Goal: Task Accomplishment & Management: Manage account settings

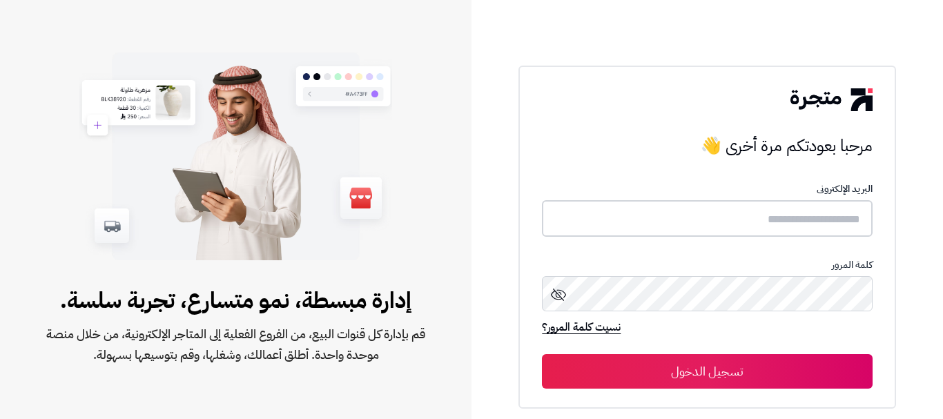
click at [855, 223] on input "text" at bounding box center [707, 218] width 330 height 37
click at [852, 220] on input "text" at bounding box center [707, 218] width 330 height 37
type input "******"
click at [709, 363] on button "تسجيل الدخول" at bounding box center [707, 371] width 330 height 35
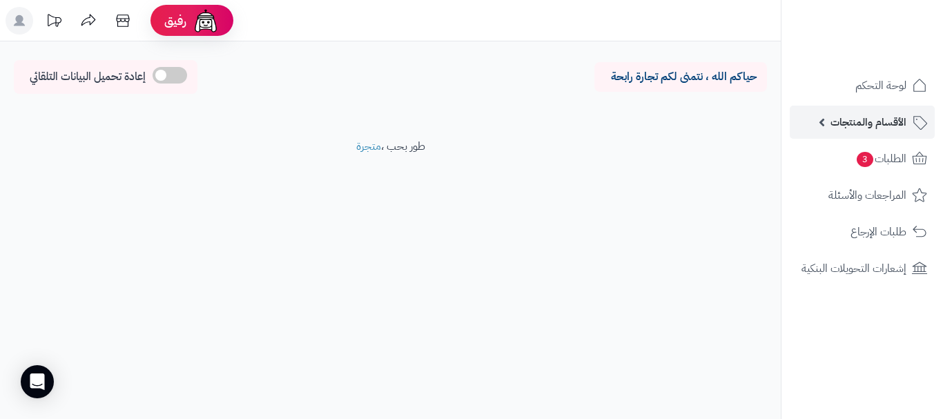
click at [849, 108] on link "الأقسام والمنتجات" at bounding box center [862, 122] width 145 height 33
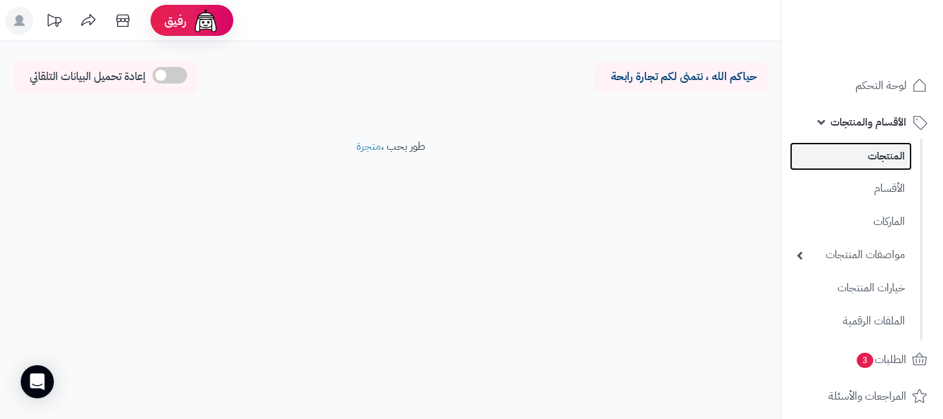
click at [860, 155] on link "المنتجات" at bounding box center [851, 156] width 122 height 28
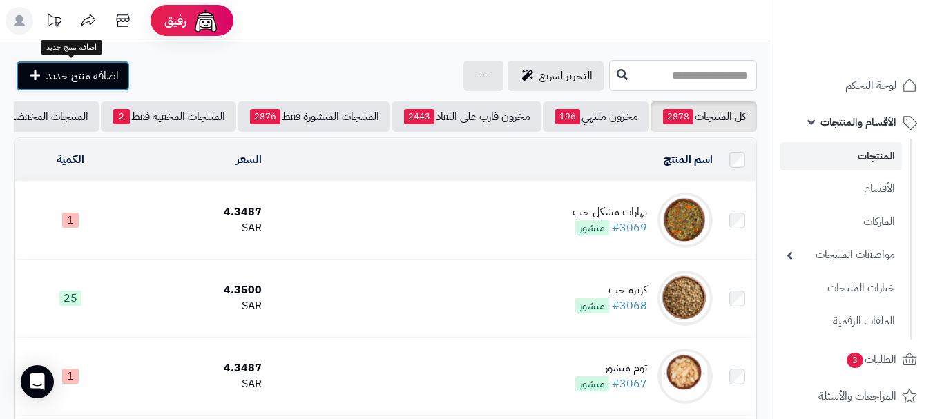
click at [41, 68] on link "اضافة منتج جديد" at bounding box center [73, 76] width 114 height 30
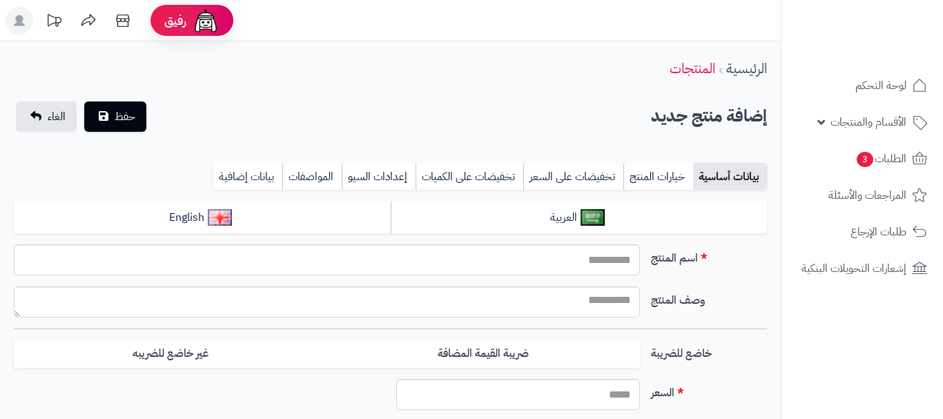
select select
type input "*****"
type input "********"
type input "****"
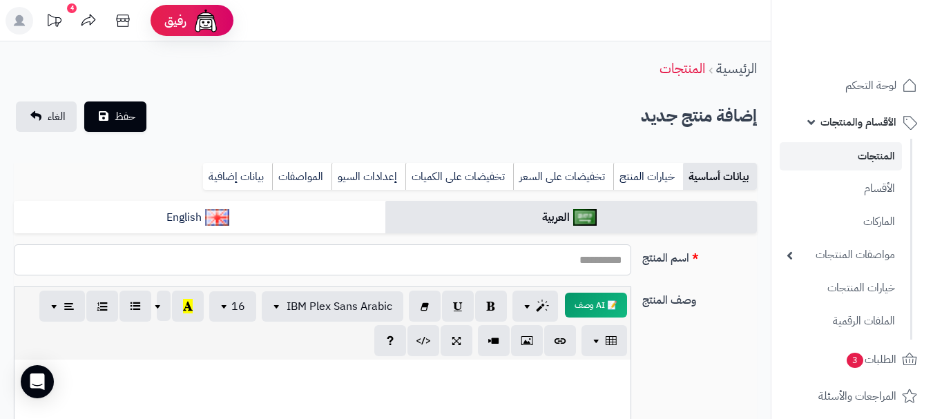
click at [591, 269] on input "اسم المنتج" at bounding box center [322, 259] width 617 height 31
click at [593, 259] on input "*****" at bounding box center [322, 259] width 617 height 31
click at [592, 259] on input "*****" at bounding box center [322, 259] width 617 height 31
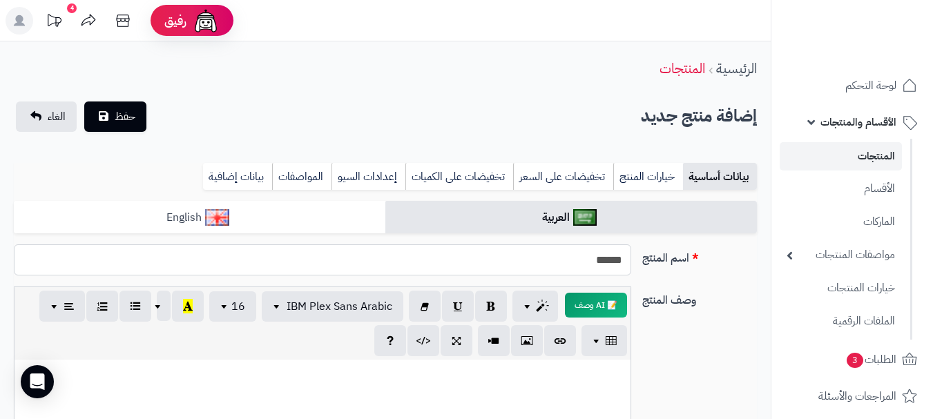
type input "*****"
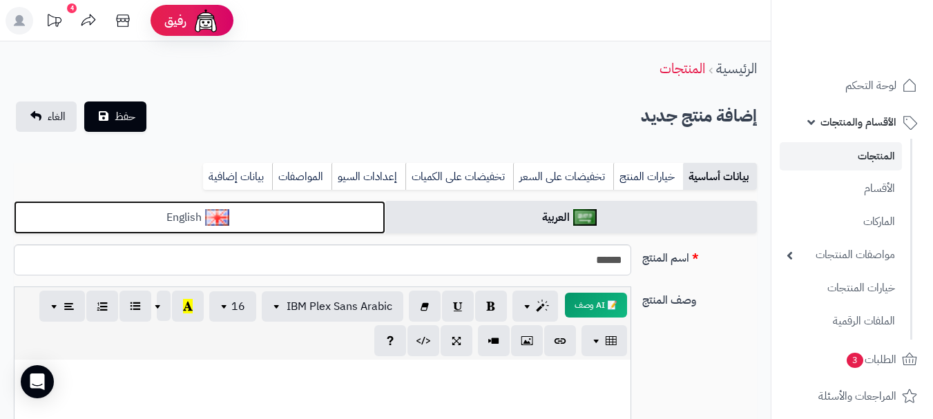
click at [298, 209] on link "English" at bounding box center [199, 218] width 371 height 34
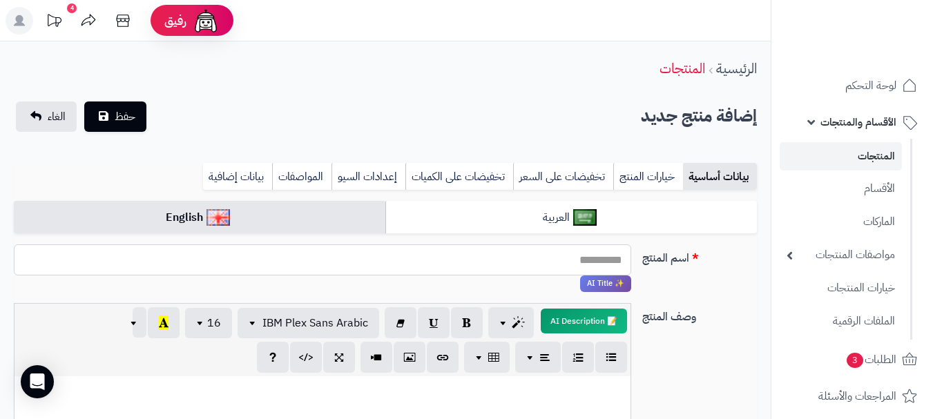
paste input "*******"
type input "*******"
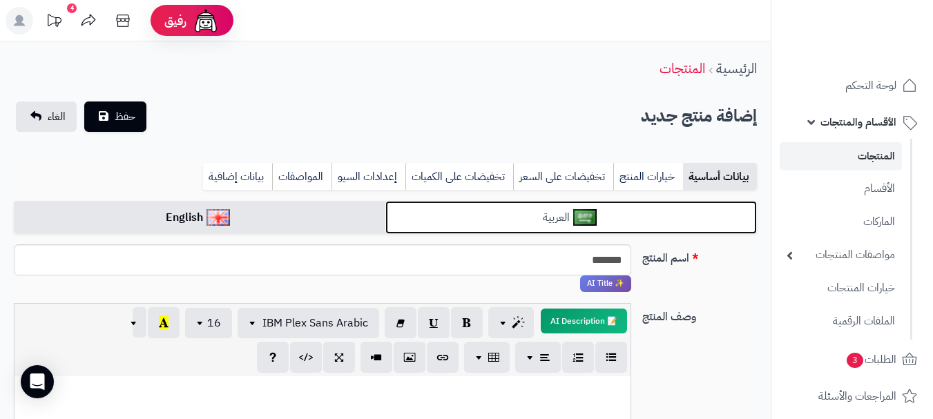
click at [484, 211] on link "العربية" at bounding box center [570, 218] width 371 height 34
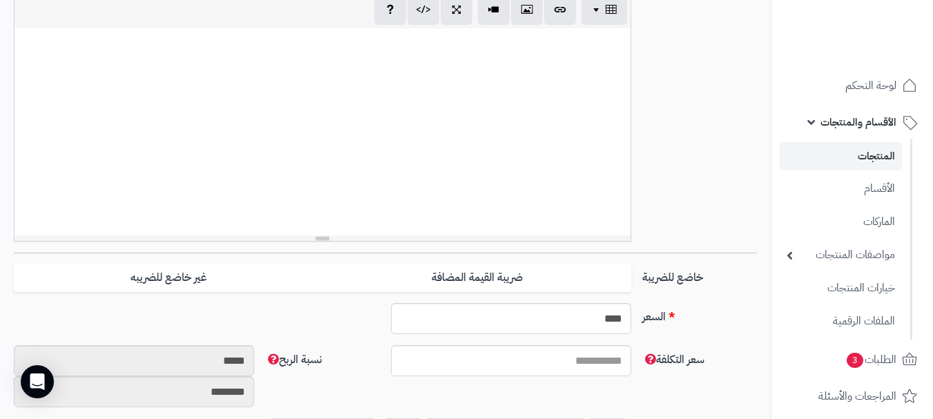
scroll to position [414, 0]
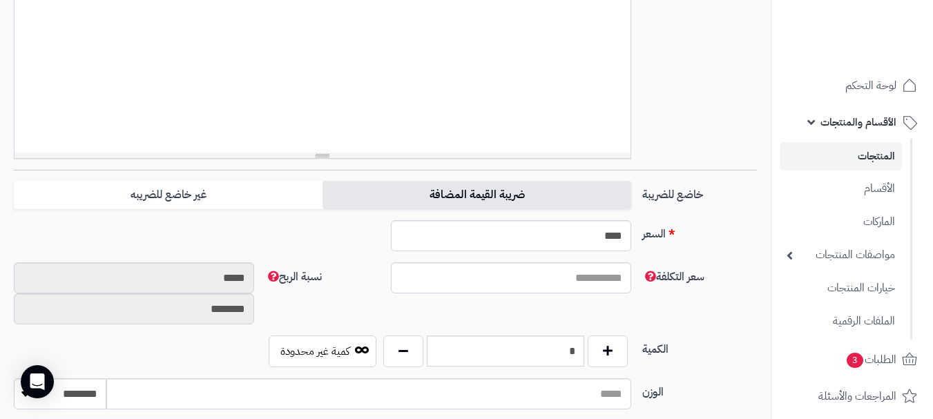
click at [347, 193] on label "ضريبة القيمة المضافة" at bounding box center [476, 195] width 309 height 28
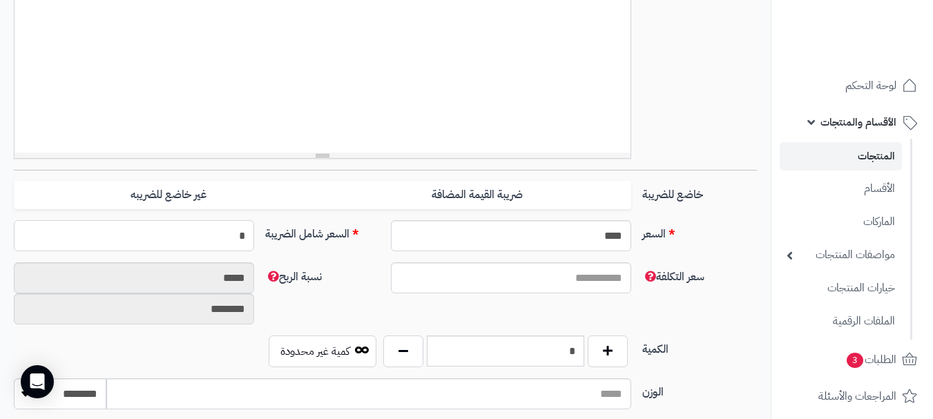
click at [220, 238] on input "*" at bounding box center [134, 235] width 240 height 31
type input "*****"
type input "**********"
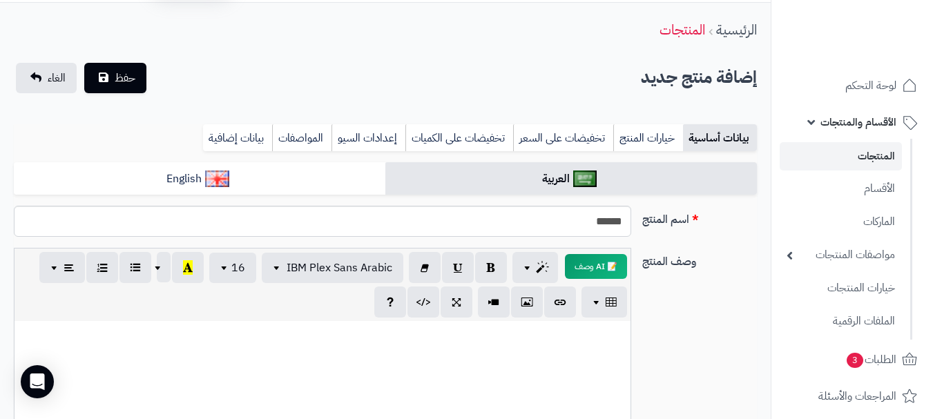
scroll to position [0, 0]
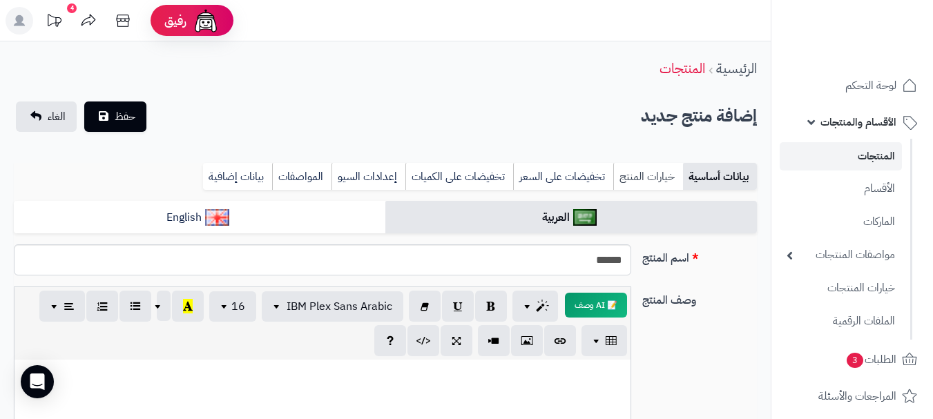
type input "*****"
click at [651, 173] on link "خيارات المنتج" at bounding box center [648, 177] width 70 height 28
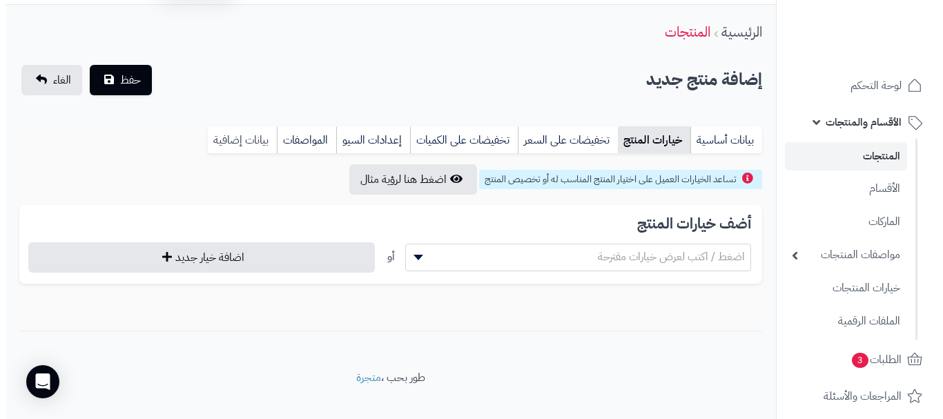
scroll to position [57, 0]
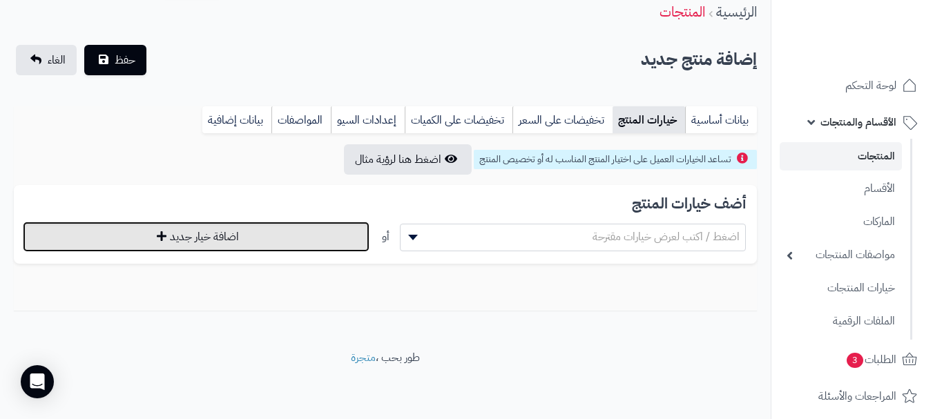
click at [295, 233] on button "اضافة خيار جديد" at bounding box center [196, 237] width 347 height 30
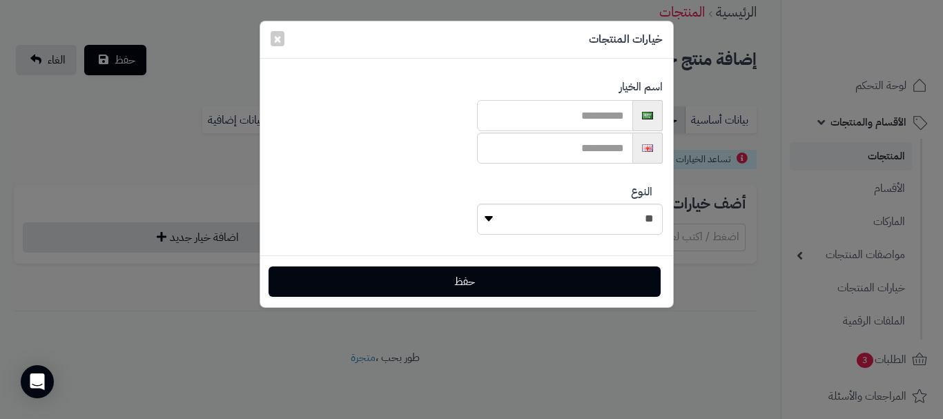
click at [575, 114] on input "text" at bounding box center [555, 115] width 156 height 31
click at [567, 115] on input "**********" at bounding box center [555, 115] width 156 height 31
type input "**********"
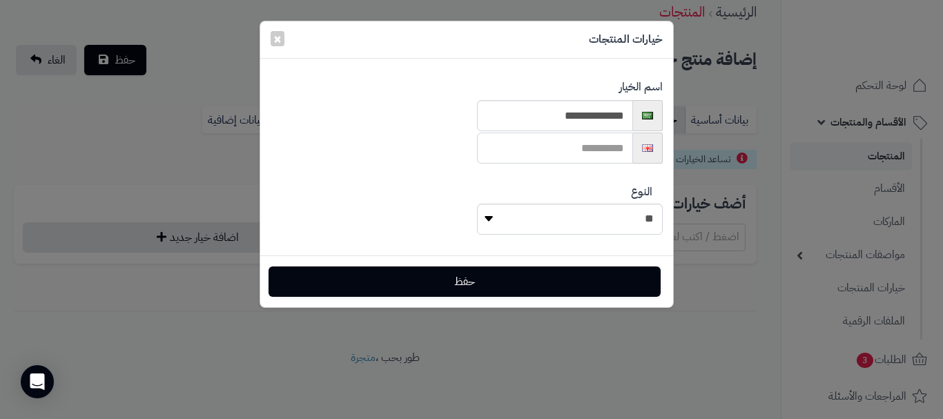
click at [592, 152] on input "text" at bounding box center [555, 148] width 156 height 31
paste input "**********"
type input "**********"
click at [487, 219] on select "**********" at bounding box center [570, 219] width 186 height 31
select select "********"
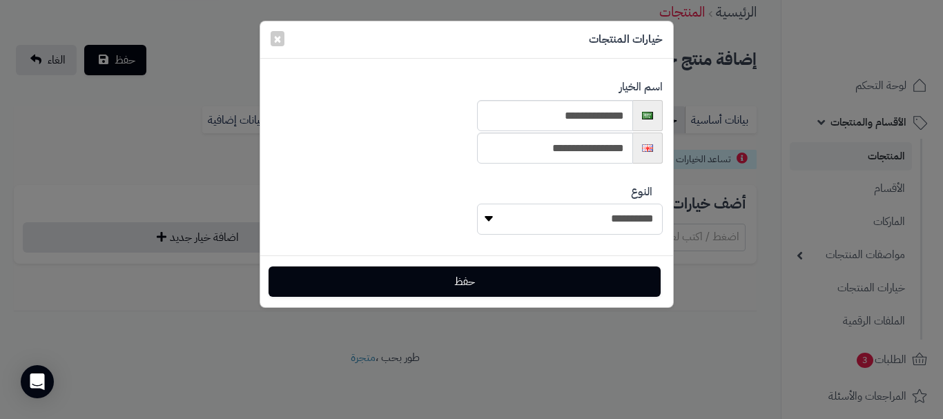
click at [482, 204] on select "**********" at bounding box center [570, 219] width 186 height 31
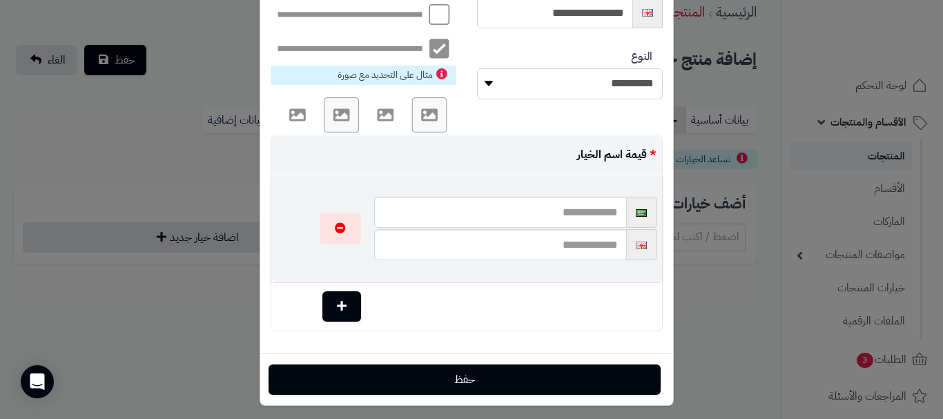
scroll to position [143, 0]
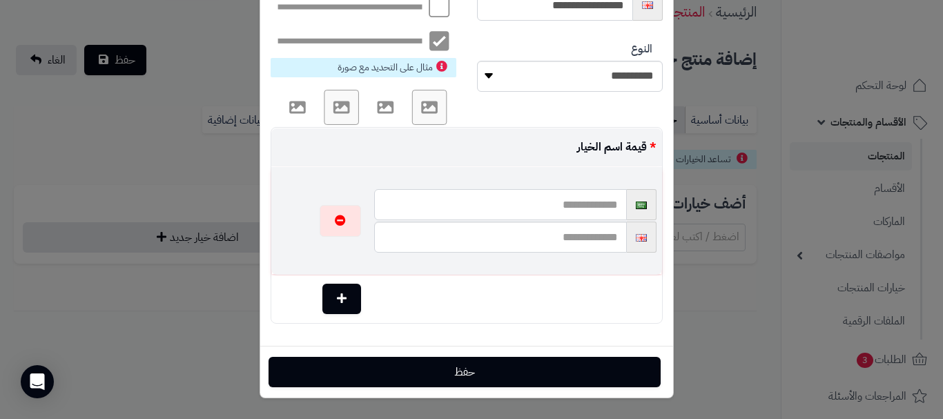
click at [597, 204] on input "text" at bounding box center [500, 204] width 252 height 31
click at [539, 201] on input "**********" at bounding box center [500, 204] width 252 height 31
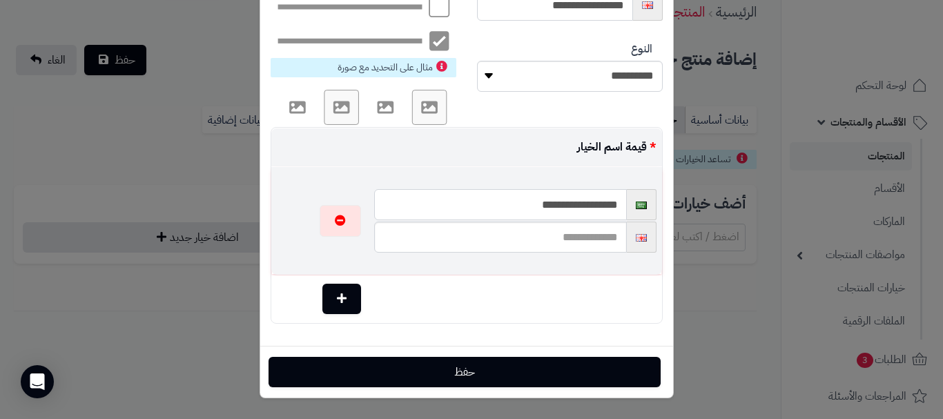
type input "**********"
click at [578, 241] on input "text" at bounding box center [500, 237] width 252 height 31
paste input "**********"
type input "**********"
click at [327, 295] on button "button" at bounding box center [341, 298] width 39 height 30
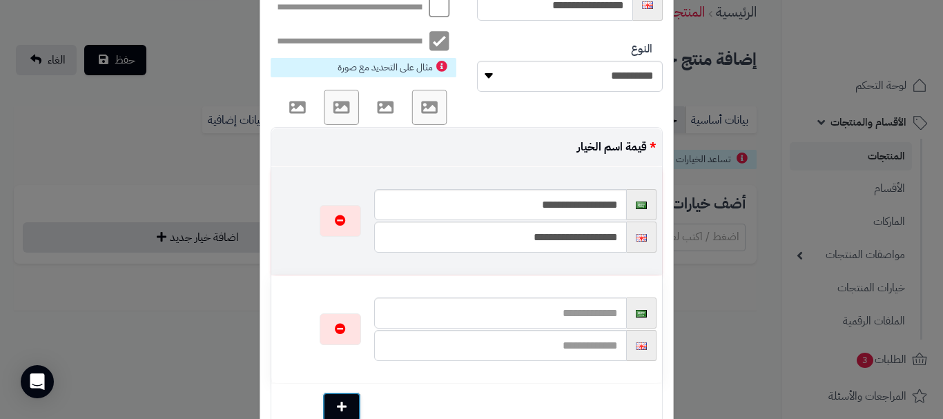
scroll to position [251, 0]
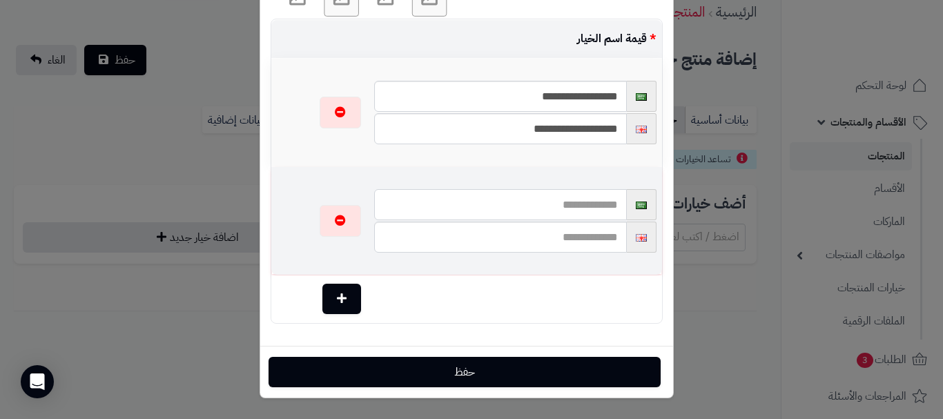
click at [589, 202] on input "text" at bounding box center [500, 204] width 252 height 31
click at [529, 202] on input "**********" at bounding box center [500, 204] width 252 height 31
type input "**********"
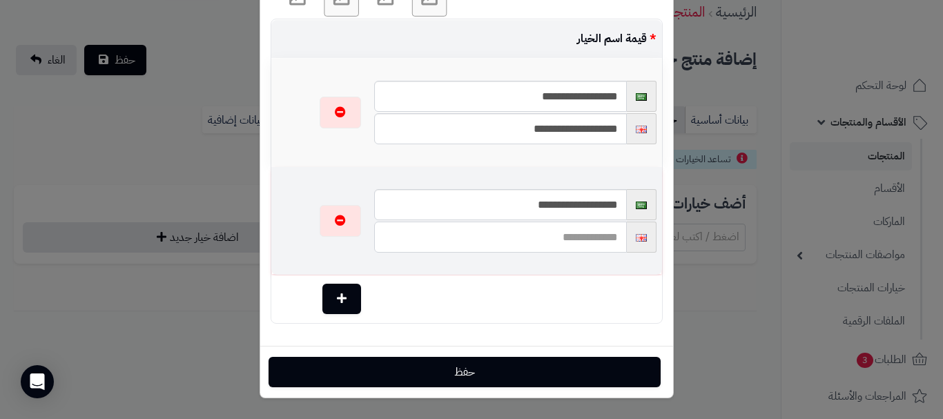
click at [534, 242] on input "text" at bounding box center [500, 237] width 252 height 31
paste input "**********"
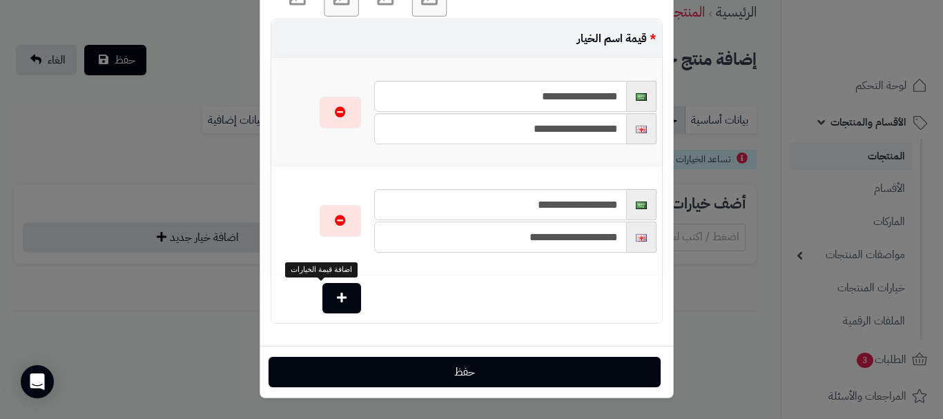
type input "**********"
click at [333, 305] on button "button" at bounding box center [341, 298] width 39 height 30
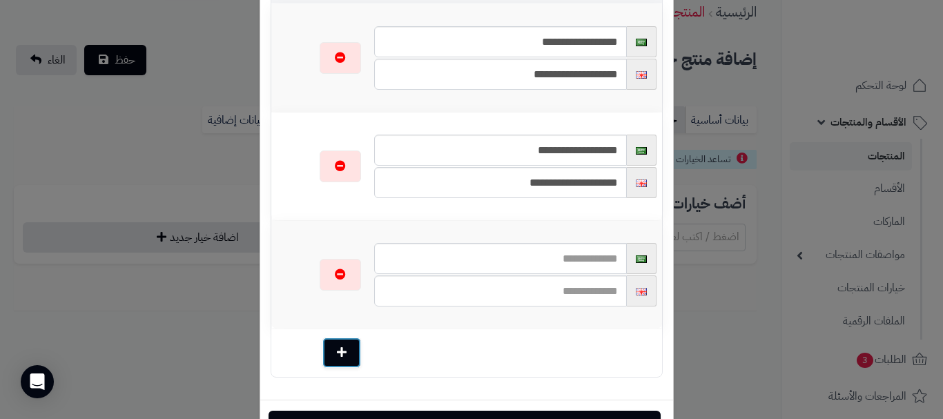
scroll to position [360, 0]
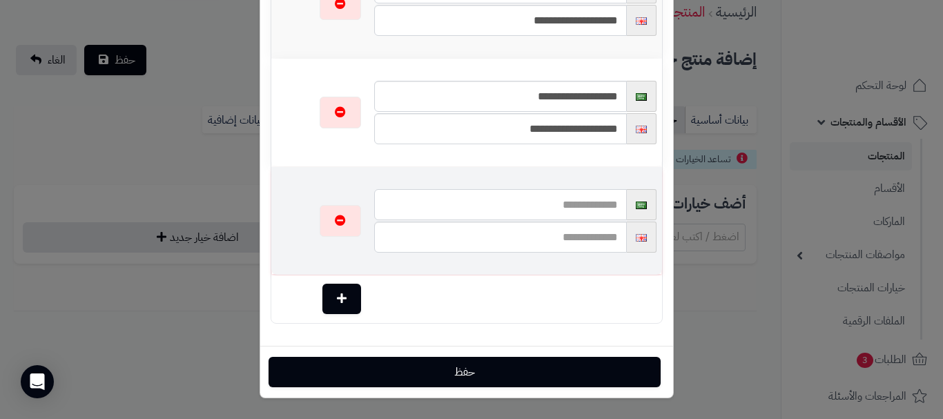
click at [592, 199] on input "text" at bounding box center [500, 204] width 252 height 31
click at [521, 206] on input "**********" at bounding box center [500, 204] width 252 height 31
type input "**********"
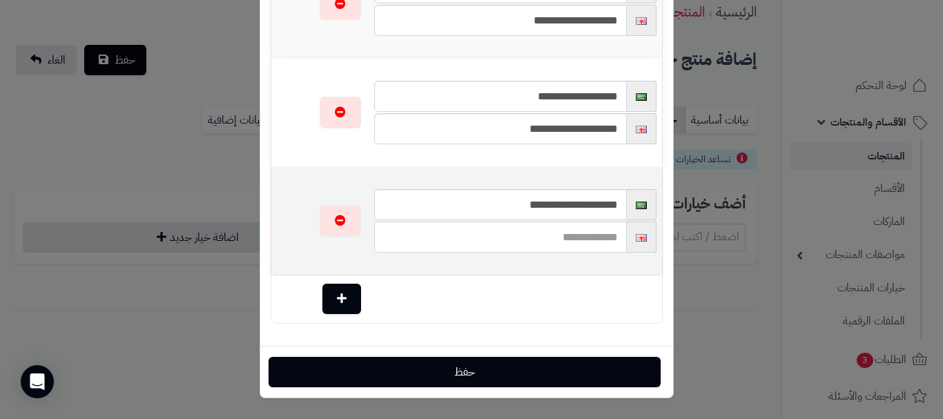
click at [545, 250] on input "text" at bounding box center [500, 237] width 252 height 31
paste input "**********"
type input "**********"
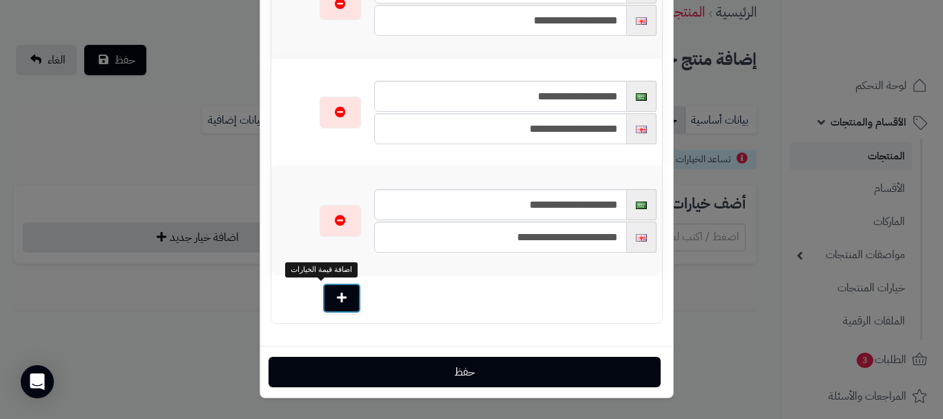
click at [334, 300] on button "button" at bounding box center [341, 298] width 39 height 30
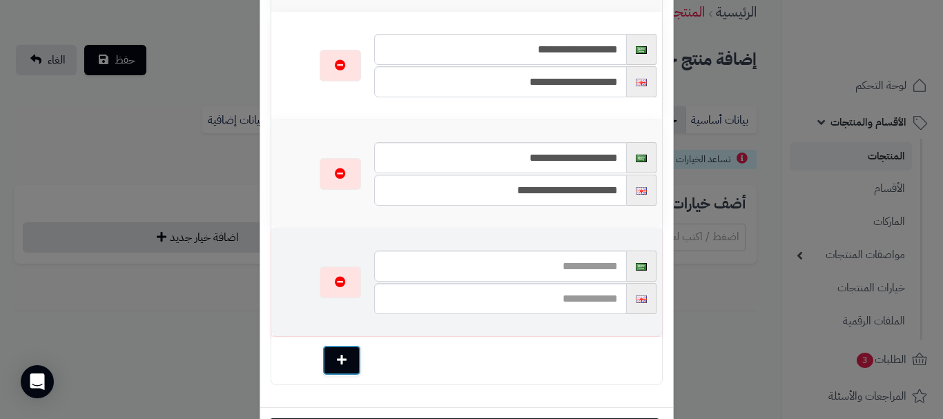
scroll to position [468, 0]
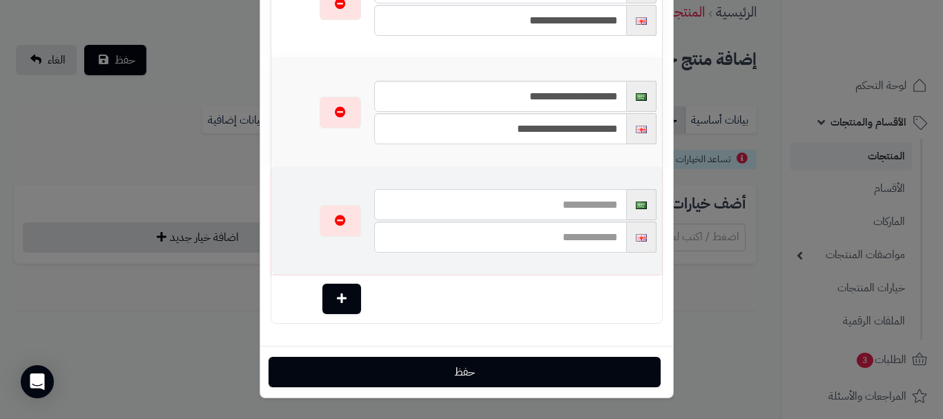
click at [604, 196] on input "text" at bounding box center [500, 204] width 252 height 31
click at [532, 204] on input "**********" at bounding box center [500, 204] width 252 height 31
click at [532, 203] on input "**********" at bounding box center [500, 204] width 252 height 31
type input "**********"
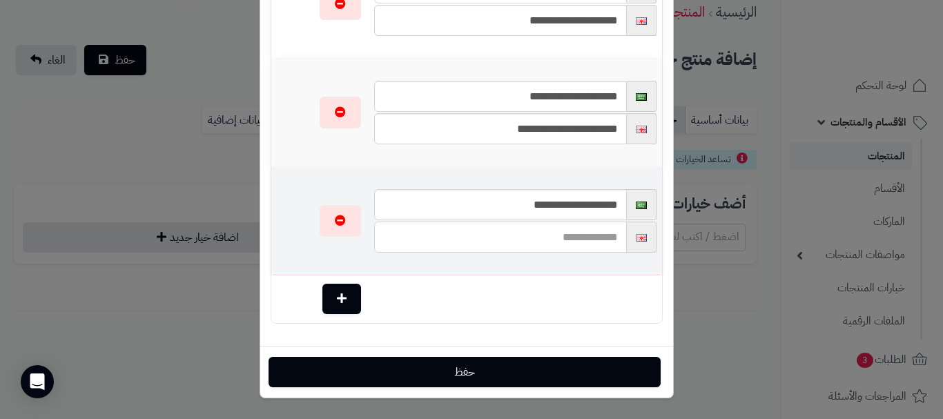
click at [561, 242] on input "text" at bounding box center [500, 237] width 252 height 31
paste input "**********"
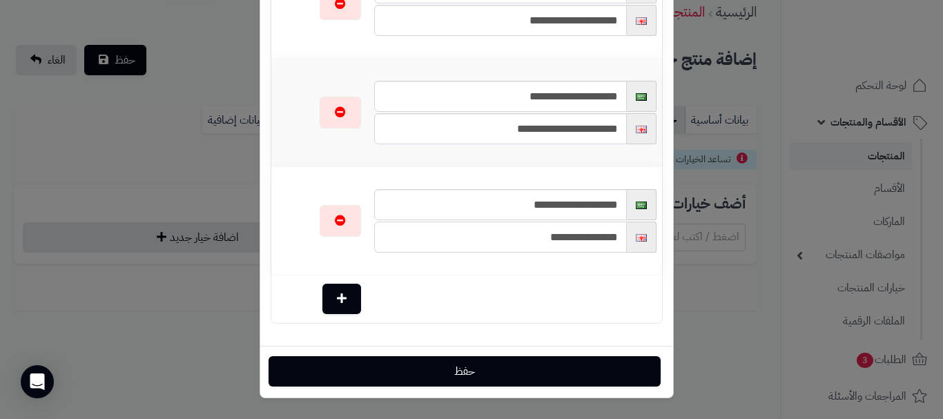
type input "**********"
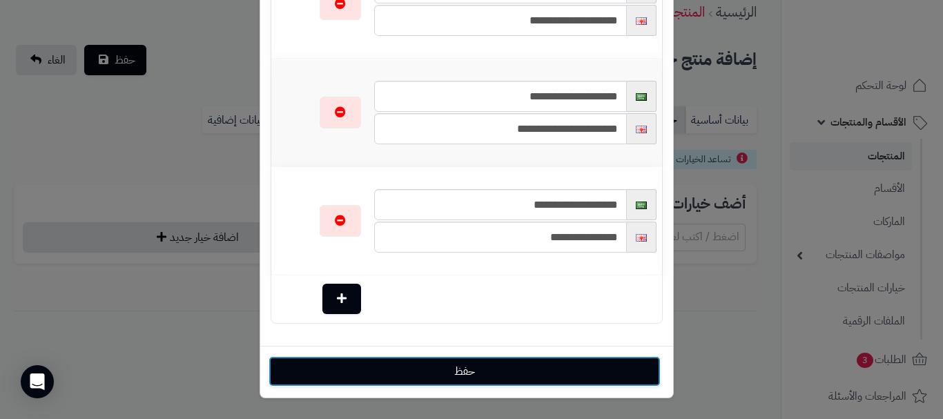
click at [491, 372] on button "حفظ" at bounding box center [465, 371] width 392 height 30
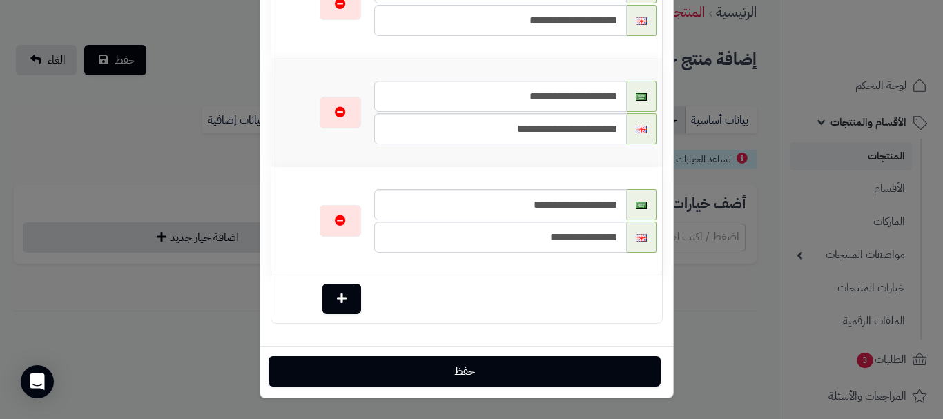
select select "**"
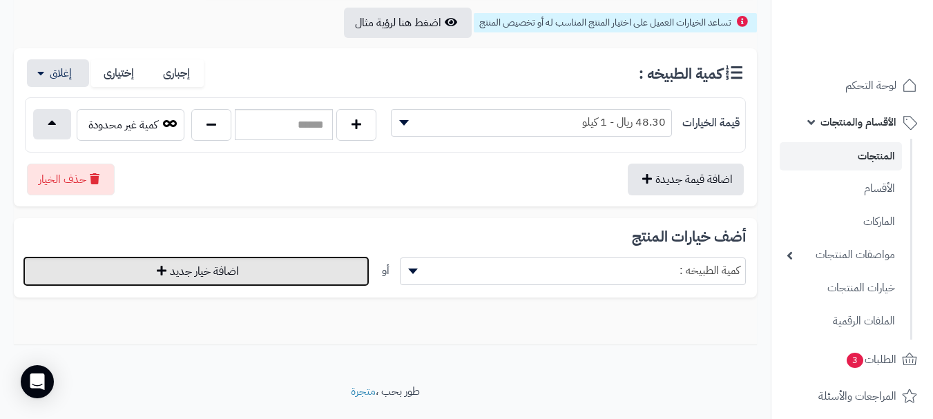
scroll to position [207, 0]
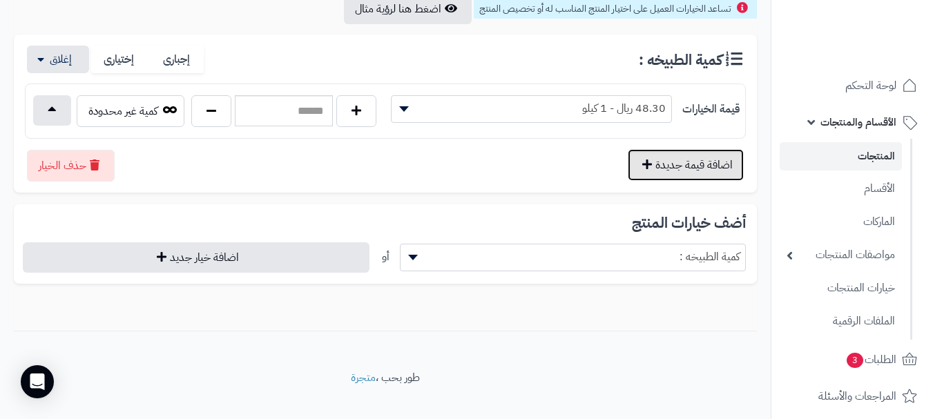
click at [679, 169] on button "اضافة قيمة جديدة" at bounding box center [686, 165] width 116 height 32
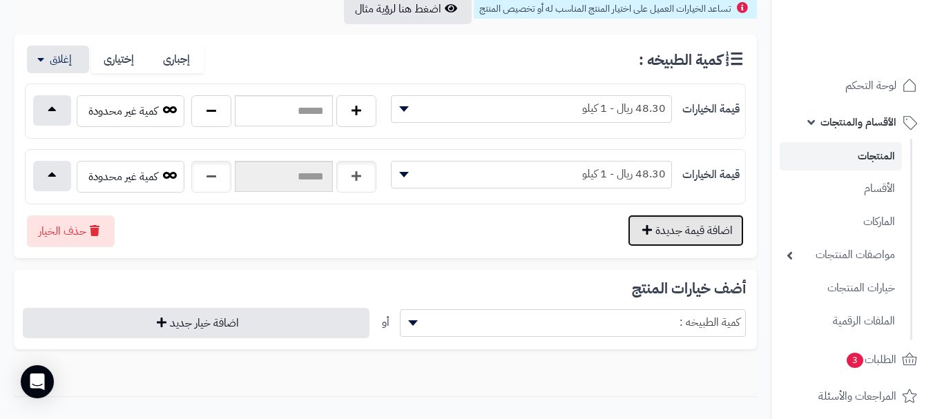
click at [670, 231] on button "اضافة قيمة جديدة" at bounding box center [686, 231] width 116 height 32
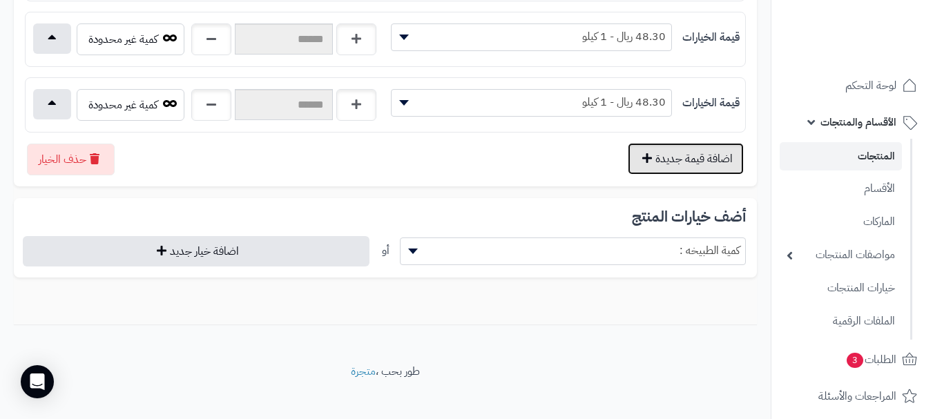
scroll to position [345, 0]
click at [686, 162] on button "اضافة قيمة جديدة" at bounding box center [686, 158] width 116 height 32
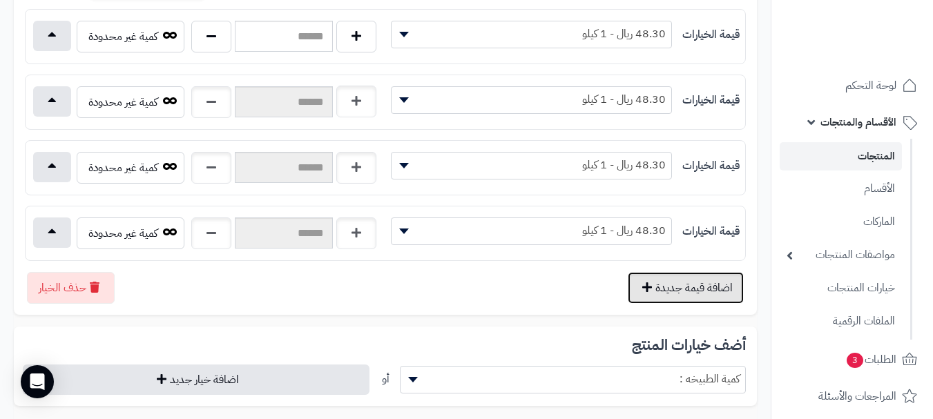
scroll to position [207, 0]
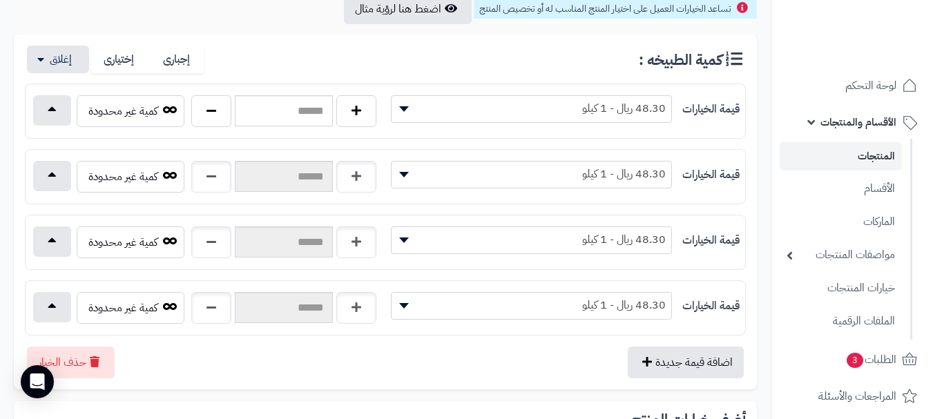
click at [407, 113] on span at bounding box center [401, 109] width 21 height 26
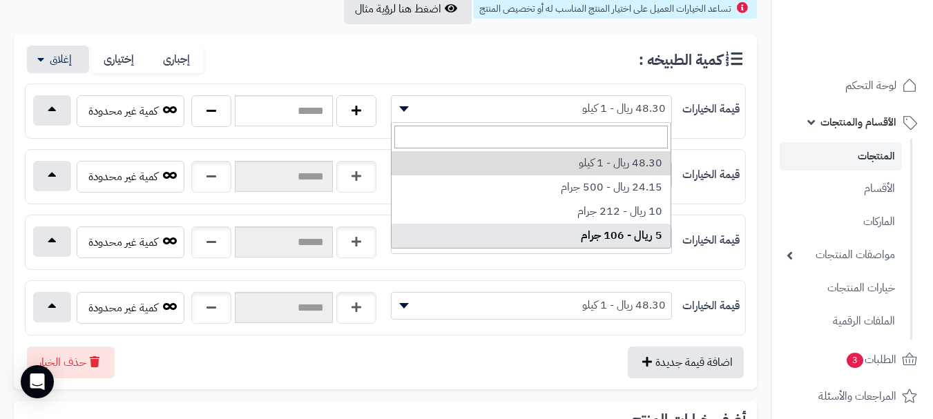
select select "***"
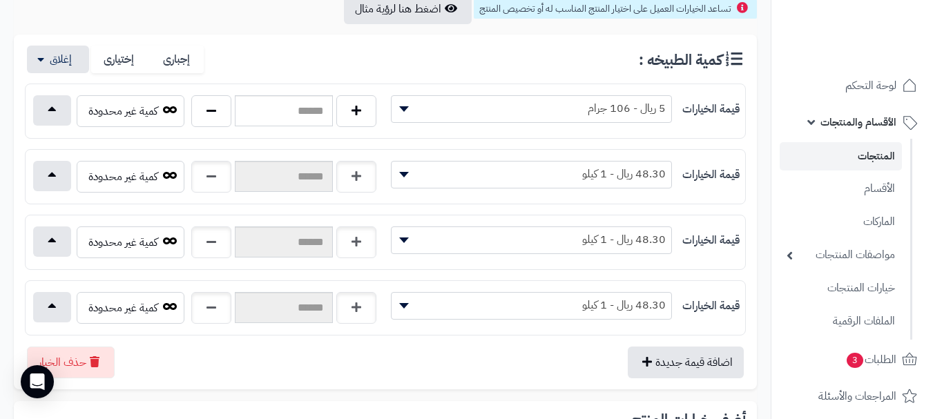
click at [414, 171] on span "48.30 ريال - 1 كيلو" at bounding box center [531, 174] width 280 height 21
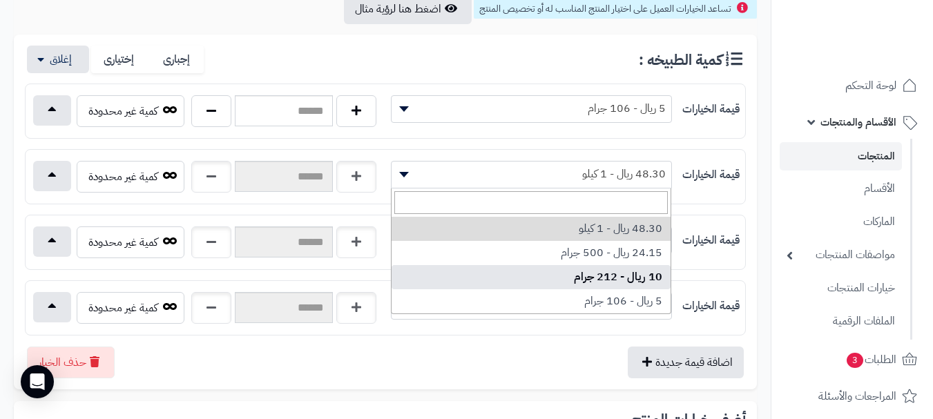
select select "***"
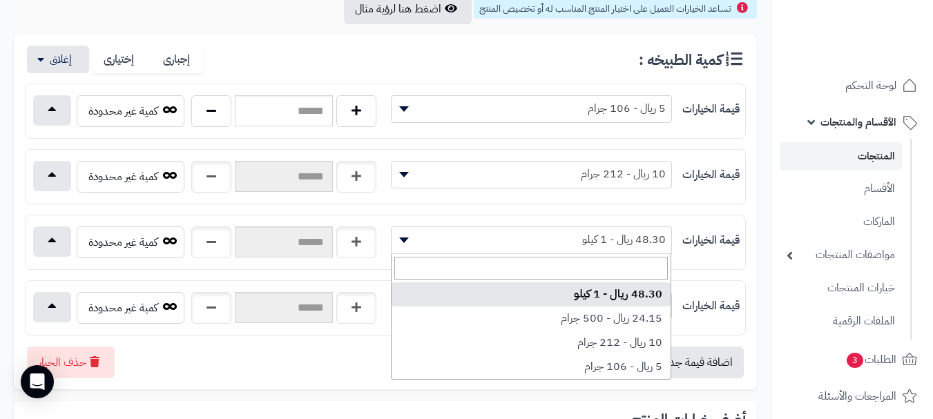
click at [410, 237] on span at bounding box center [401, 240] width 21 height 26
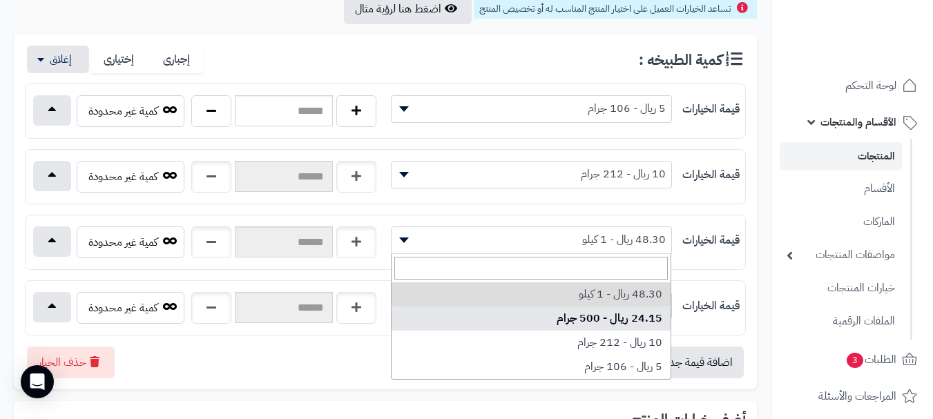
select select "***"
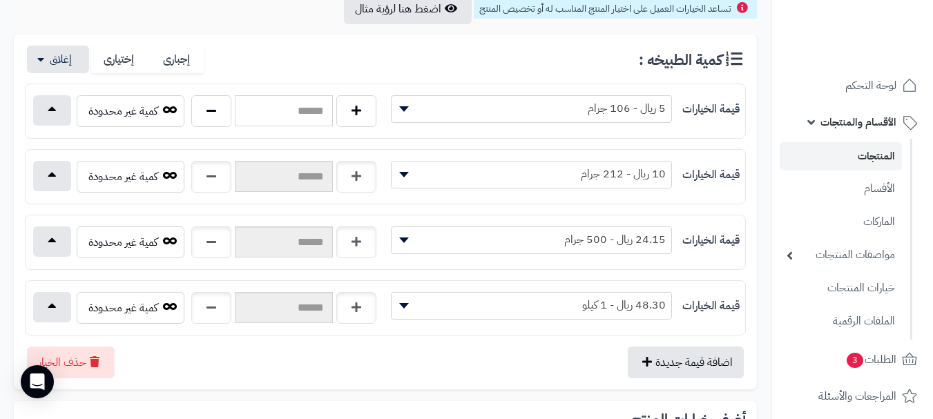
click at [300, 104] on input "text" at bounding box center [284, 110] width 98 height 31
type input "**"
click at [300, 180] on input "text" at bounding box center [284, 176] width 98 height 31
type input "**"
click at [42, 182] on button "button" at bounding box center [52, 175] width 38 height 30
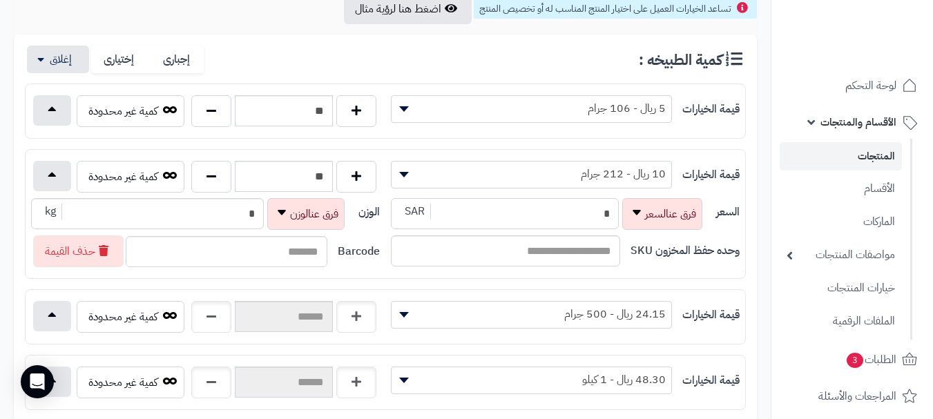
click at [537, 212] on input "*" at bounding box center [505, 213] width 228 height 31
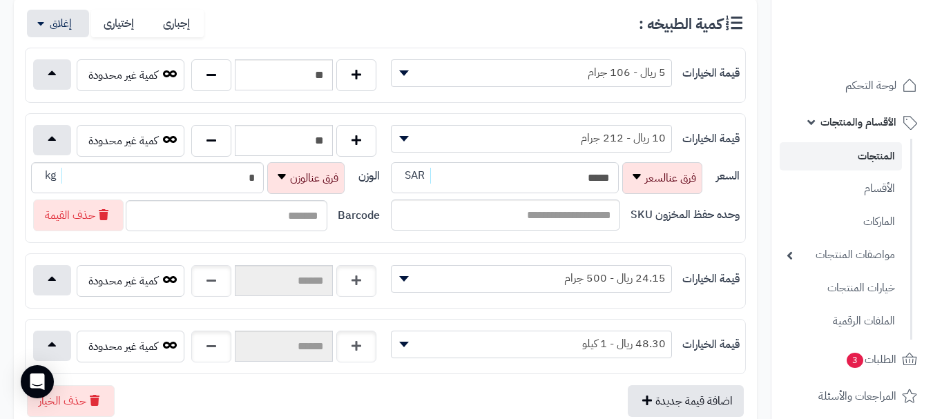
scroll to position [276, 0]
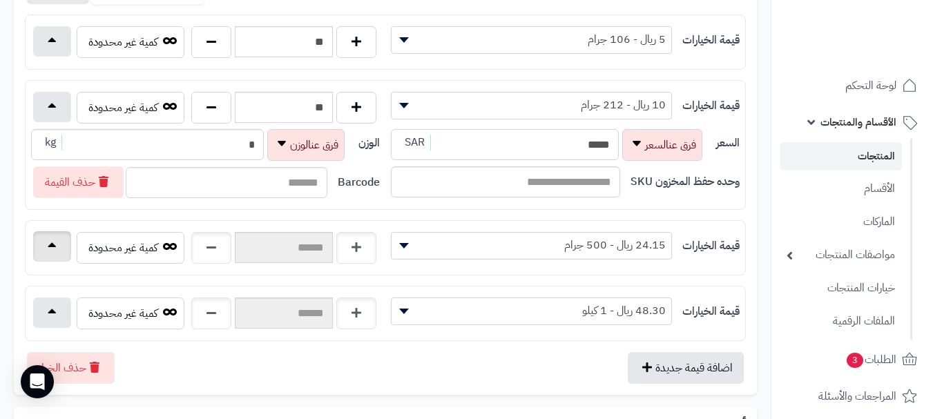
type input "*****"
click at [43, 249] on button "button" at bounding box center [52, 246] width 38 height 30
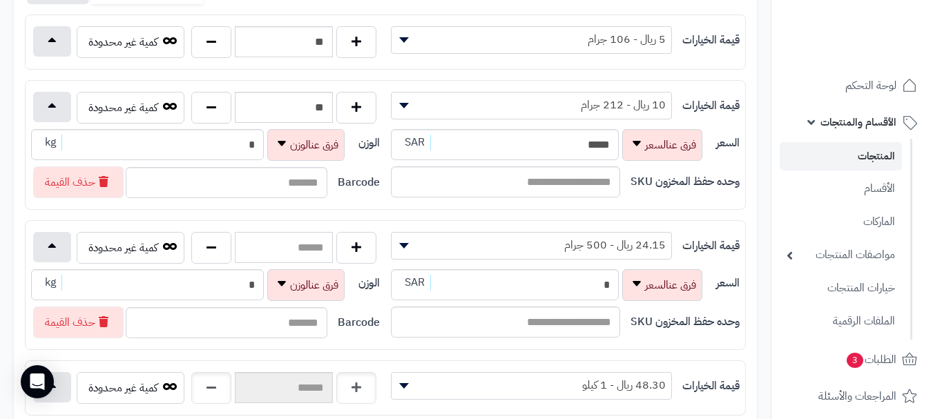
click at [275, 246] on input "text" at bounding box center [284, 247] width 98 height 31
type input "*"
click at [45, 253] on button "button" at bounding box center [52, 246] width 38 height 30
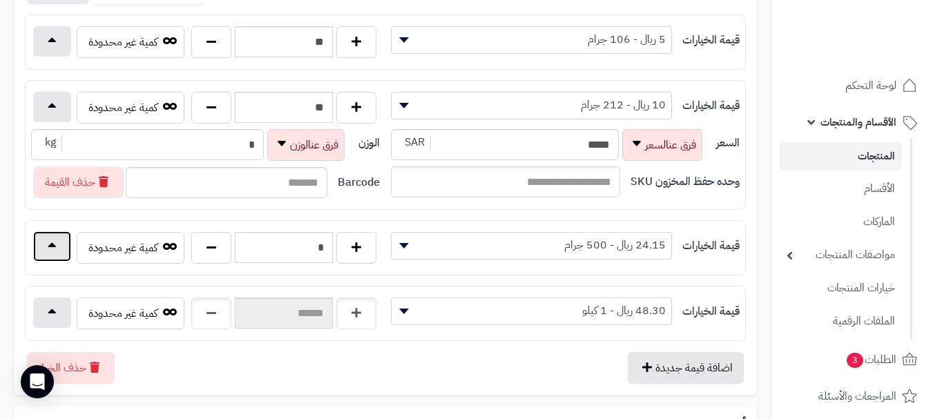
click at [48, 237] on button "button" at bounding box center [52, 246] width 38 height 30
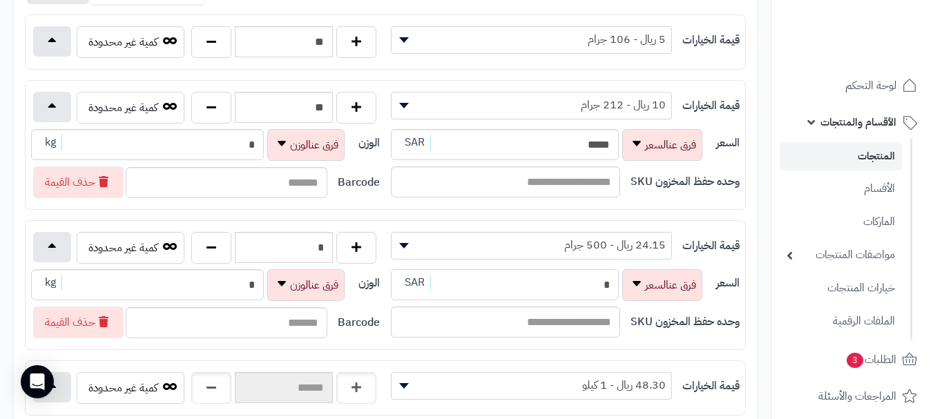
click at [570, 275] on input "*" at bounding box center [505, 284] width 228 height 31
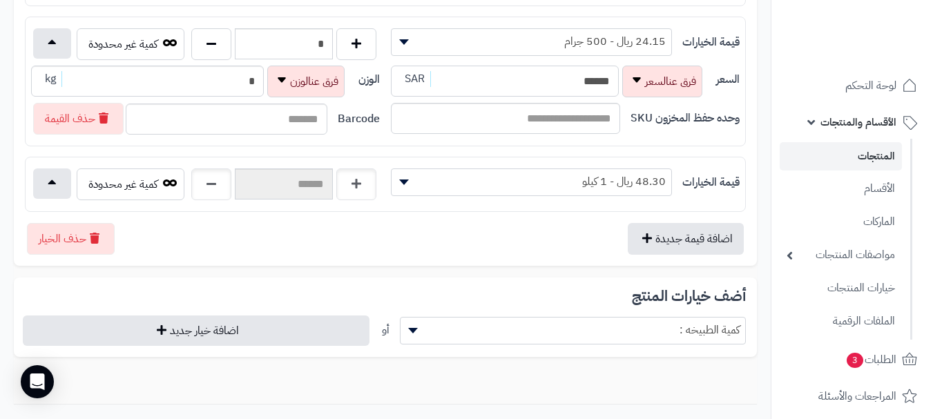
scroll to position [552, 0]
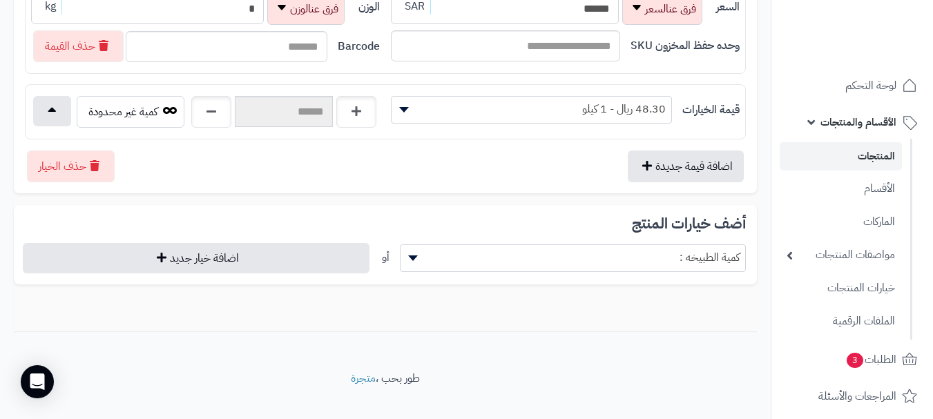
type input "******"
click at [53, 116] on button "button" at bounding box center [52, 110] width 38 height 30
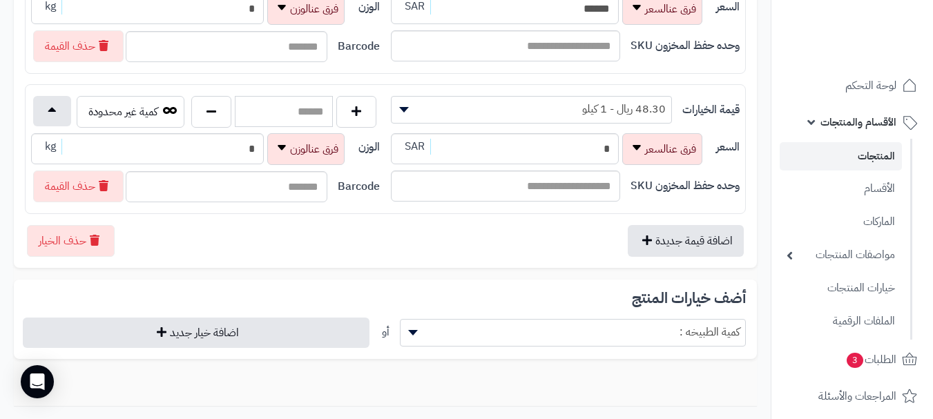
click at [280, 108] on input "text" at bounding box center [284, 111] width 98 height 31
type input "*"
click at [226, 143] on input "*" at bounding box center [147, 148] width 233 height 31
type input "*"
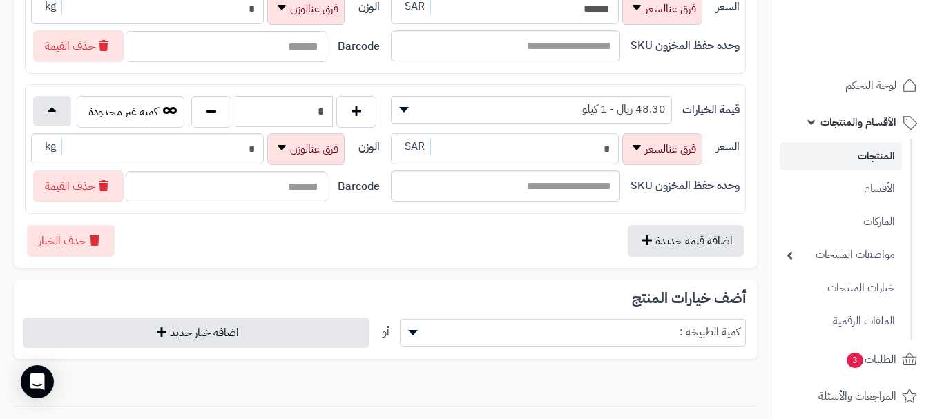
click at [574, 149] on input "*" at bounding box center [505, 148] width 228 height 31
type input "******"
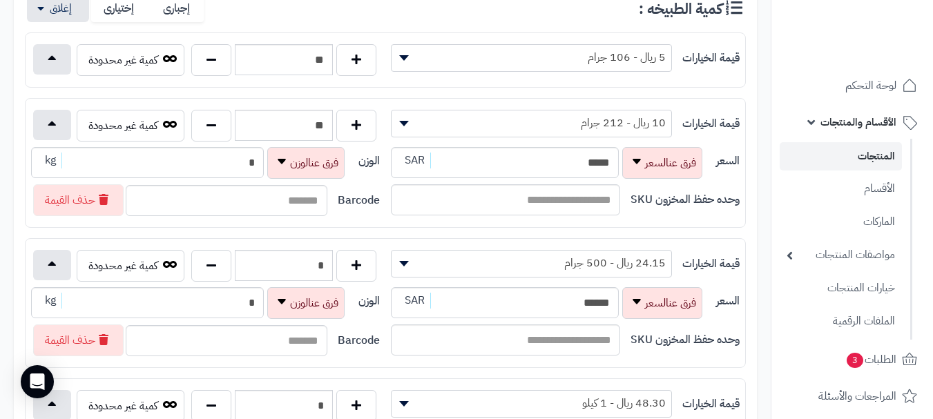
scroll to position [0, 0]
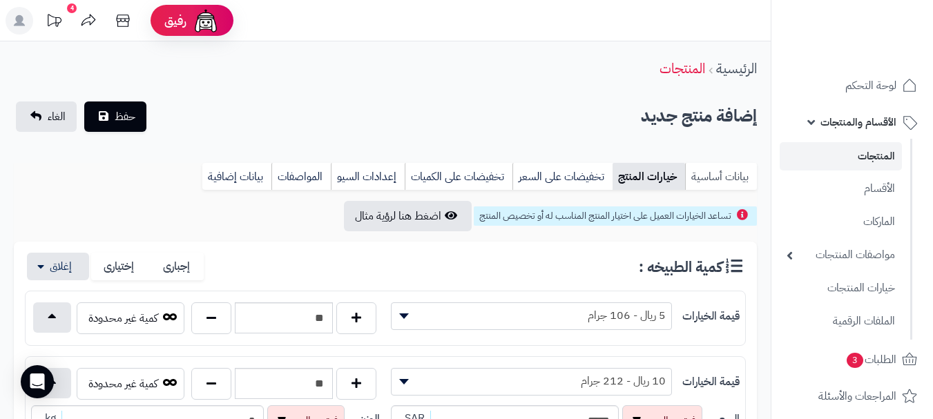
click at [722, 175] on link "بيانات أساسية" at bounding box center [721, 177] width 72 height 28
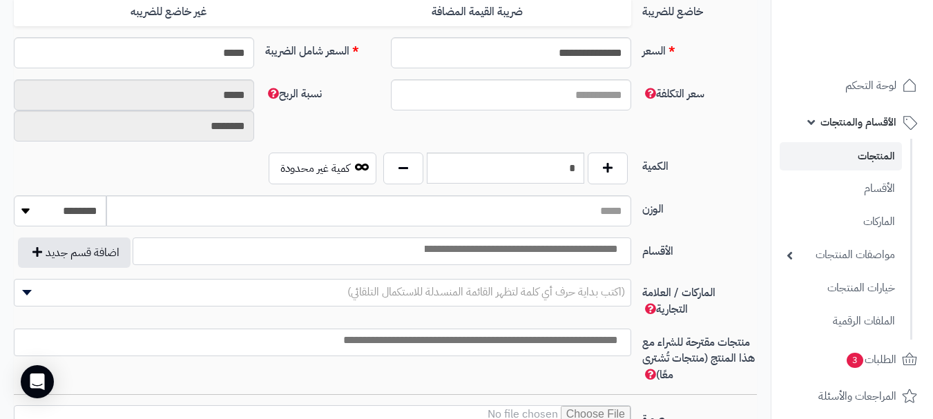
scroll to position [621, 0]
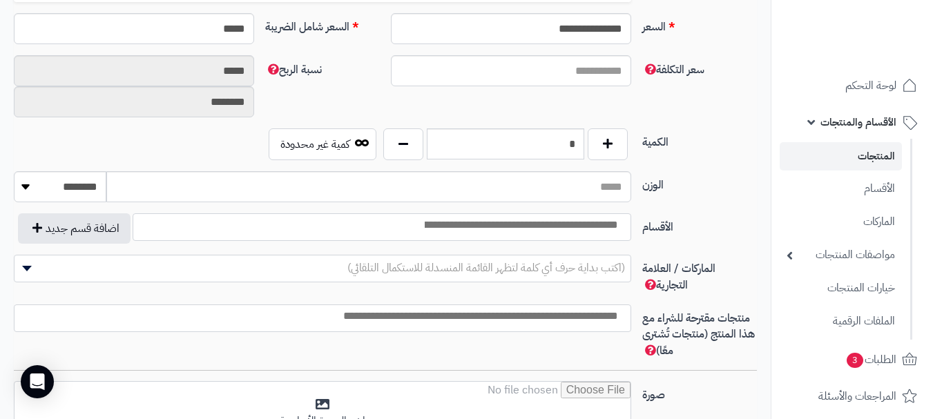
click at [581, 234] on span at bounding box center [382, 227] width 498 height 28
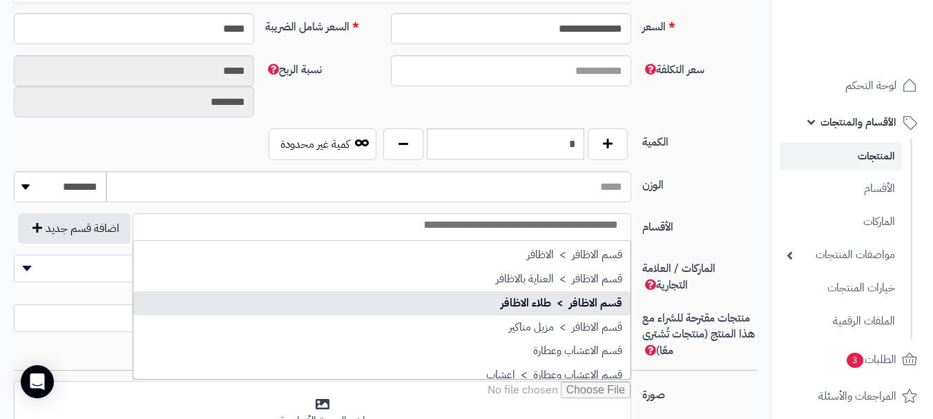
scroll to position [1174, 0]
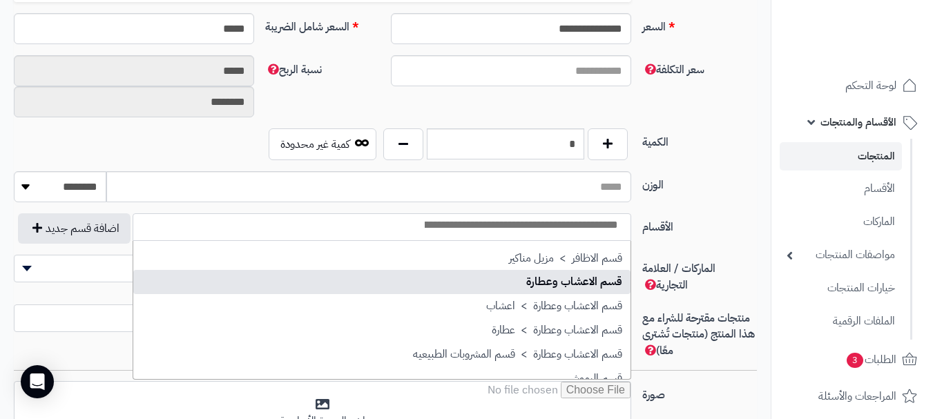
select select "***"
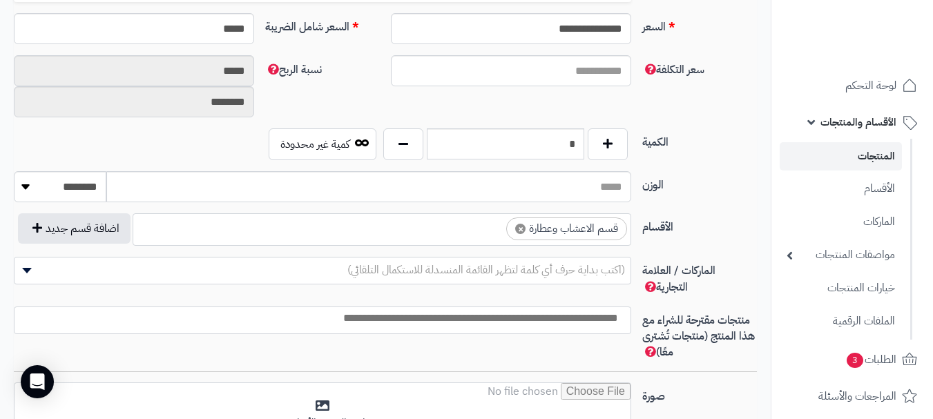
scroll to position [863, 0]
click at [487, 229] on input "search" at bounding box center [494, 225] width 18 height 16
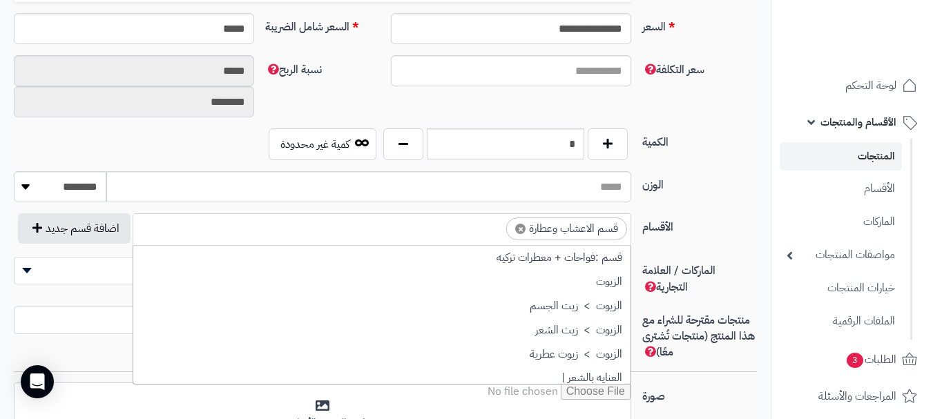
scroll to position [1179, 0]
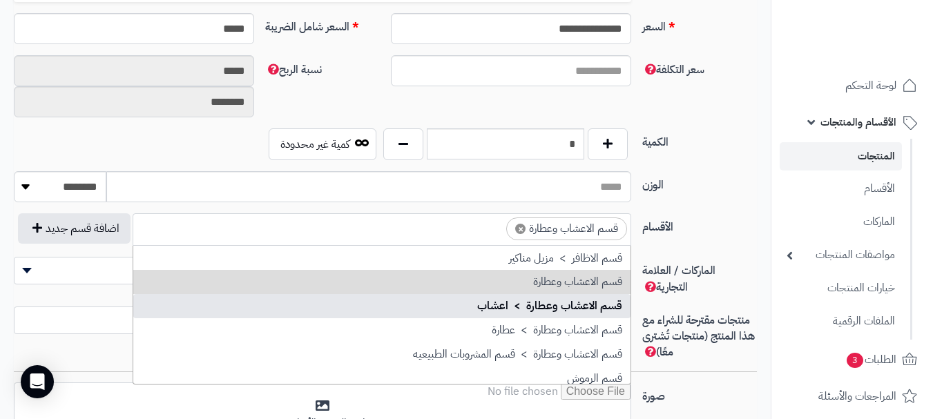
drag, startPoint x: 496, startPoint y: 310, endPoint x: 479, endPoint y: 316, distance: 18.3
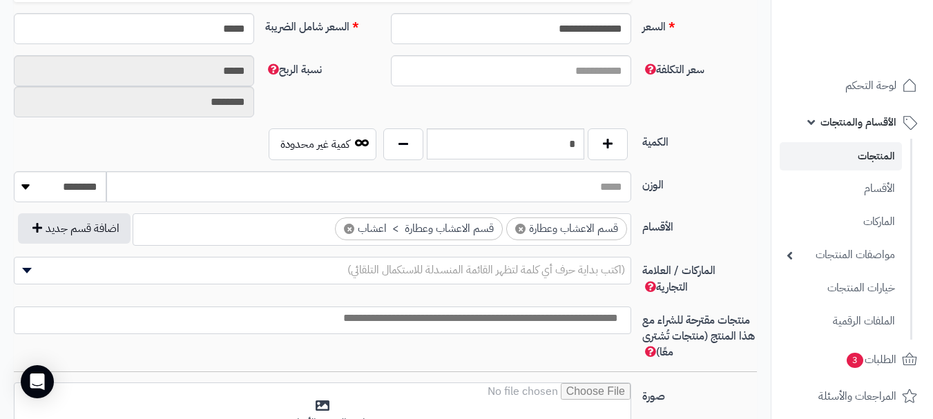
click at [344, 225] on span "×" at bounding box center [349, 229] width 10 height 10
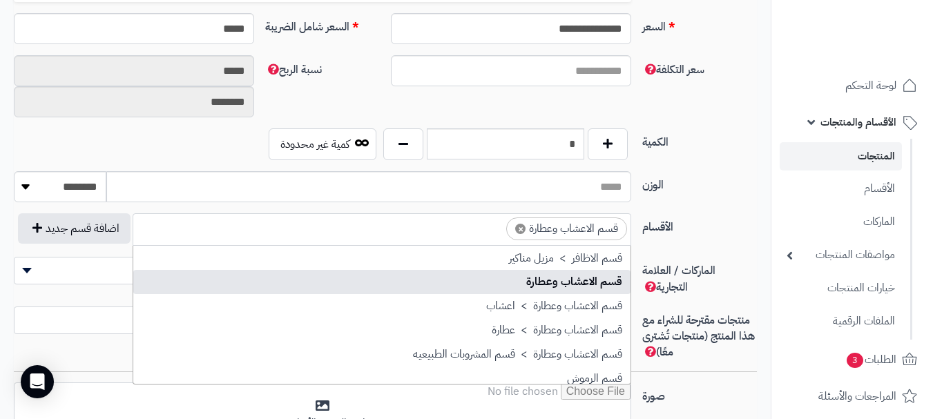
click at [491, 228] on input "search" at bounding box center [494, 225] width 18 height 16
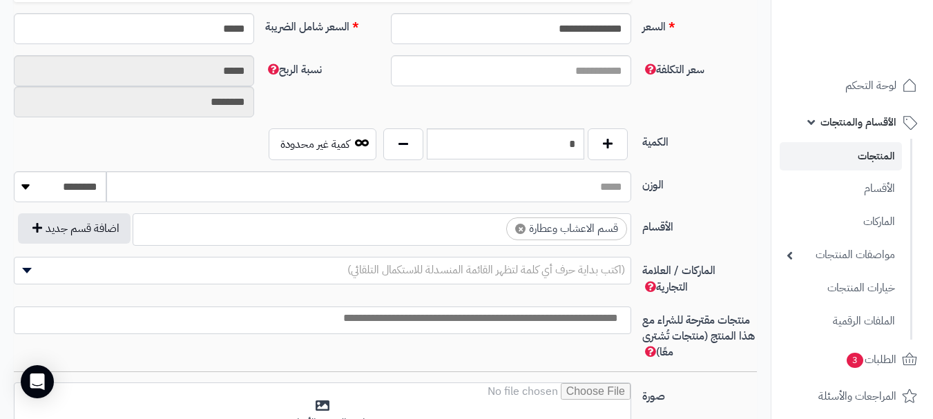
click at [491, 228] on input "search" at bounding box center [494, 225] width 18 height 16
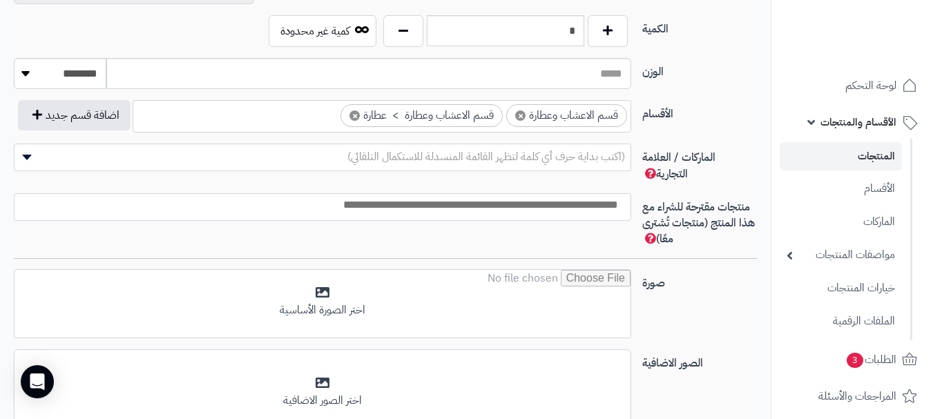
scroll to position [759, 0]
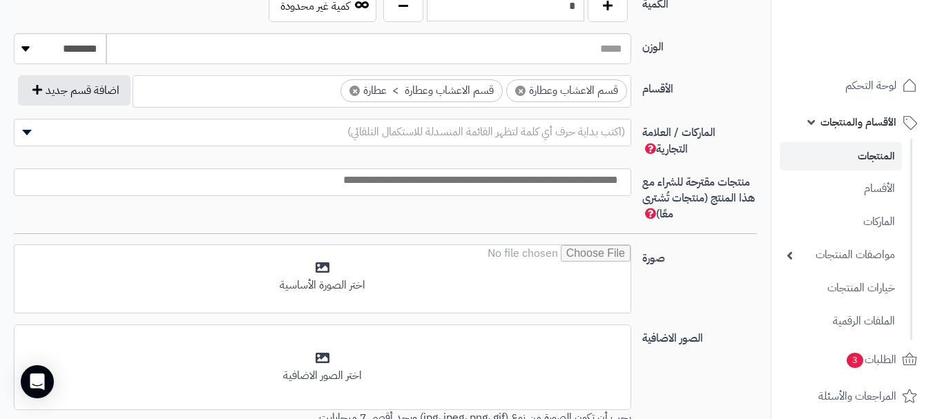
click at [600, 186] on input "search" at bounding box center [319, 181] width 616 height 16
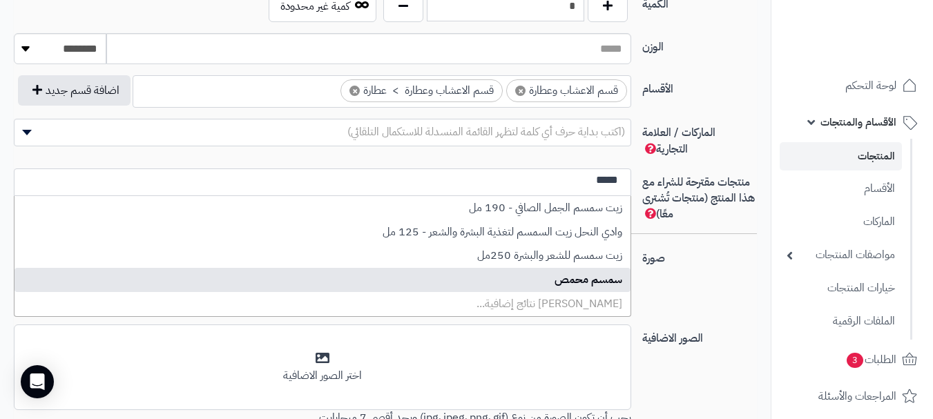
type input "****"
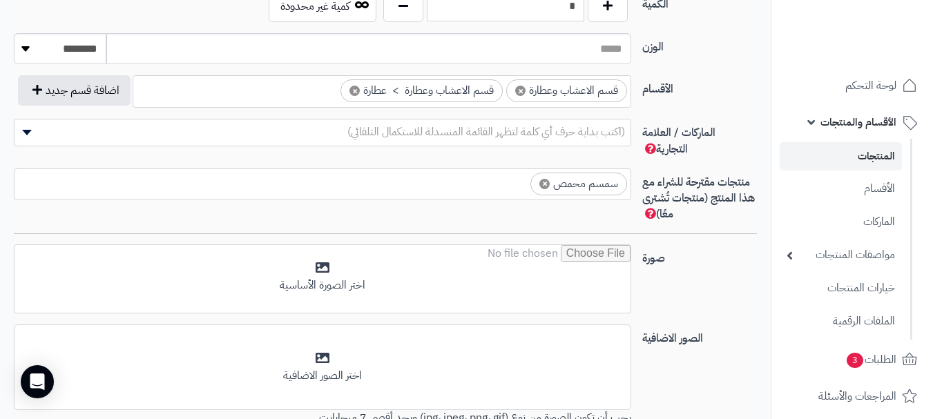
select select "****"
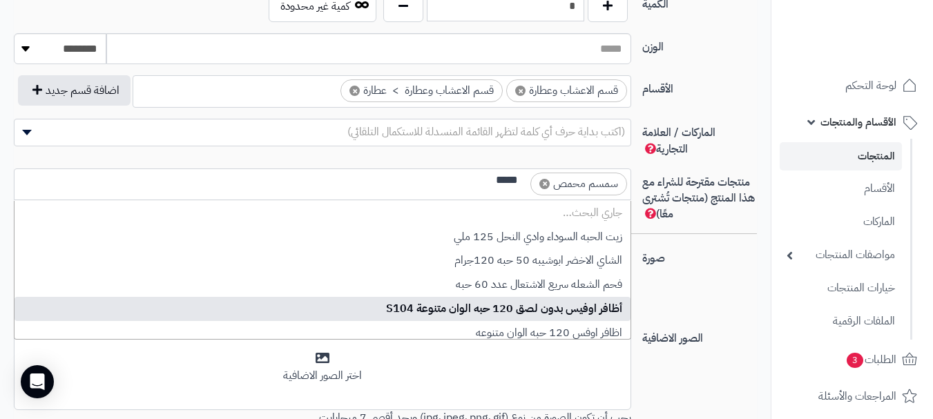
scroll to position [0, -1]
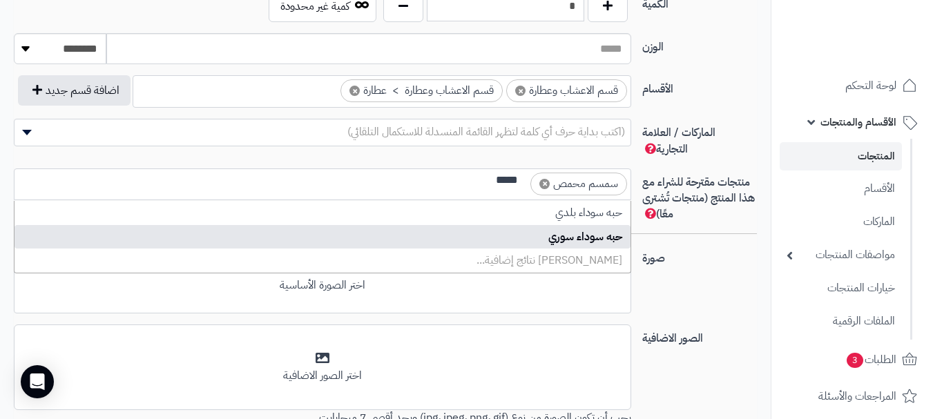
type input "*****"
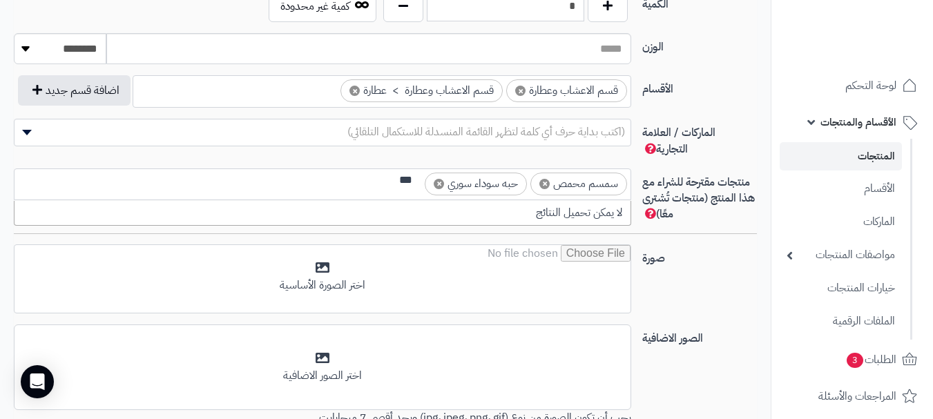
scroll to position [0, 0]
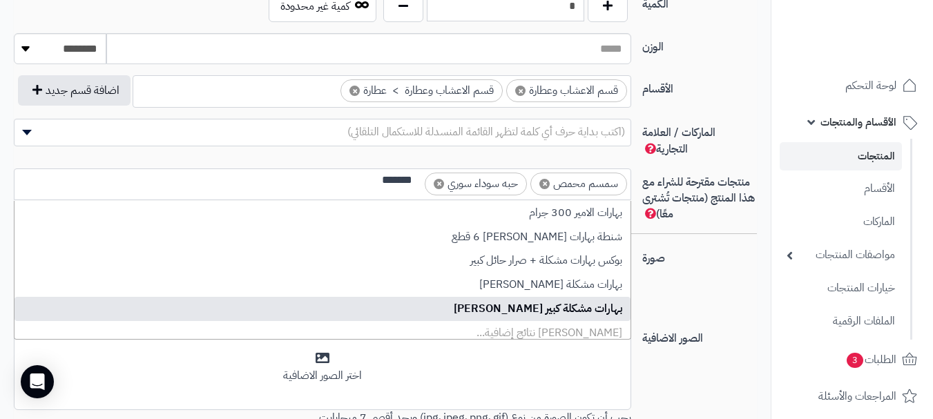
type input "******"
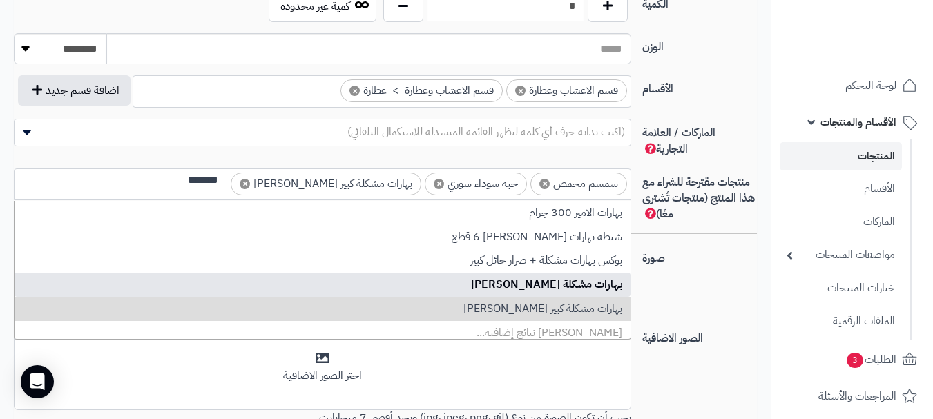
type input "******"
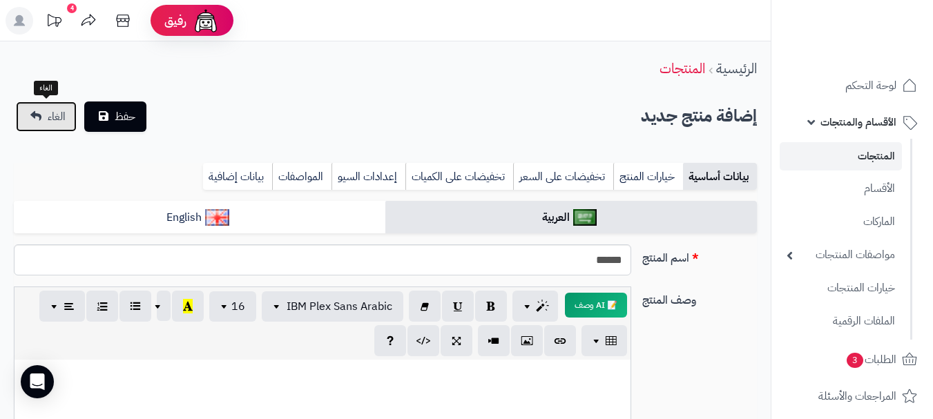
click at [55, 115] on span "الغاء" at bounding box center [57, 116] width 18 height 17
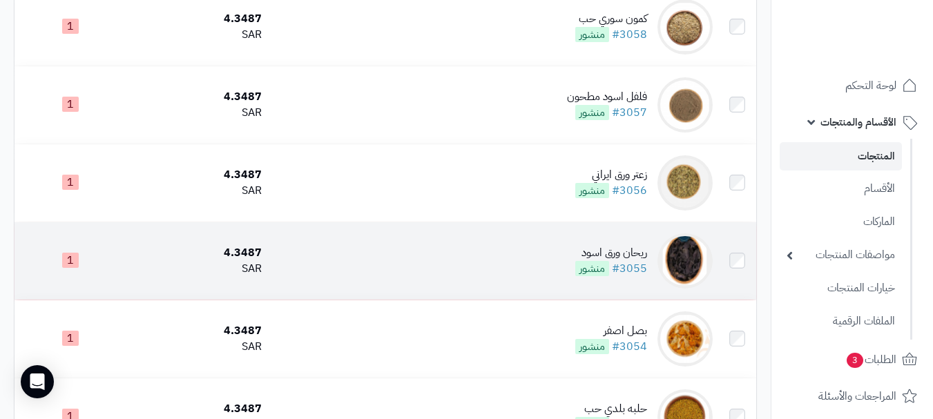
scroll to position [1174, 0]
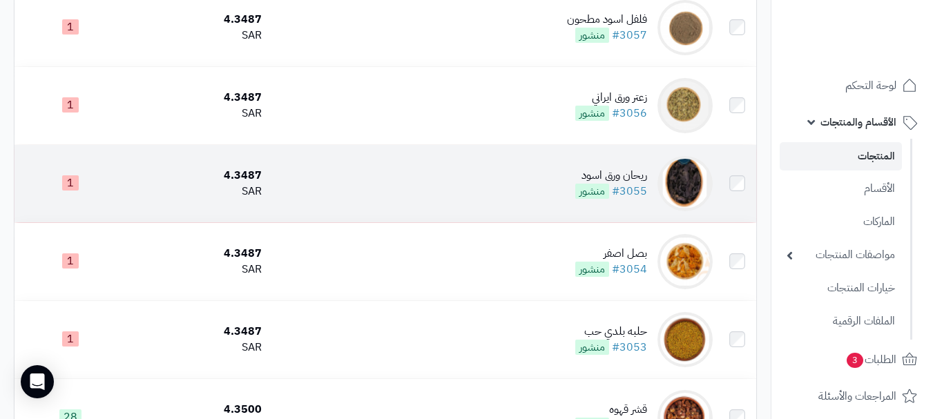
click at [340, 181] on td "ريحان ورق اسود #3055 منشور" at bounding box center [492, 183] width 451 height 77
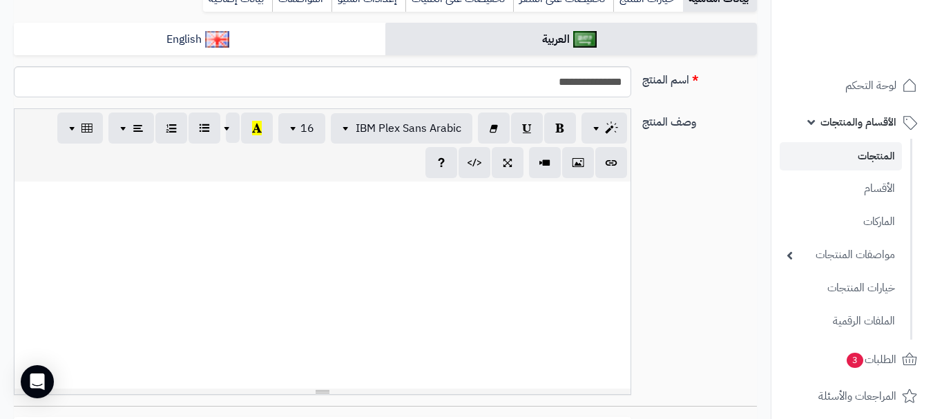
scroll to position [207, 0]
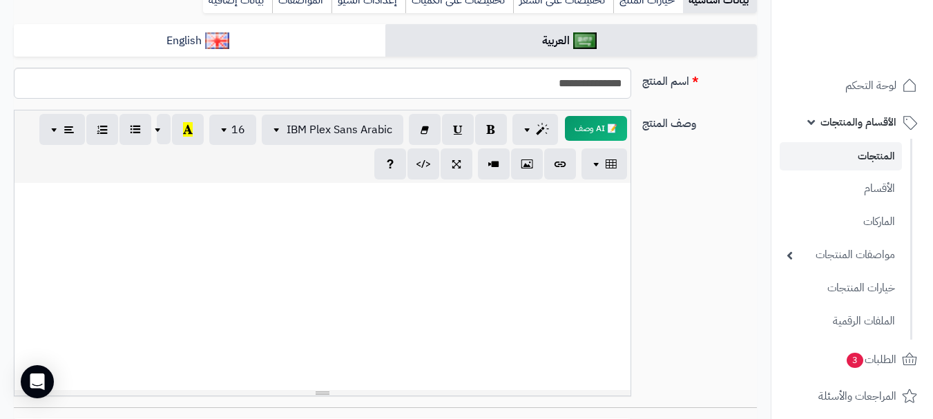
paste div
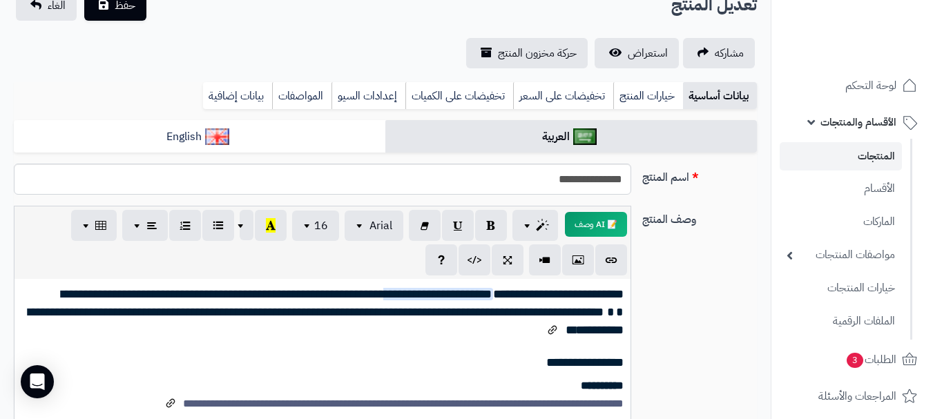
scroll to position [0, 0]
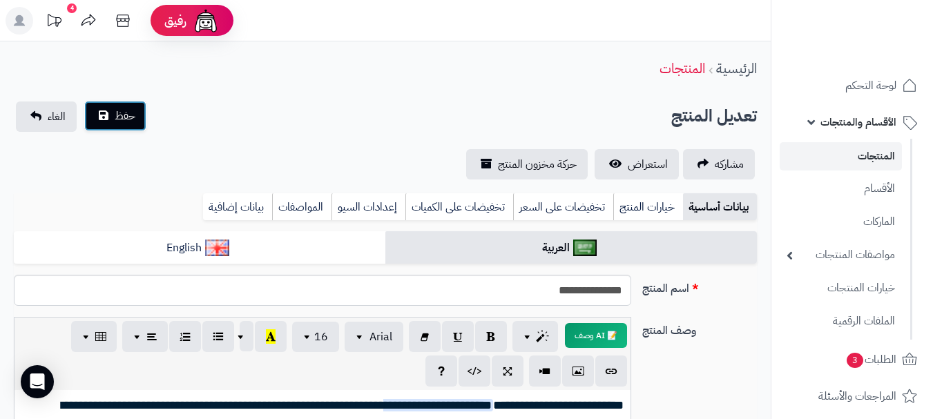
click at [128, 122] on span "حفظ" at bounding box center [125, 116] width 21 height 17
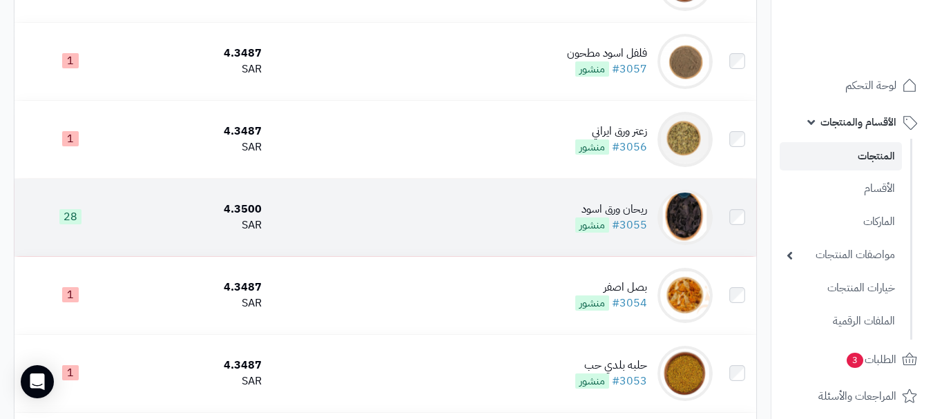
scroll to position [1243, 0]
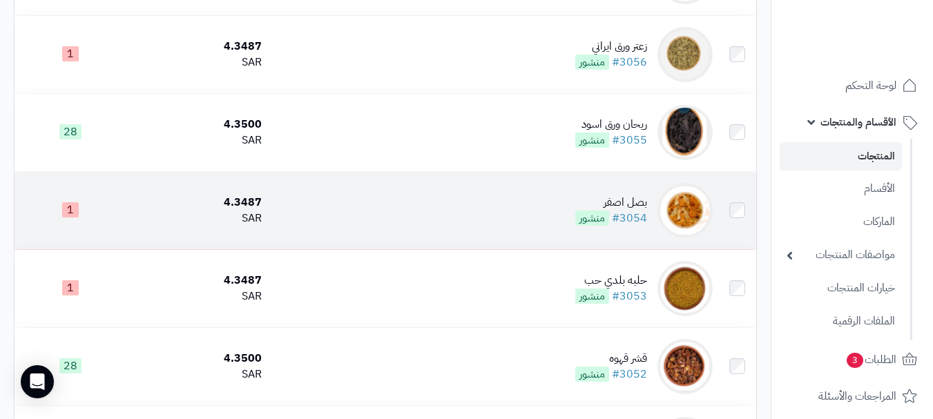
click at [518, 211] on td "بصل اصفر #3054 منشور" at bounding box center [492, 210] width 451 height 77
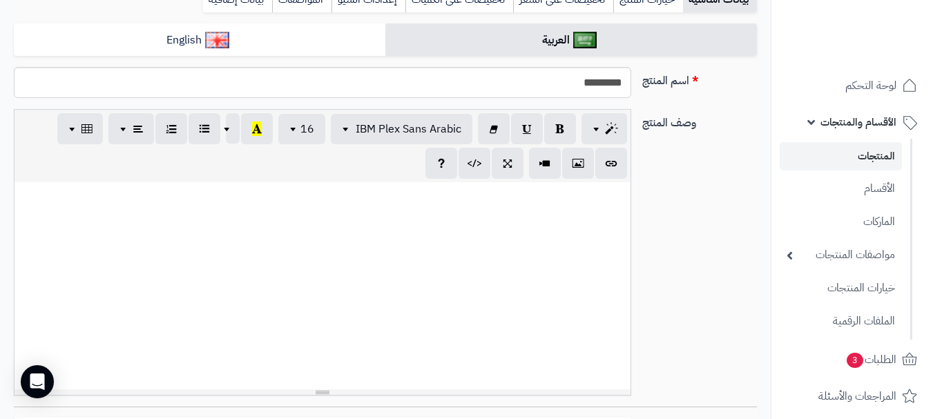
scroll to position [345, 0]
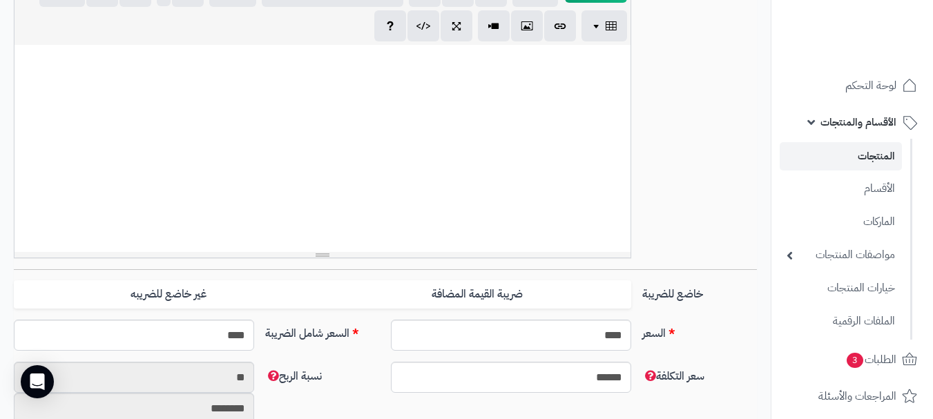
paste div
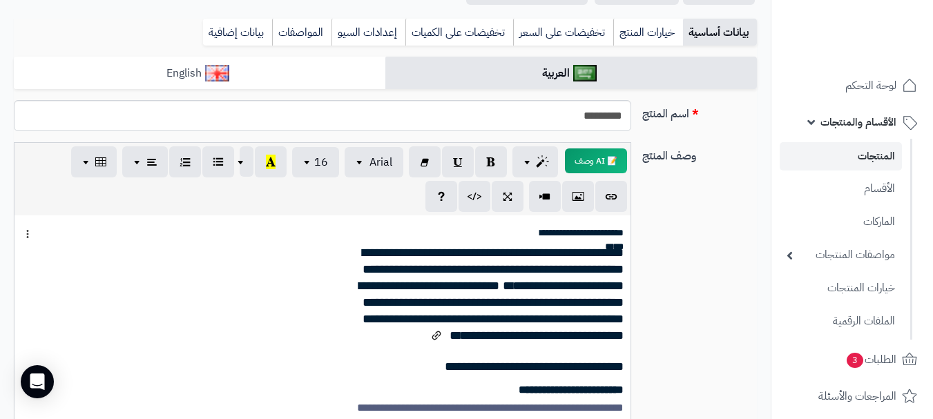
scroll to position [0, 0]
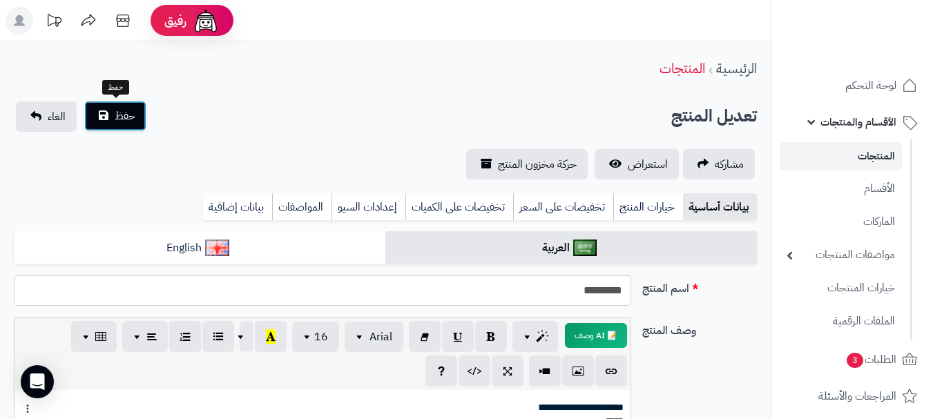
click at [98, 110] on button "حفظ" at bounding box center [115, 116] width 62 height 30
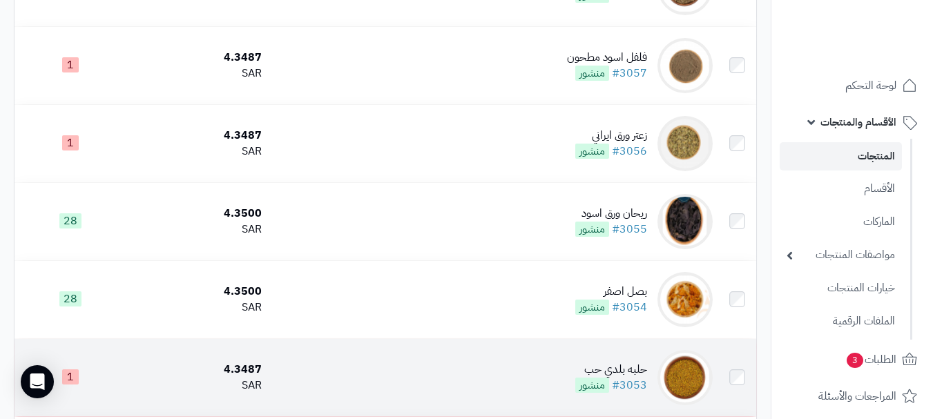
scroll to position [1105, 0]
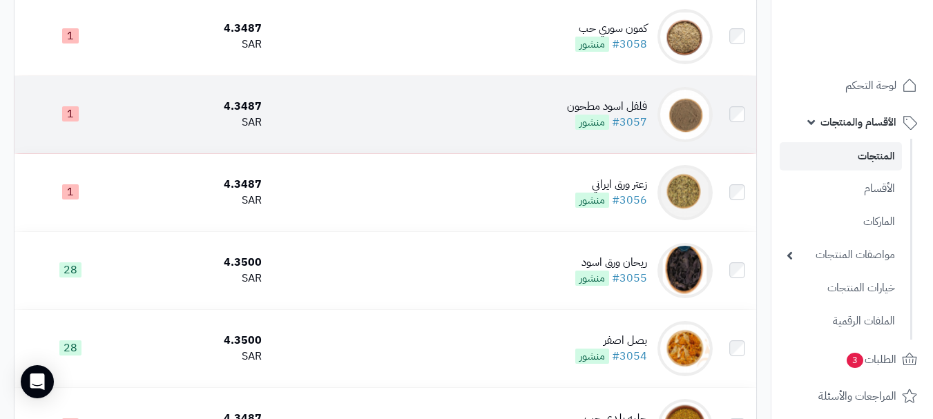
click at [444, 144] on td "فلفل اسود مطحون #3057 منشور" at bounding box center [492, 114] width 451 height 77
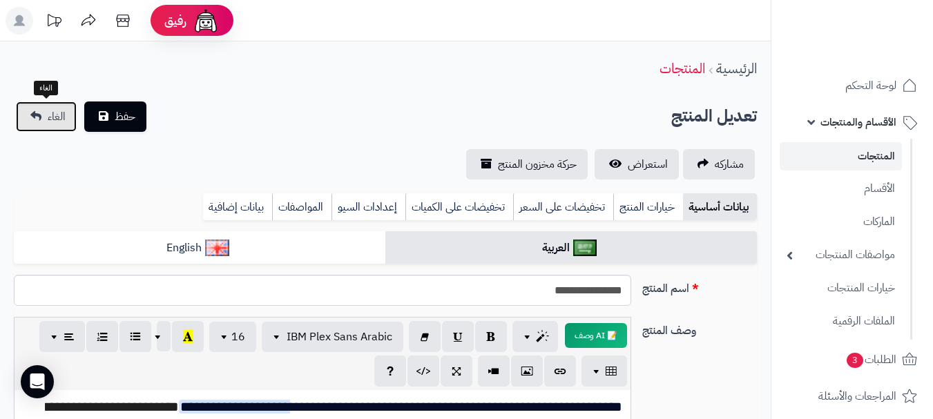
click at [50, 115] on span "الغاء" at bounding box center [57, 116] width 18 height 17
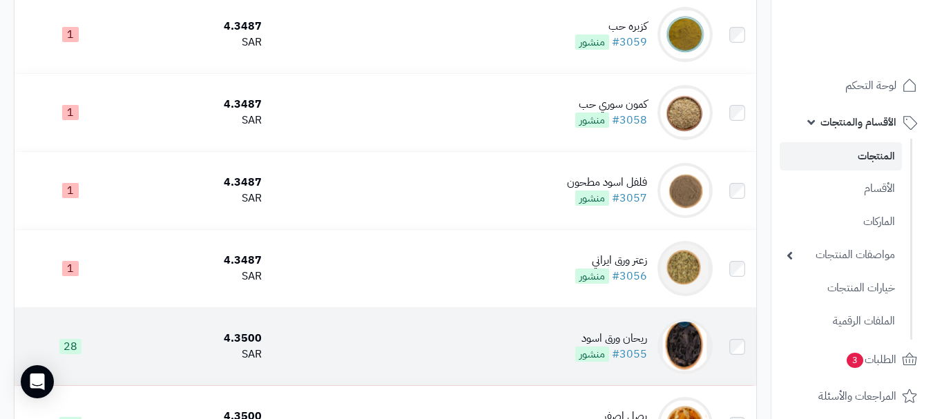
scroll to position [967, 0]
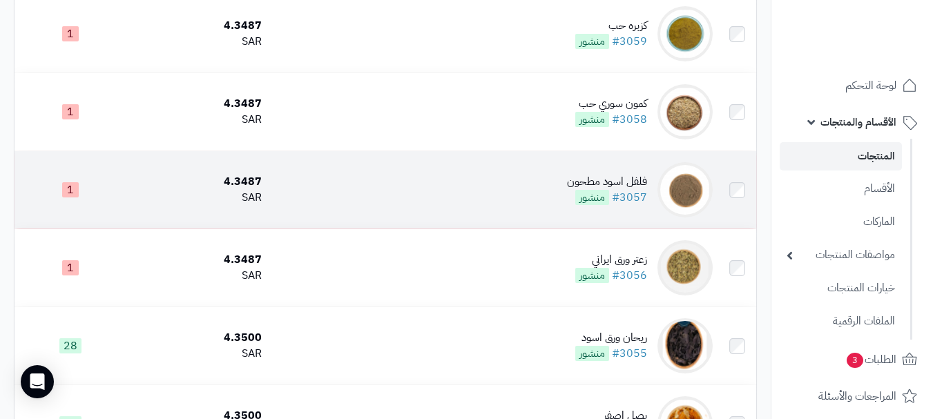
click at [432, 209] on td "فلفل اسود مطحون #3057 منشور" at bounding box center [492, 189] width 451 height 77
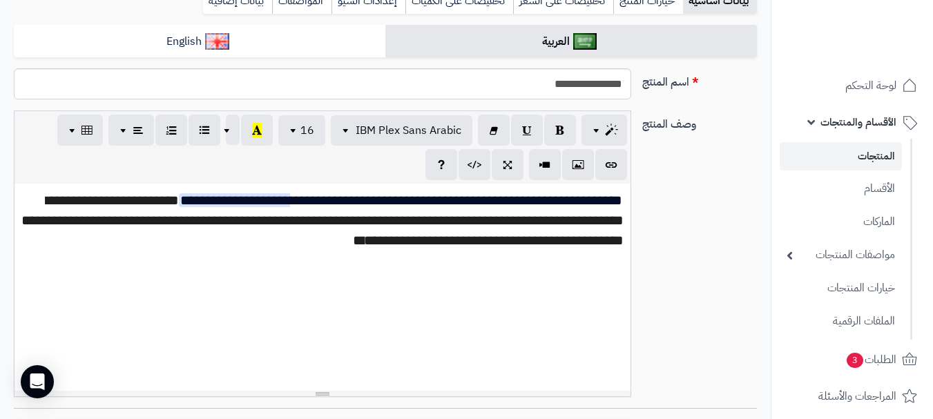
scroll to position [207, 0]
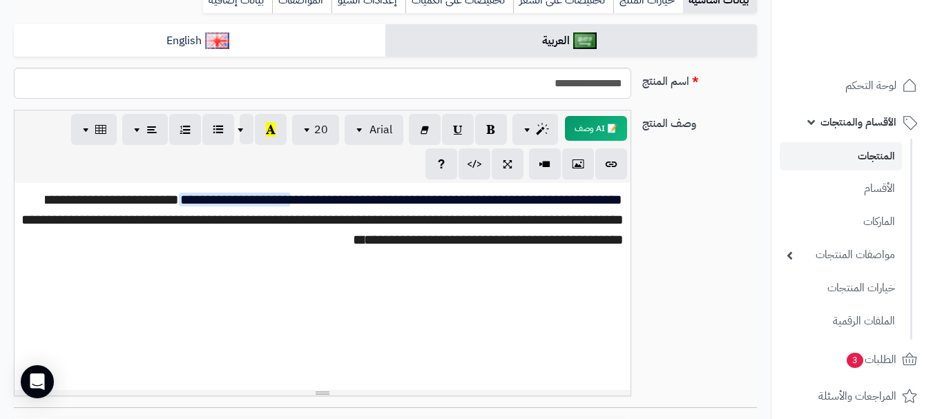
paste div
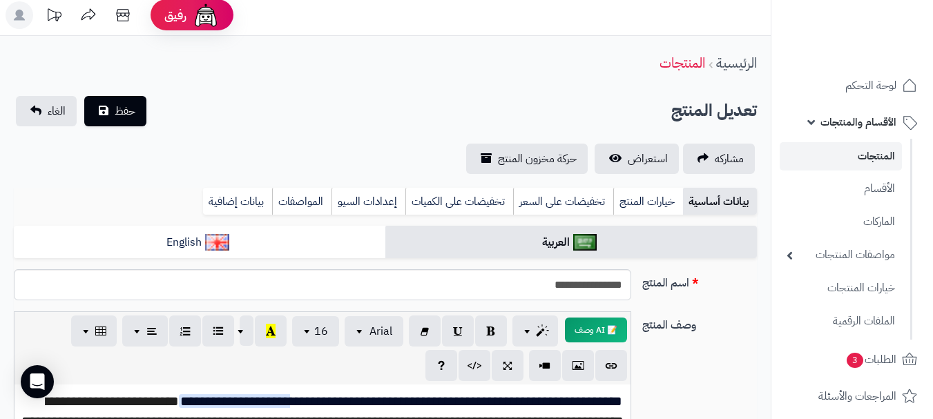
scroll to position [0, 0]
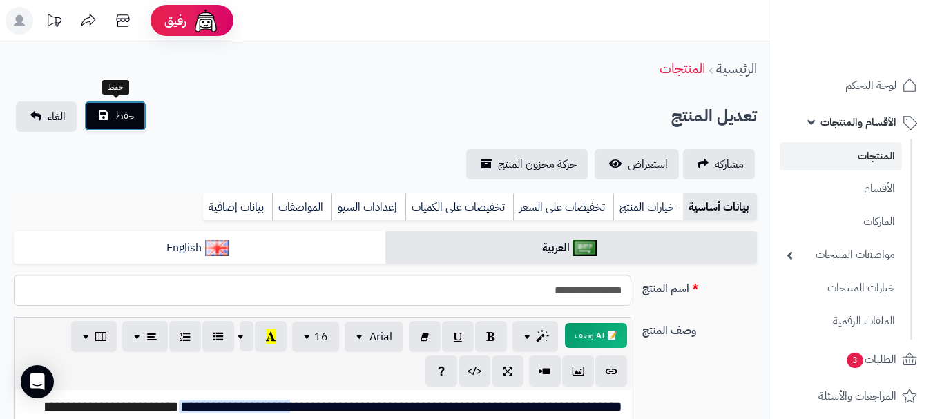
click at [132, 119] on span "حفظ" at bounding box center [125, 116] width 21 height 17
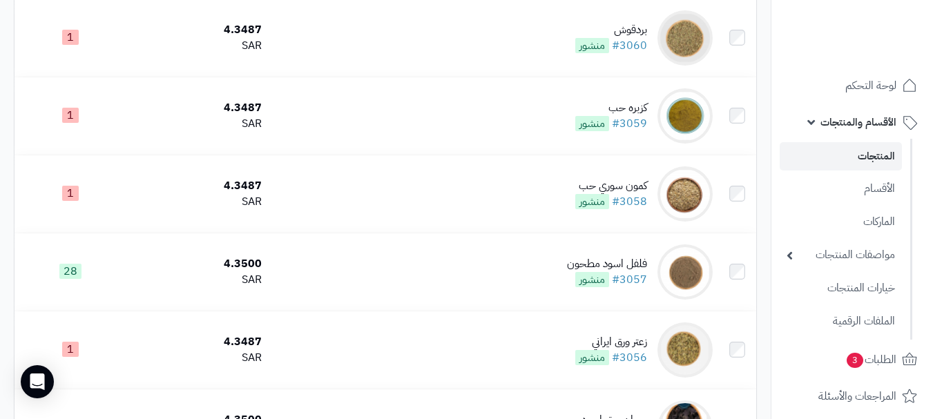
scroll to position [967, 0]
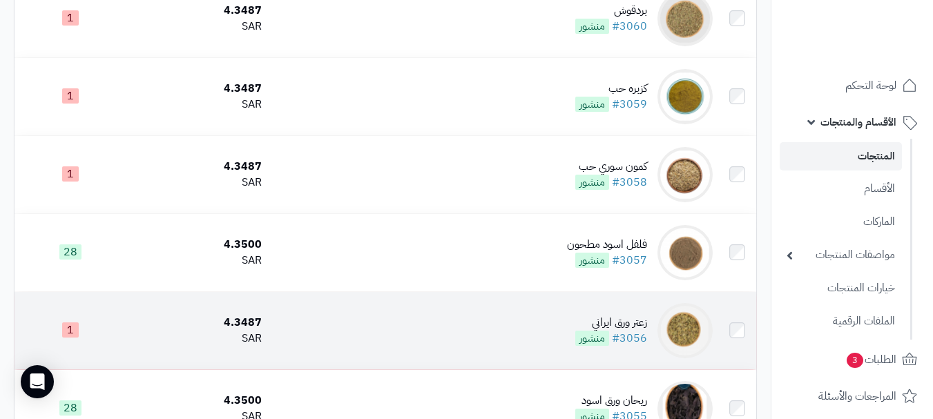
click at [441, 325] on td "زعتر ورق ايراني #3056 منشور" at bounding box center [492, 330] width 451 height 77
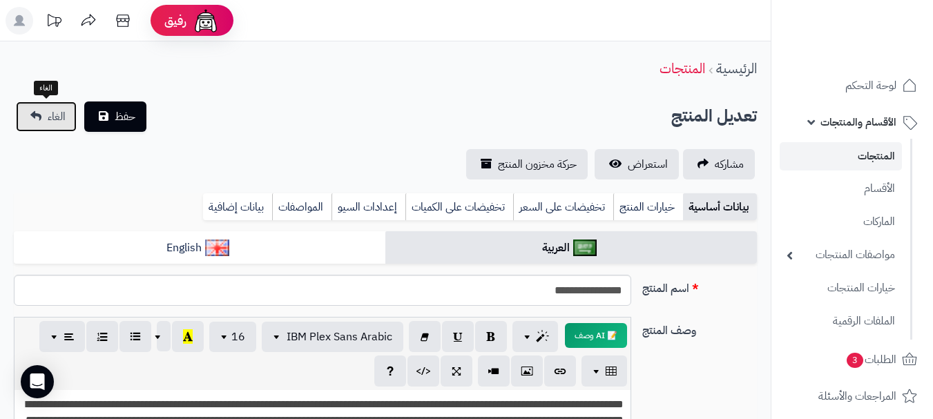
click at [43, 126] on link "الغاء" at bounding box center [46, 116] width 61 height 30
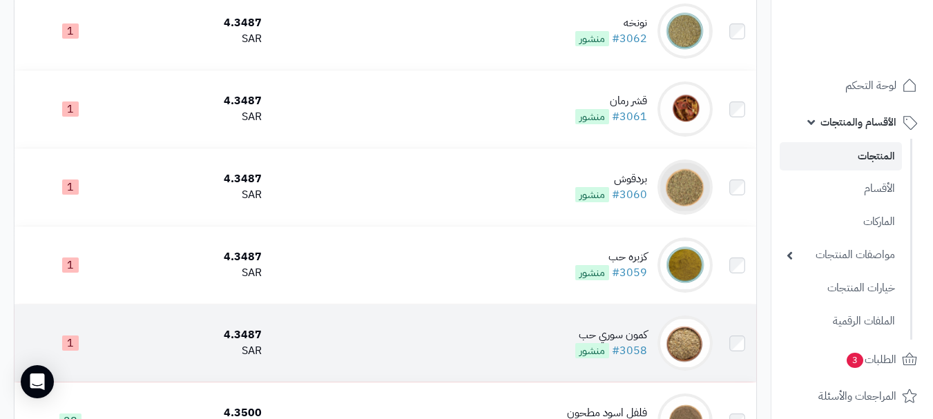
scroll to position [759, 0]
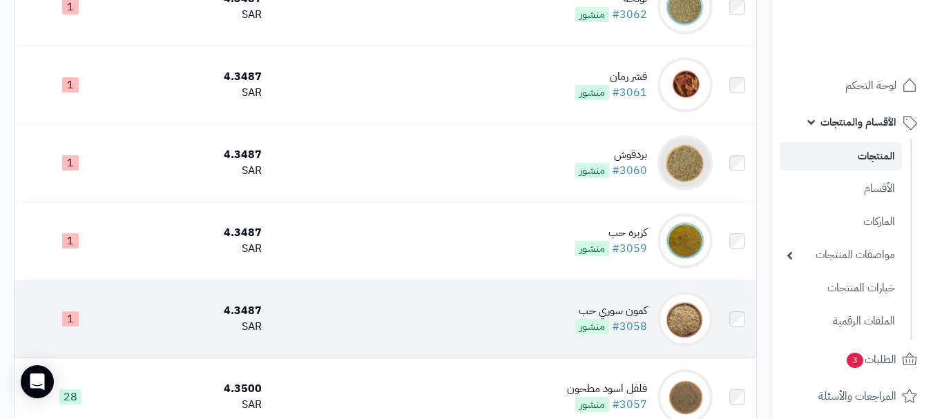
click at [444, 340] on td "كمون سوري حب #3058 منشور" at bounding box center [492, 318] width 451 height 77
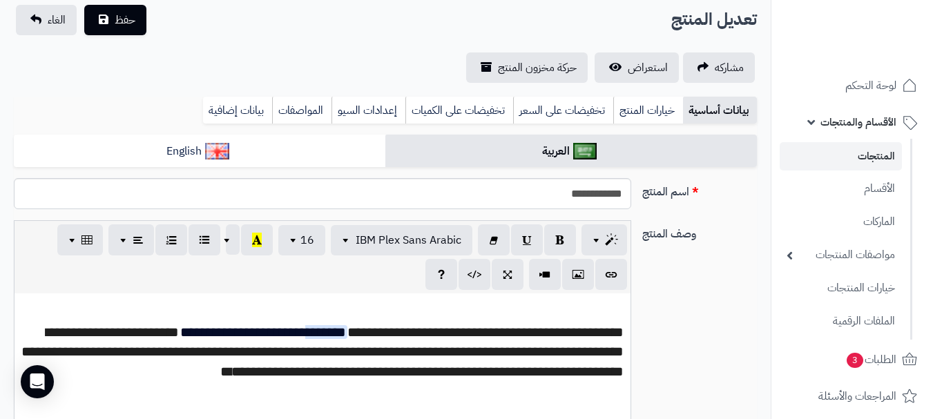
scroll to position [207, 0]
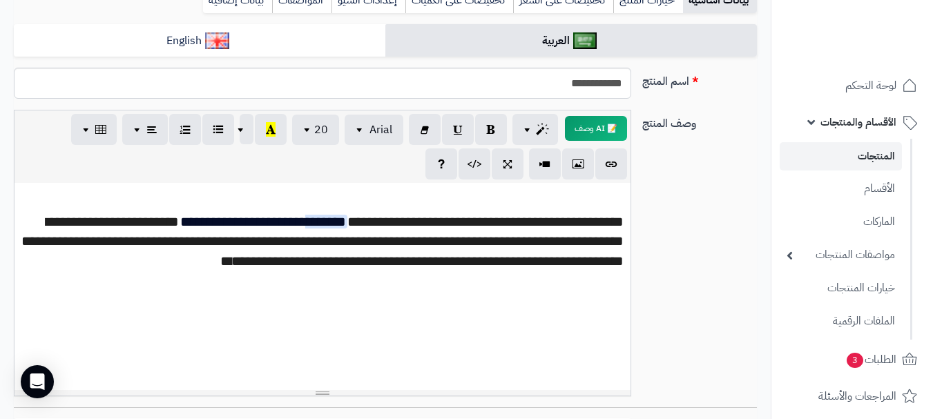
paste div
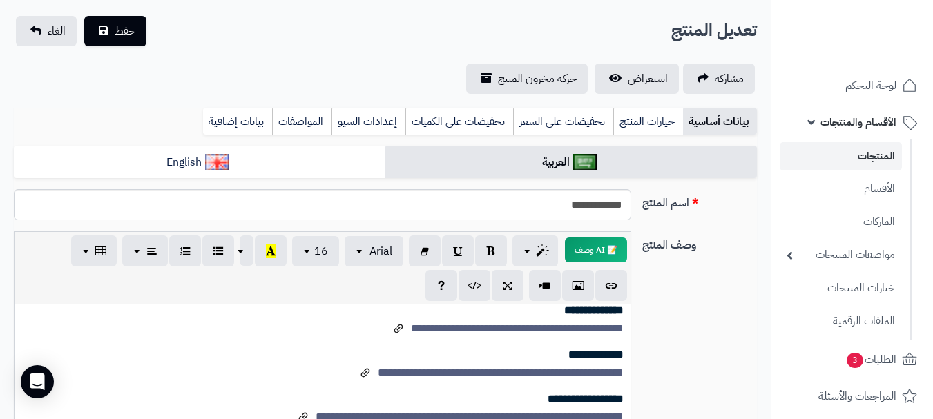
scroll to position [0, 0]
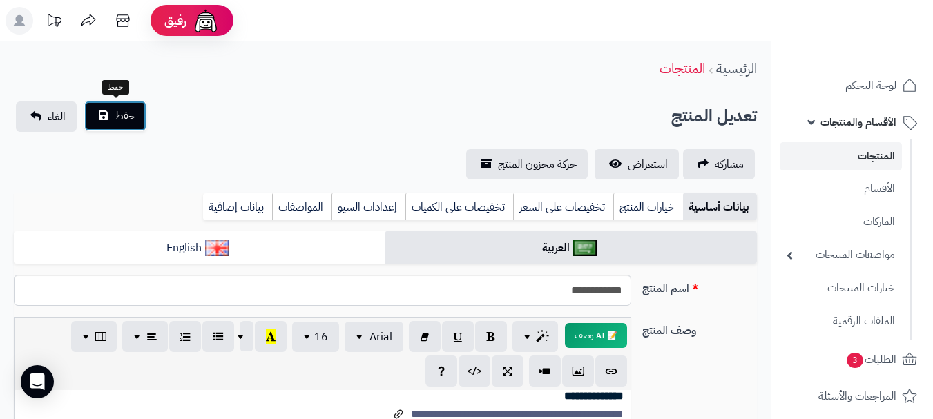
click at [124, 119] on span "حفظ" at bounding box center [125, 116] width 21 height 17
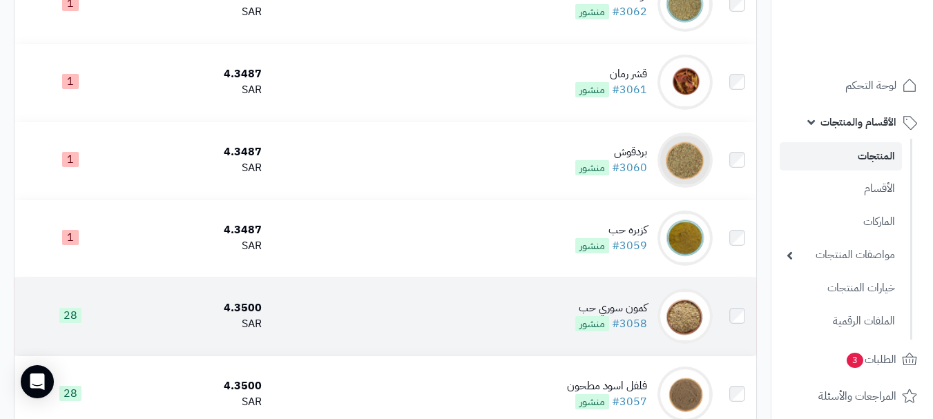
scroll to position [829, 0]
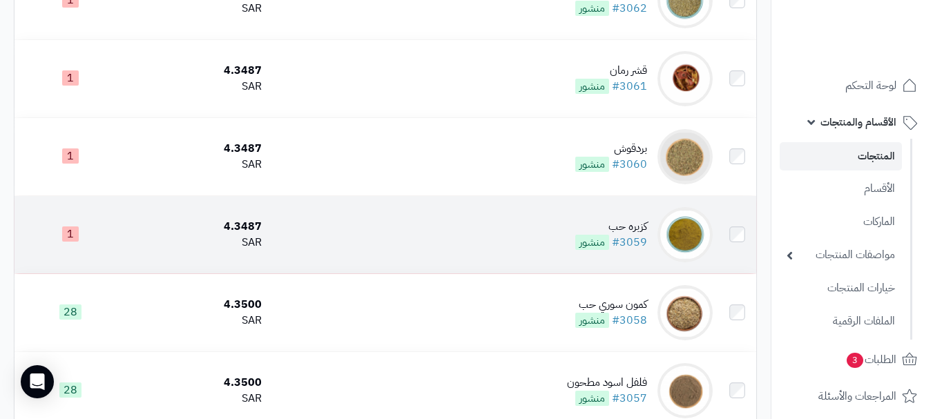
click at [458, 262] on td "كزبره حب #3059 منشور" at bounding box center [492, 234] width 451 height 77
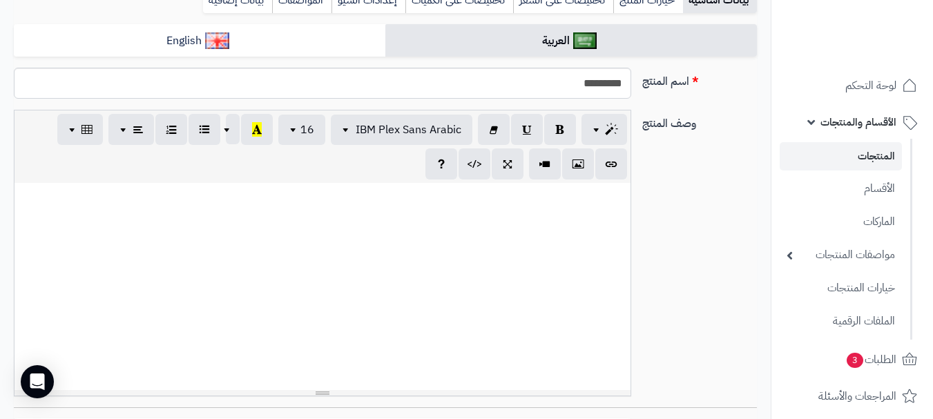
scroll to position [856, 0]
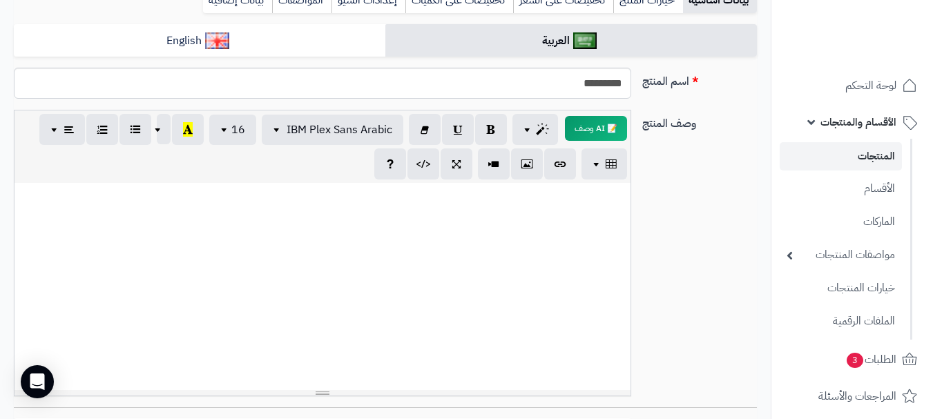
paste div
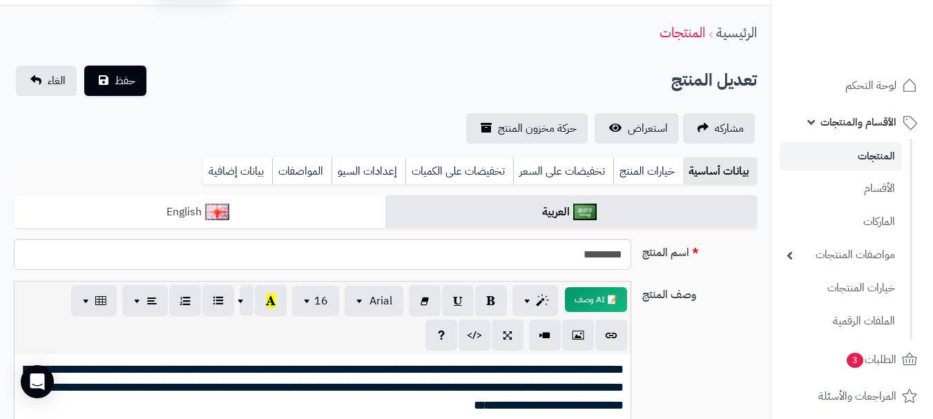
scroll to position [0, 0]
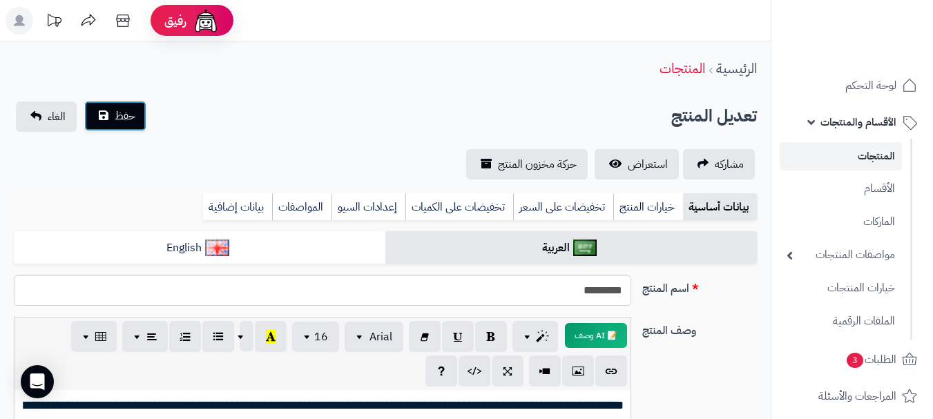
click at [129, 103] on button "حفظ" at bounding box center [115, 116] width 62 height 30
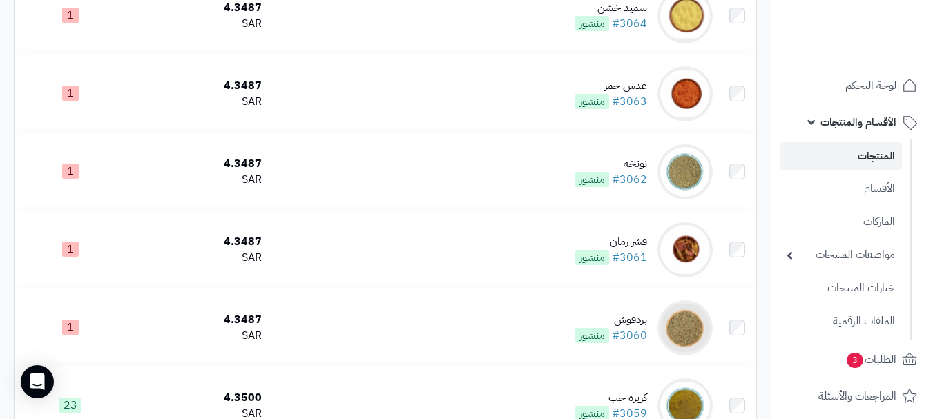
scroll to position [690, 0]
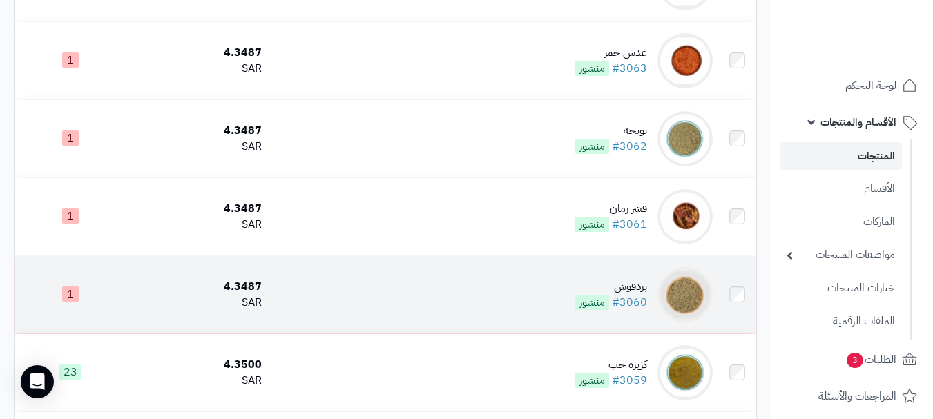
click at [383, 320] on td "بردقوش #3060 منشور" at bounding box center [492, 294] width 451 height 77
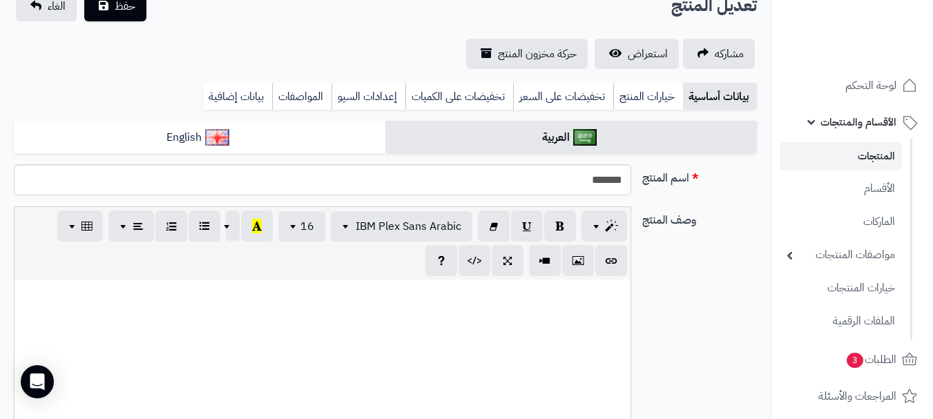
scroll to position [207, 0]
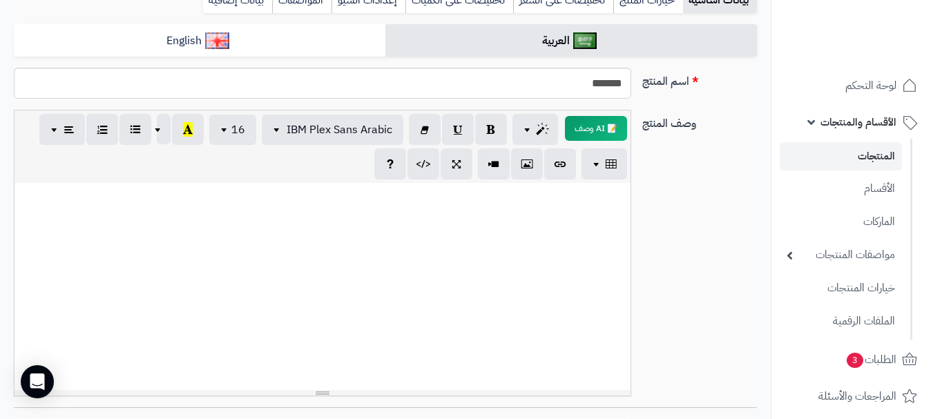
paste div
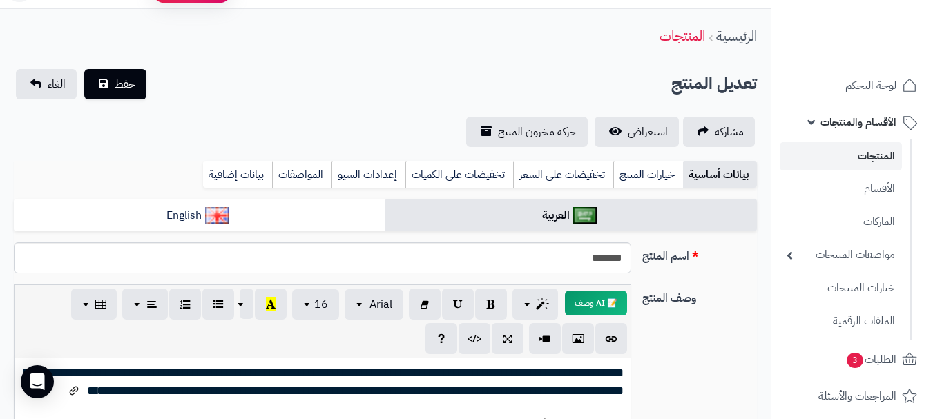
scroll to position [0, 0]
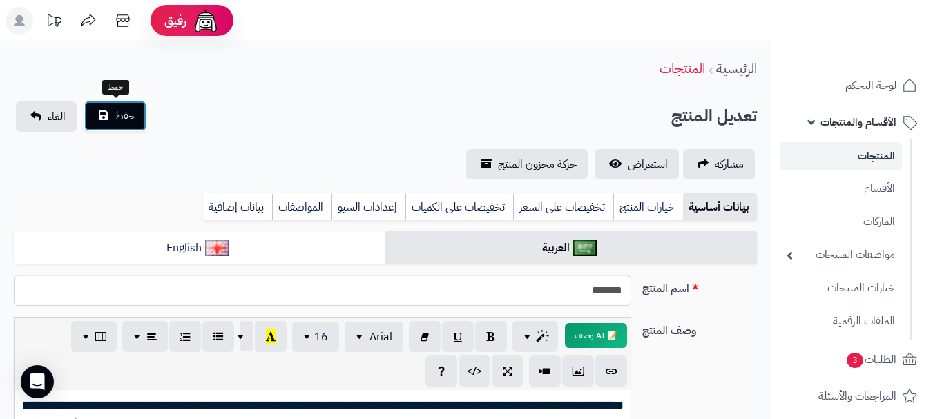
click at [130, 119] on span "حفظ" at bounding box center [125, 116] width 21 height 17
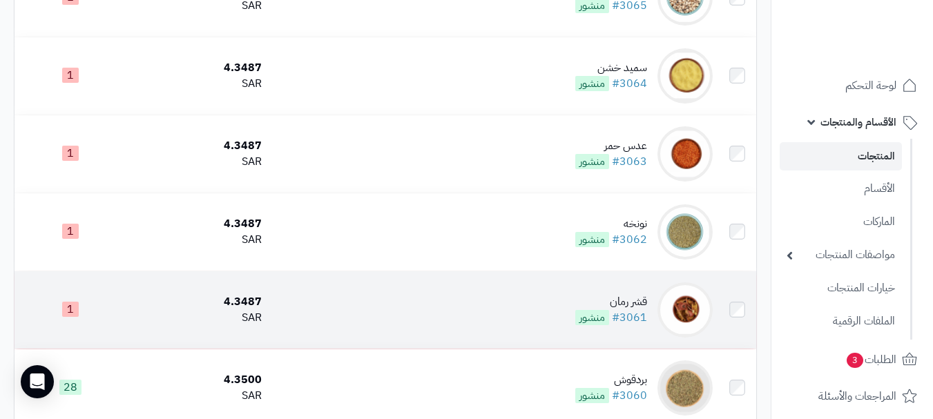
scroll to position [621, 0]
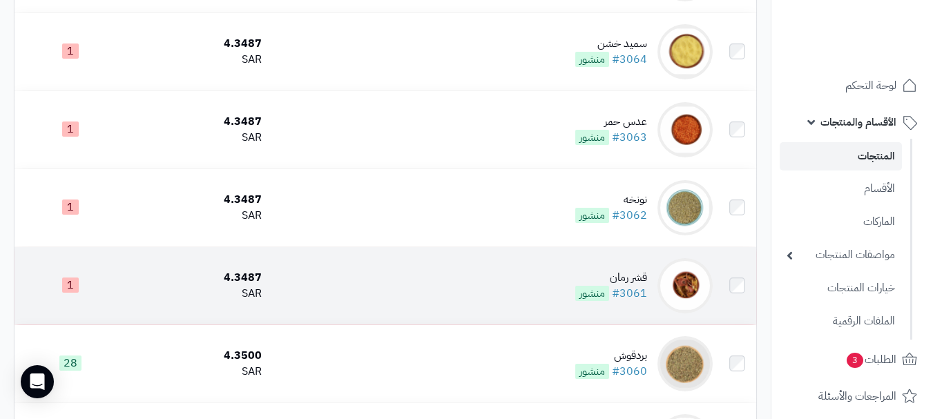
click at [529, 307] on td "قشر رمان #3061 منشور" at bounding box center [492, 285] width 451 height 77
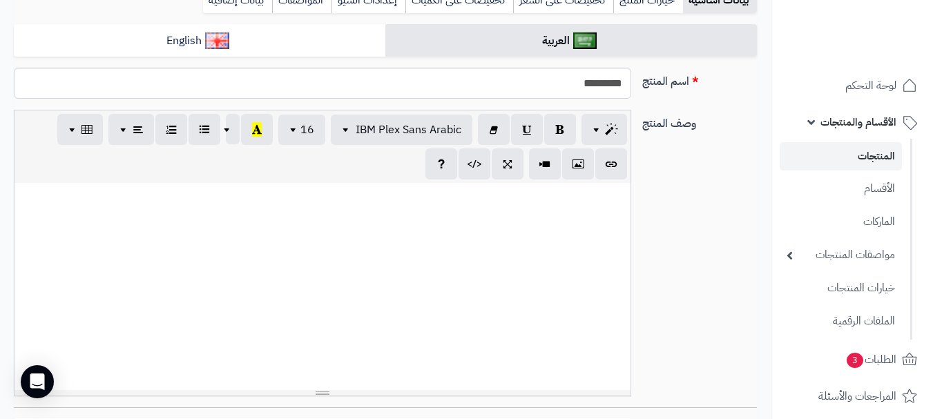
scroll to position [856, 0]
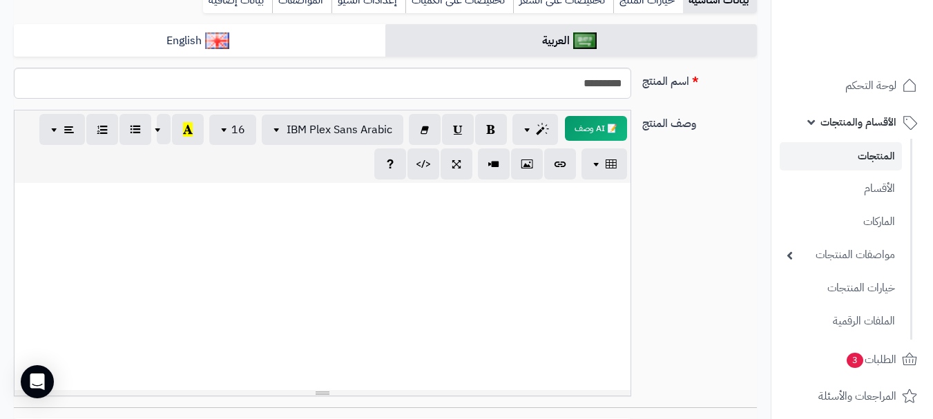
paste div
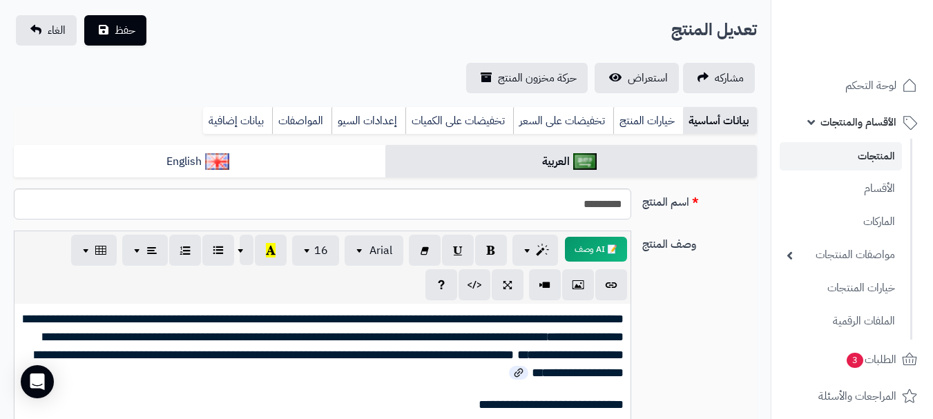
scroll to position [0, 0]
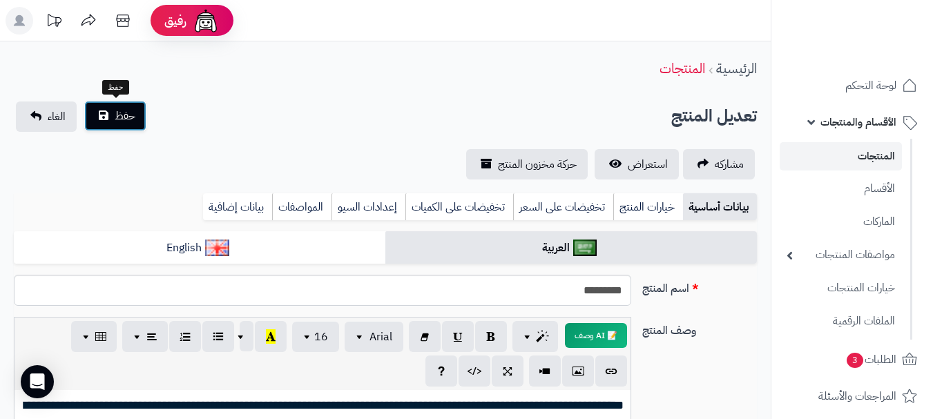
click at [119, 122] on span "حفظ" at bounding box center [125, 116] width 21 height 17
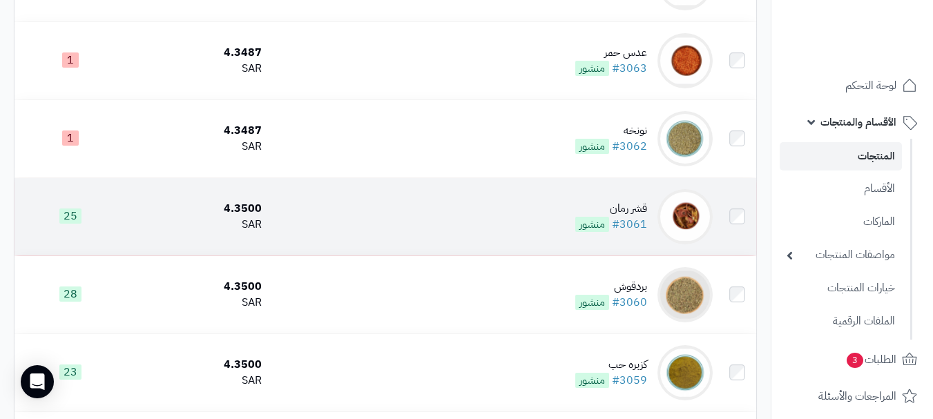
scroll to position [621, 0]
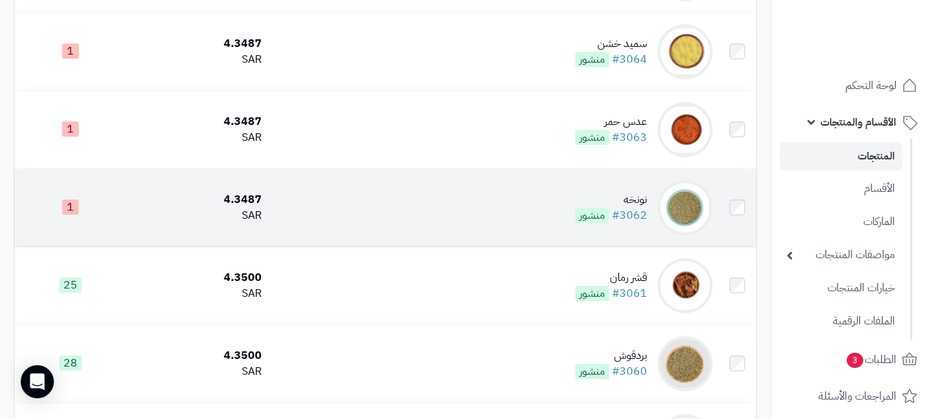
click at [466, 209] on td "نونخه #3062 منشور" at bounding box center [492, 207] width 451 height 77
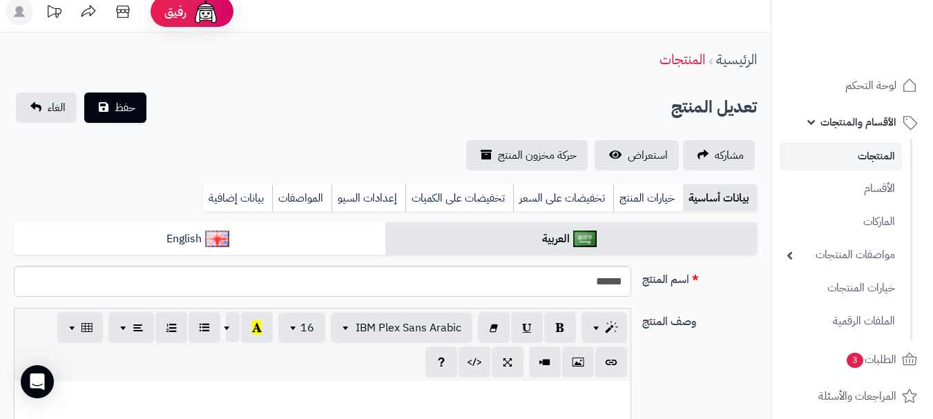
scroll to position [138, 0]
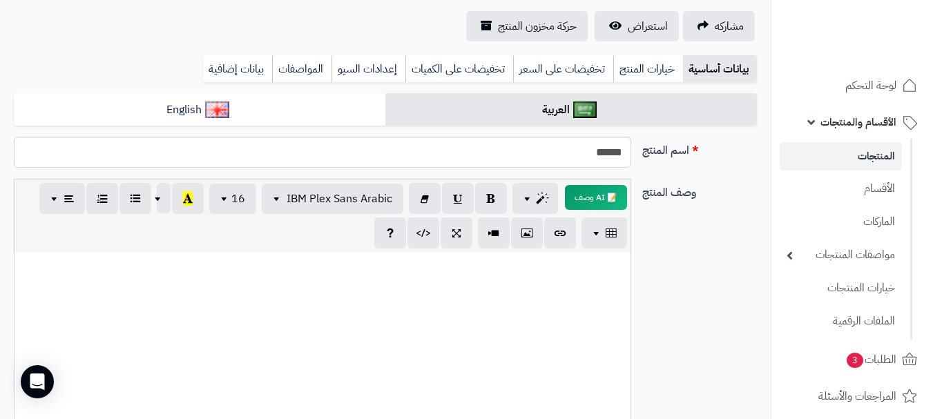
paste div
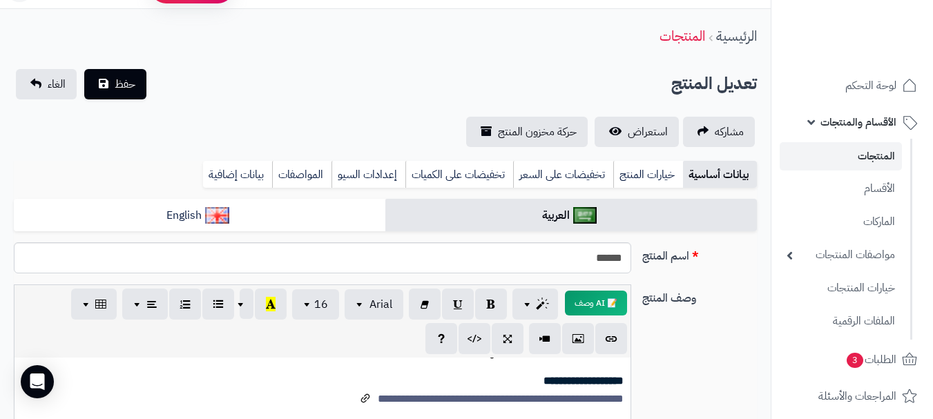
scroll to position [0, 0]
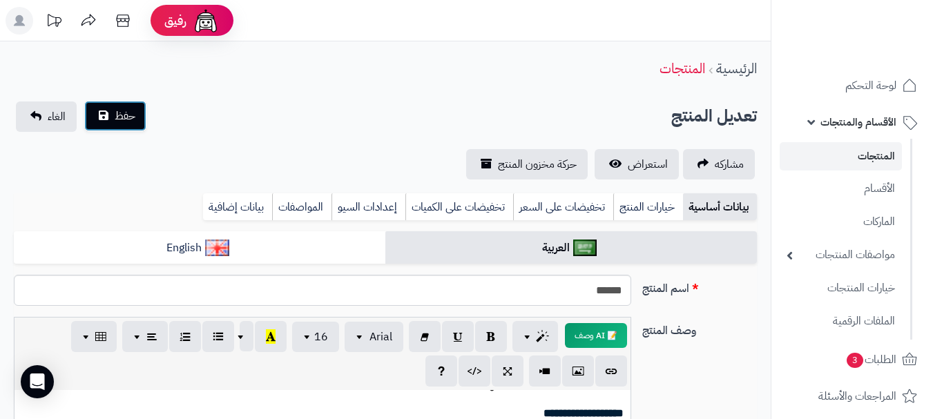
click at [135, 116] on span "حفظ" at bounding box center [125, 116] width 21 height 17
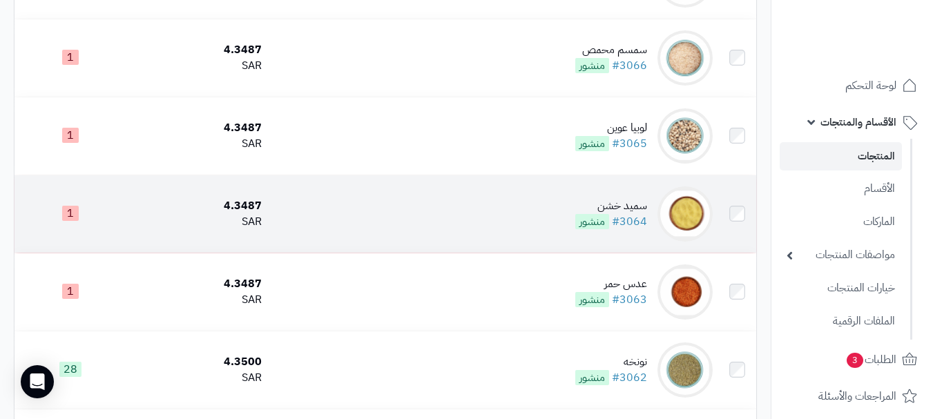
scroll to position [483, 0]
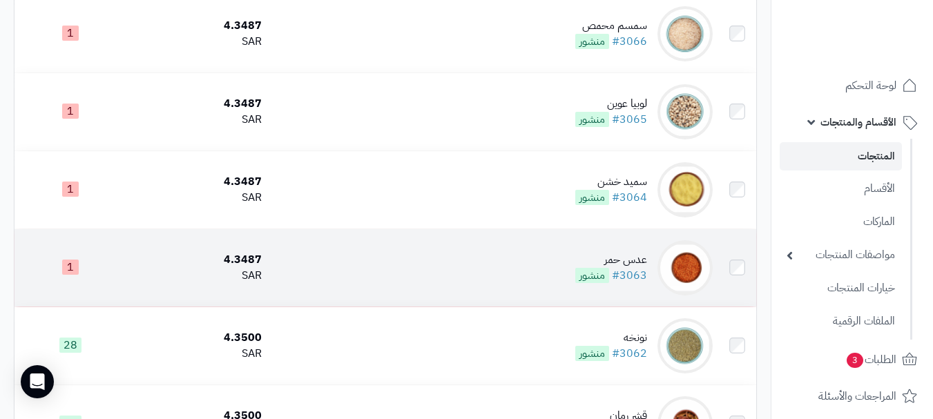
click at [458, 275] on td "عدس حمر #3063 منشور" at bounding box center [492, 267] width 451 height 77
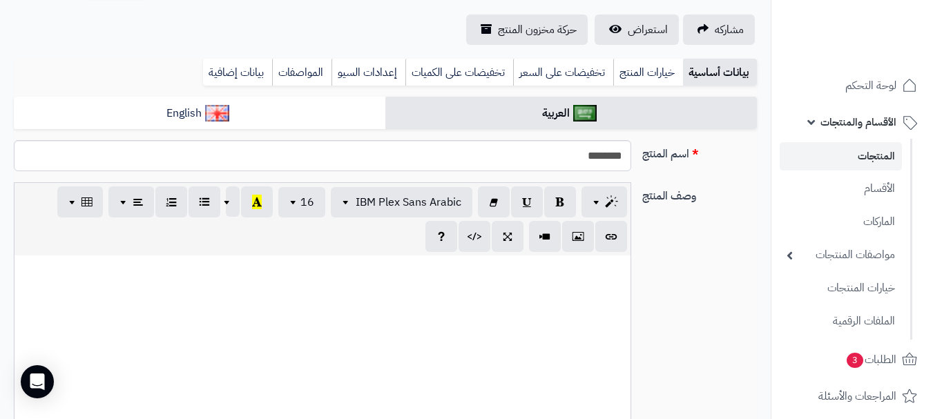
scroll to position [138, 0]
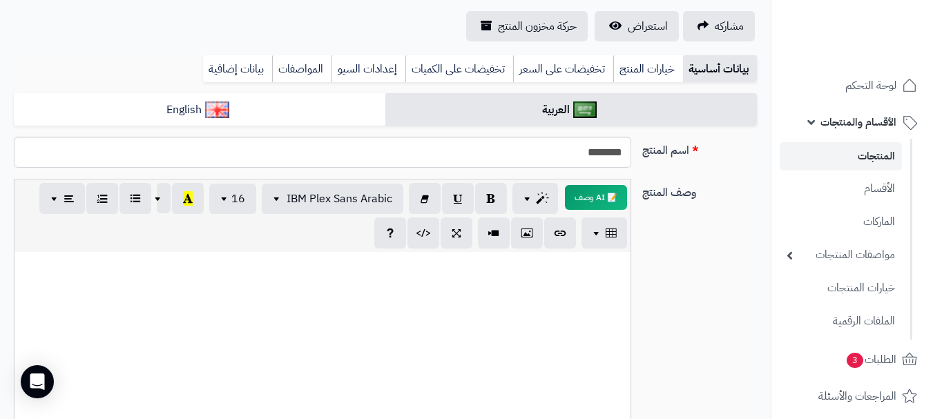
paste div
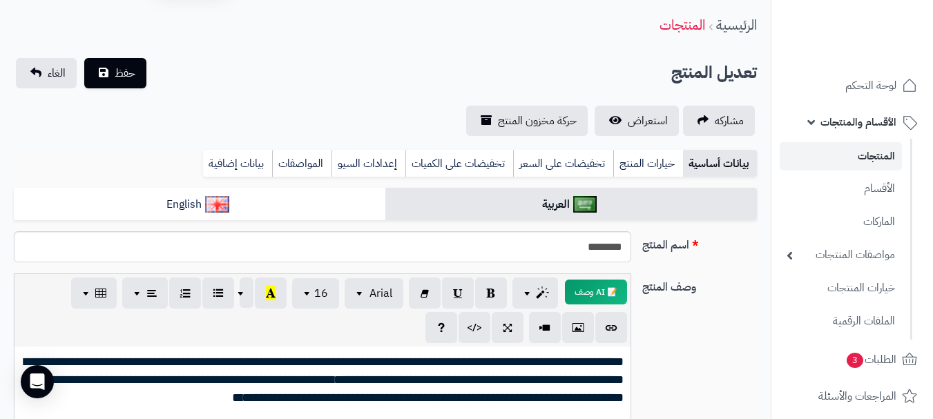
scroll to position [23, 0]
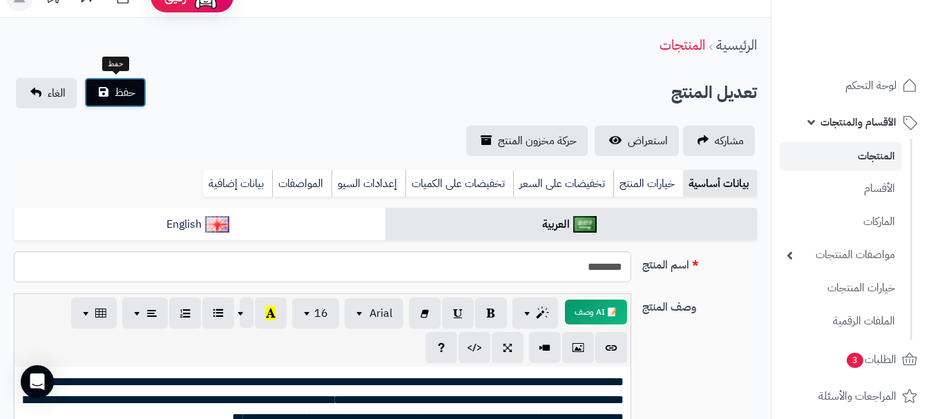
click at [129, 99] on span "حفظ" at bounding box center [125, 92] width 21 height 17
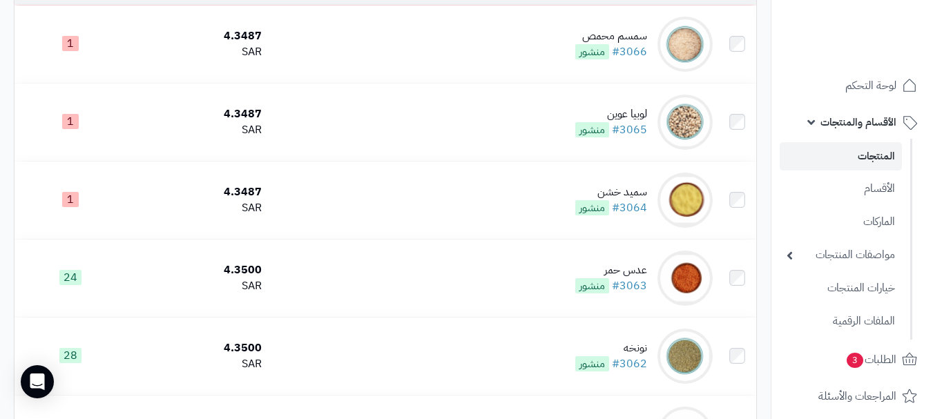
scroll to position [483, 0]
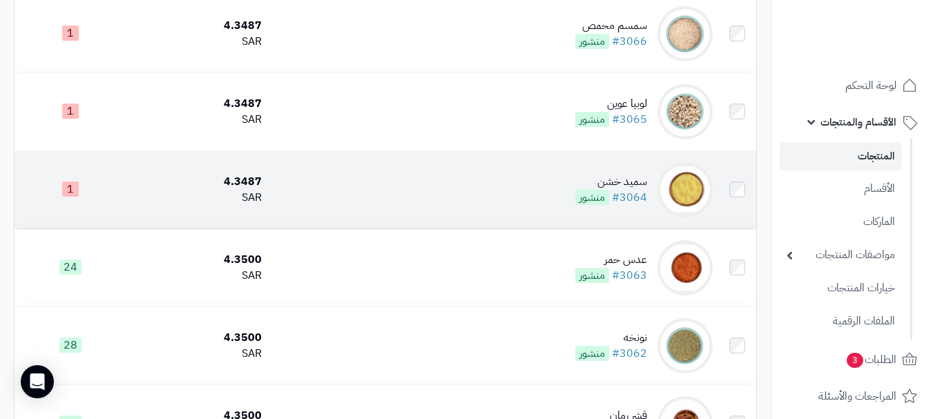
click at [507, 226] on td "سميد خشن #3064 منشور" at bounding box center [492, 189] width 451 height 77
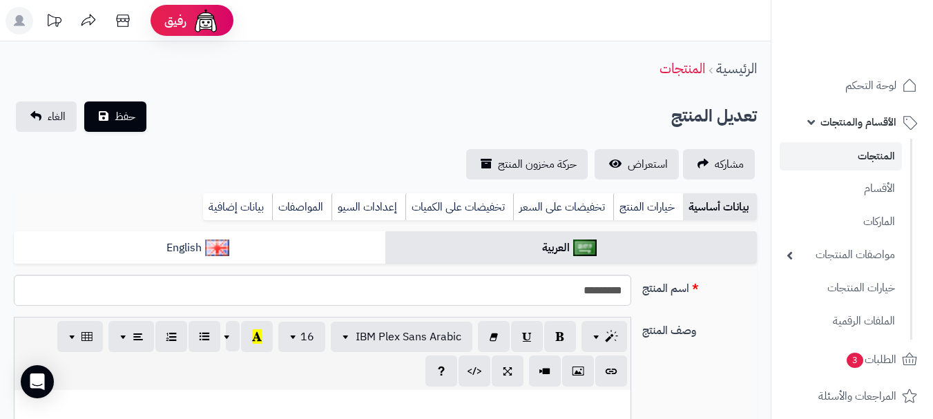
scroll to position [138, 0]
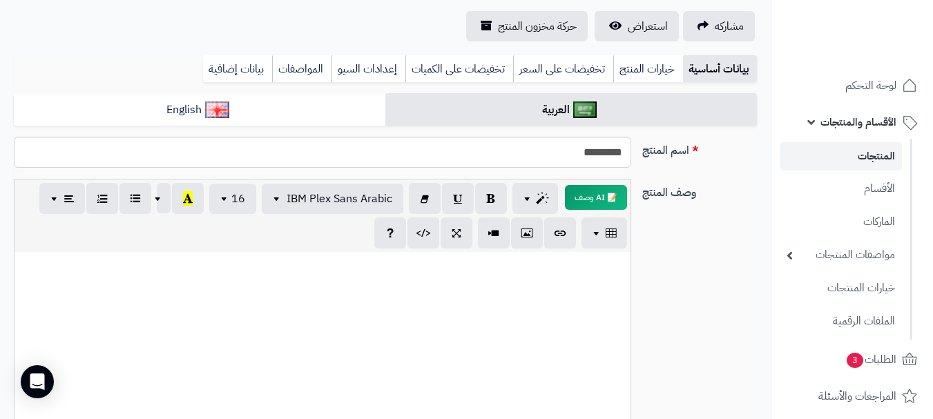
drag, startPoint x: 563, startPoint y: 284, endPoint x: 604, endPoint y: 277, distance: 42.1
paste div
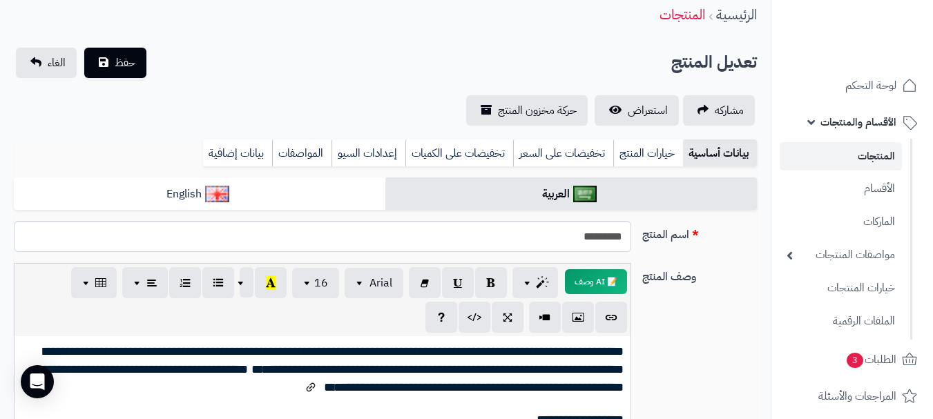
scroll to position [15, 0]
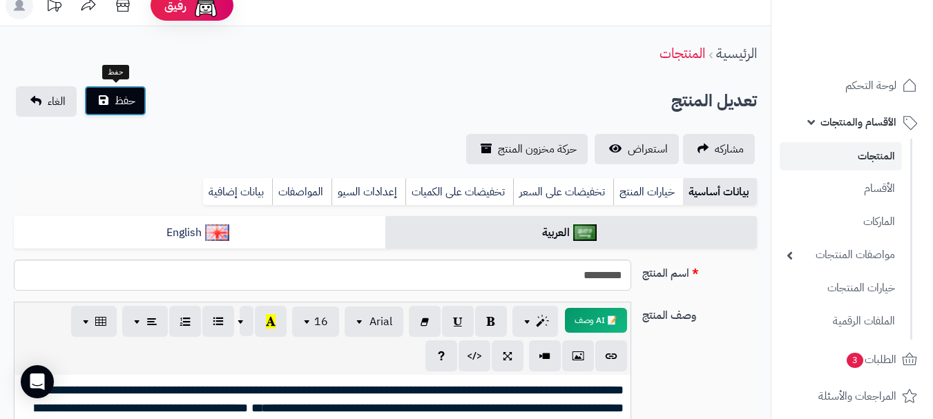
click at [130, 104] on span "حفظ" at bounding box center [125, 101] width 21 height 17
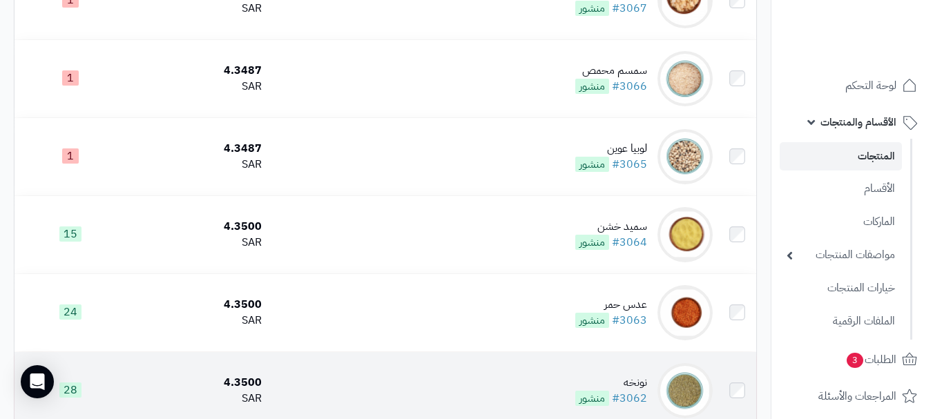
scroll to position [414, 0]
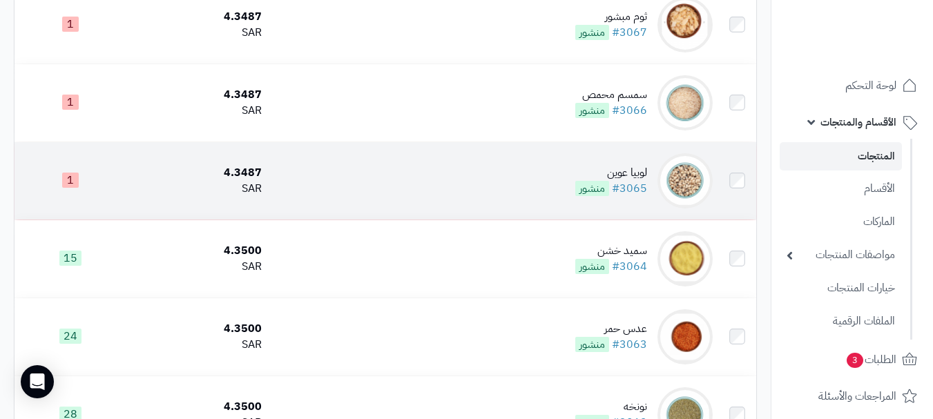
click at [526, 207] on td "لوبيا عوين #3065 منشور" at bounding box center [492, 180] width 451 height 77
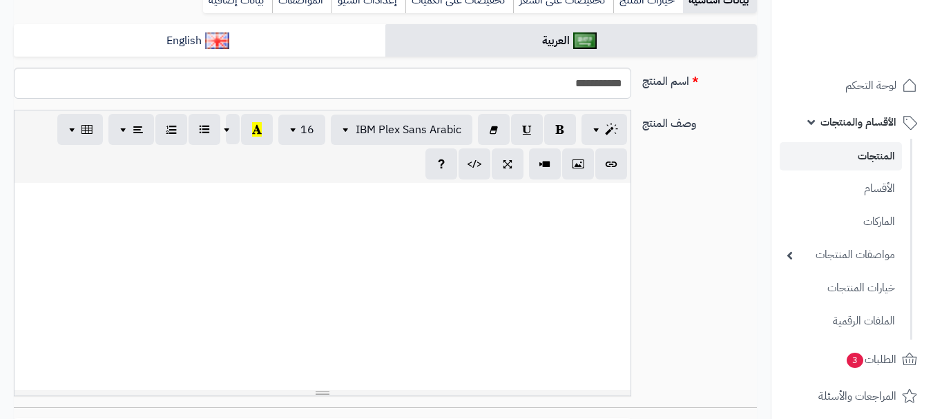
scroll to position [856, 0]
paste div
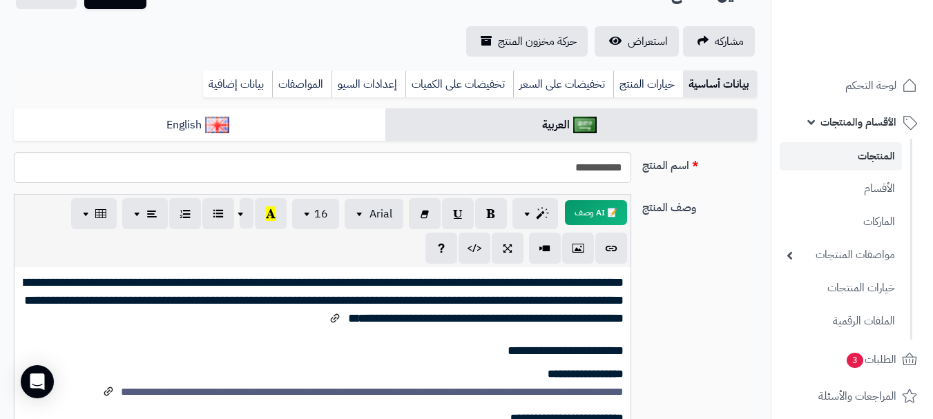
scroll to position [0, 0]
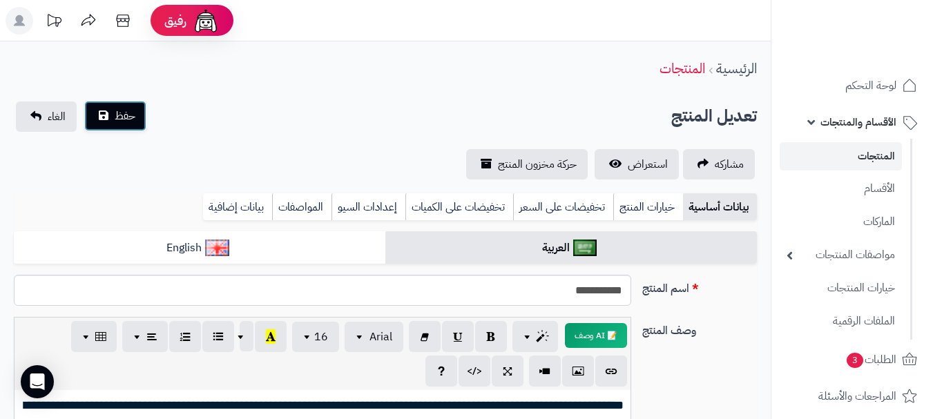
click at [127, 119] on span "حفظ" at bounding box center [125, 116] width 21 height 17
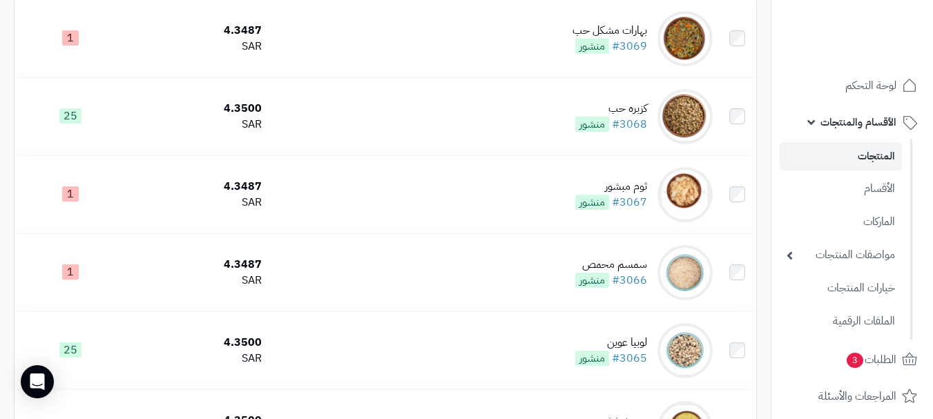
scroll to position [276, 0]
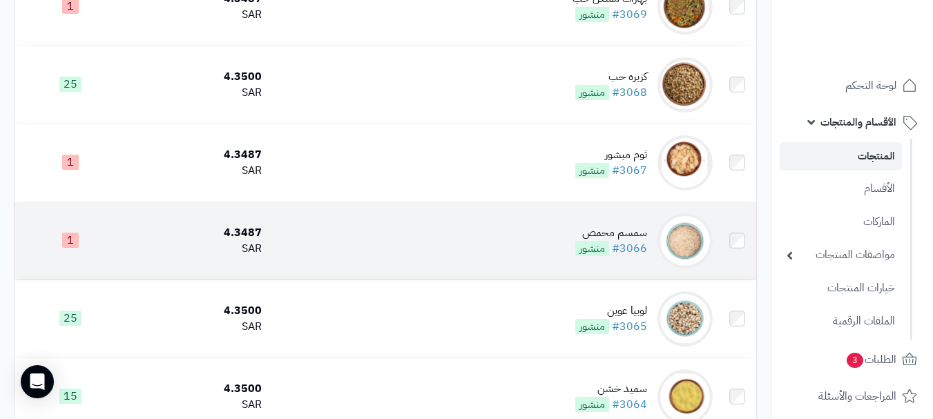
click at [541, 232] on td "سمسم محمص #3066 منشور" at bounding box center [492, 240] width 451 height 77
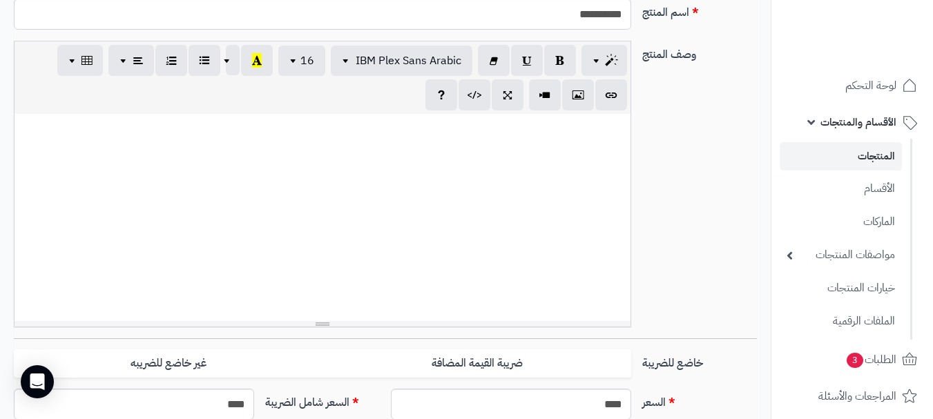
scroll to position [856, 0]
paste div
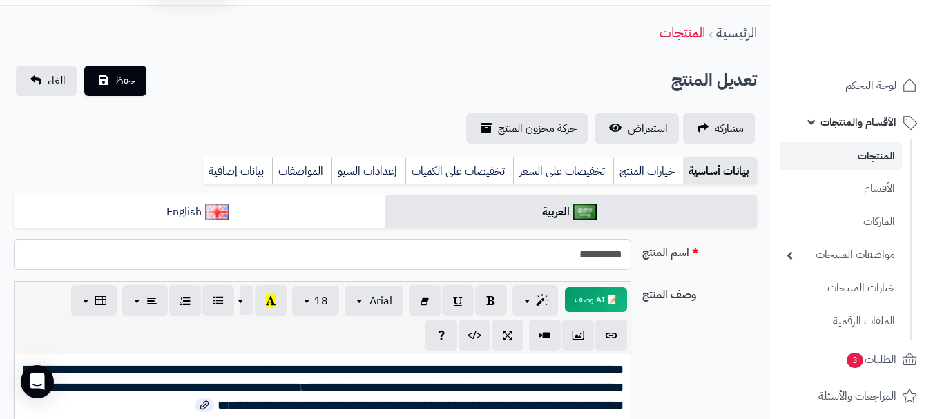
scroll to position [0, 0]
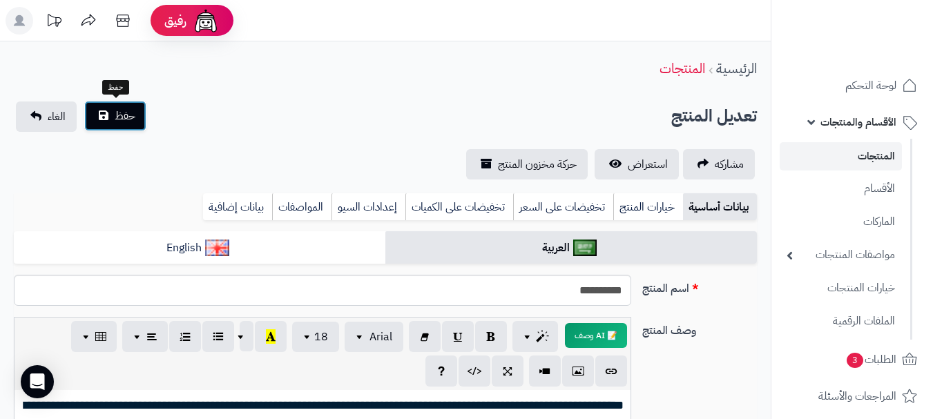
click at [115, 108] on span "حفظ" at bounding box center [125, 116] width 21 height 17
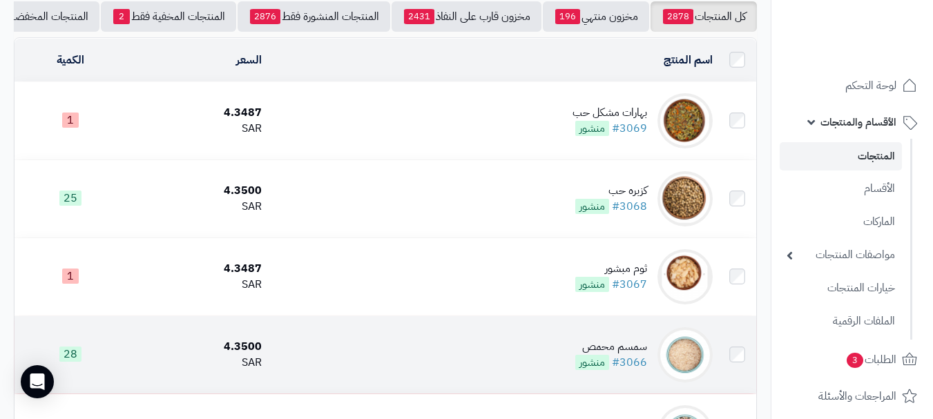
scroll to position [138, 0]
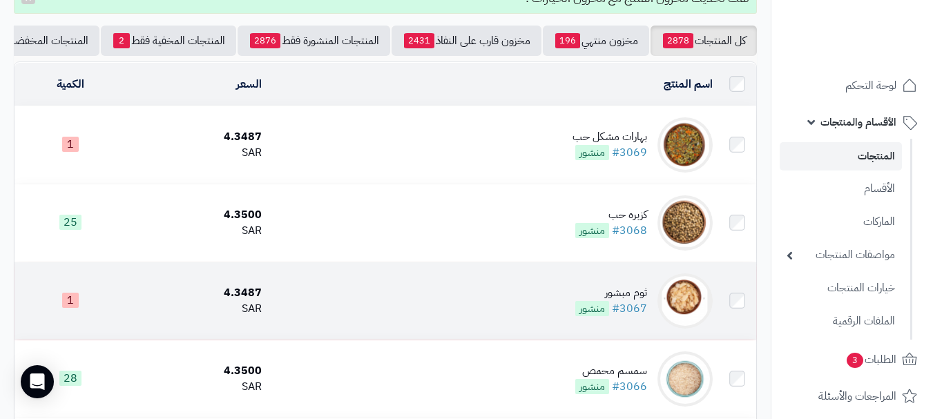
click at [519, 310] on td "ثوم مبشور #3067 منشور" at bounding box center [492, 300] width 451 height 77
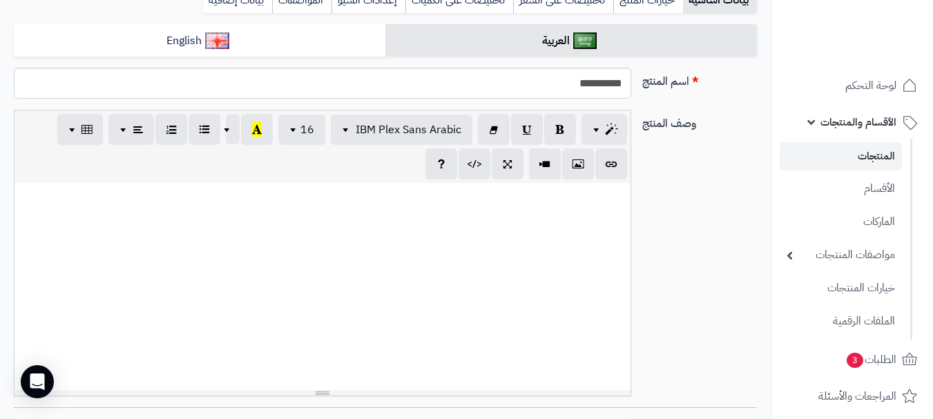
scroll to position [856, 0]
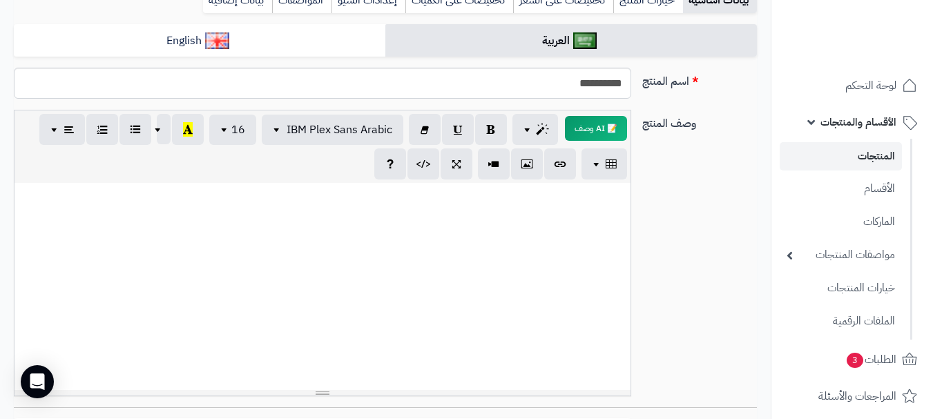
paste div
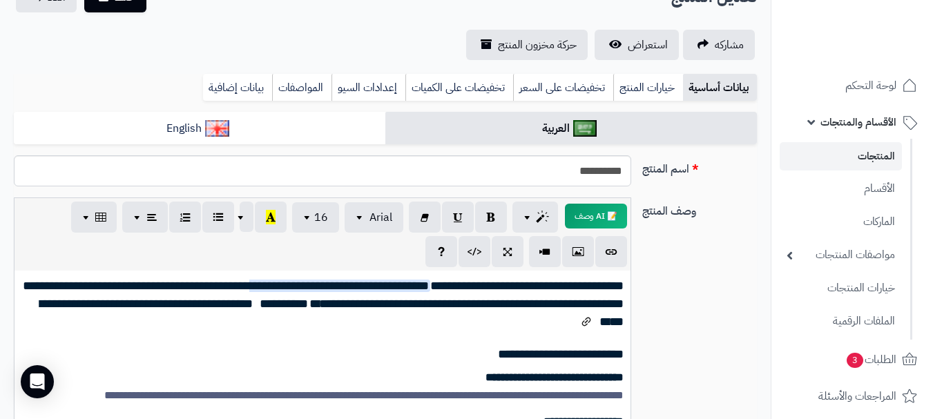
scroll to position [0, 0]
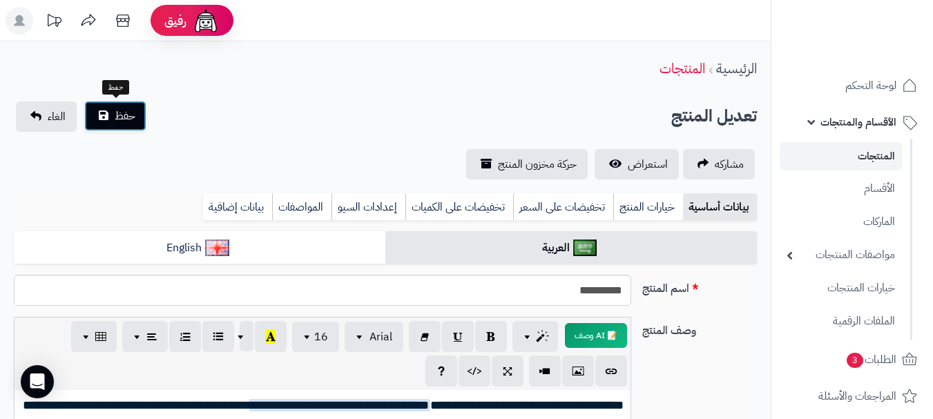
click at [125, 128] on button "حفظ" at bounding box center [115, 116] width 62 height 30
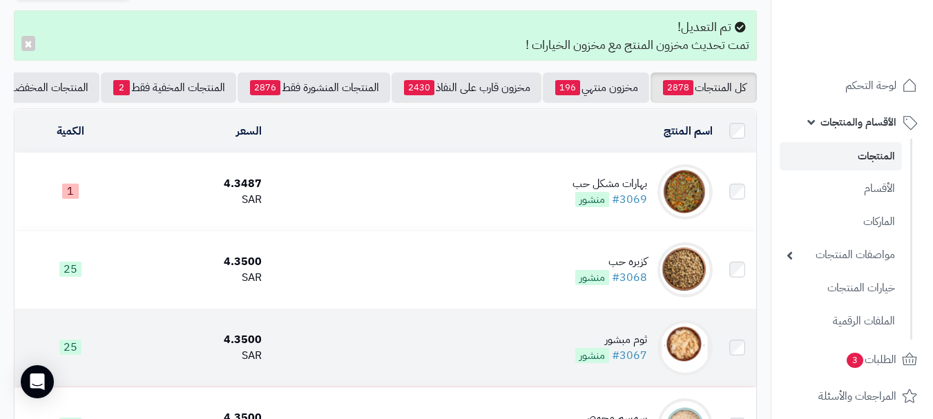
scroll to position [69, 0]
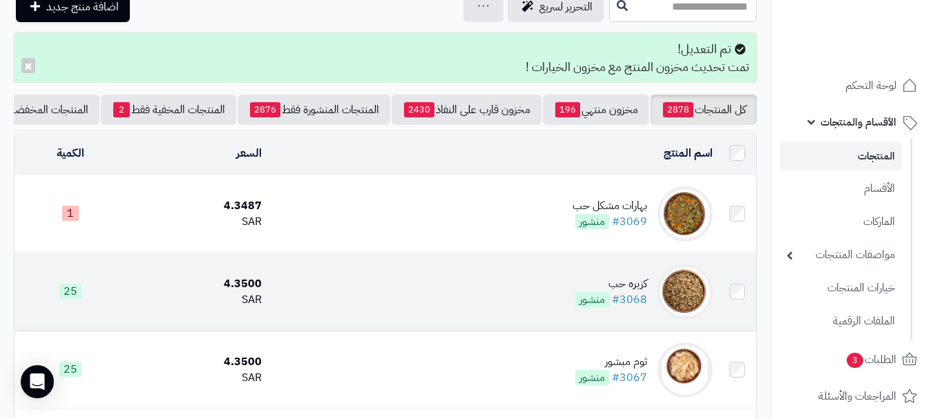
click at [535, 298] on td "كزبره حب #3068 منشور" at bounding box center [492, 291] width 451 height 77
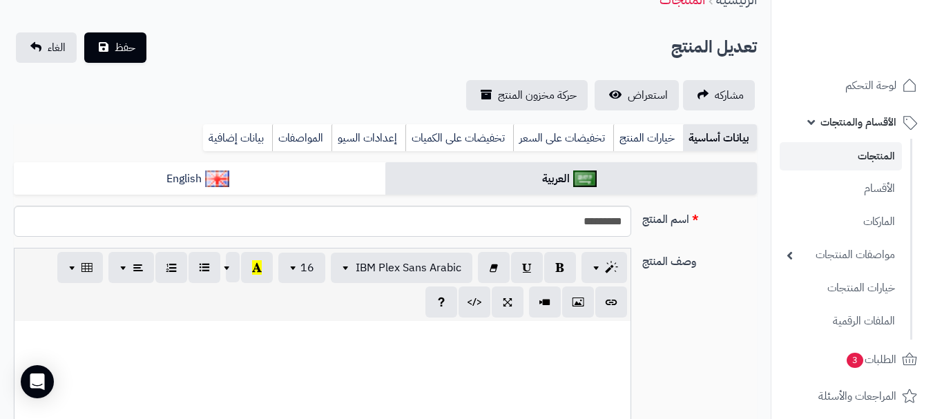
scroll to position [856, 0]
paste div
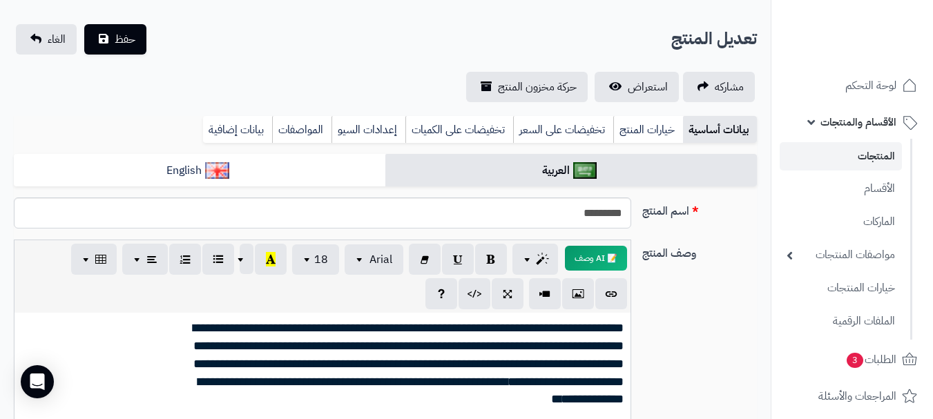
scroll to position [30, 0]
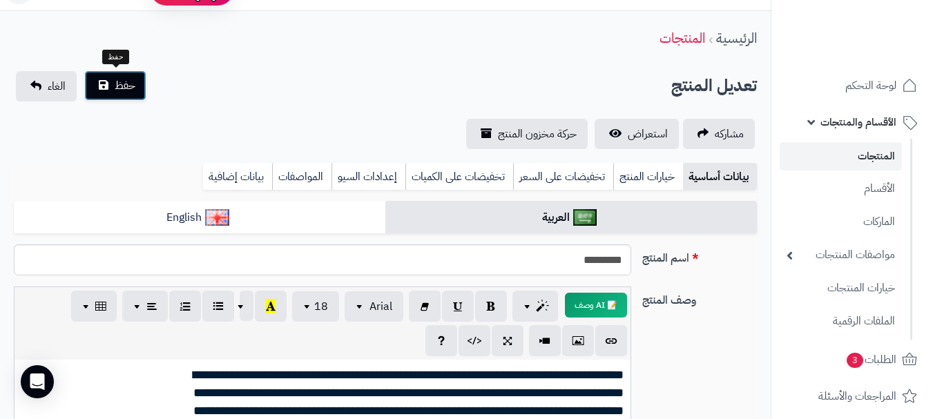
click at [130, 95] on button "حفظ" at bounding box center [115, 85] width 62 height 30
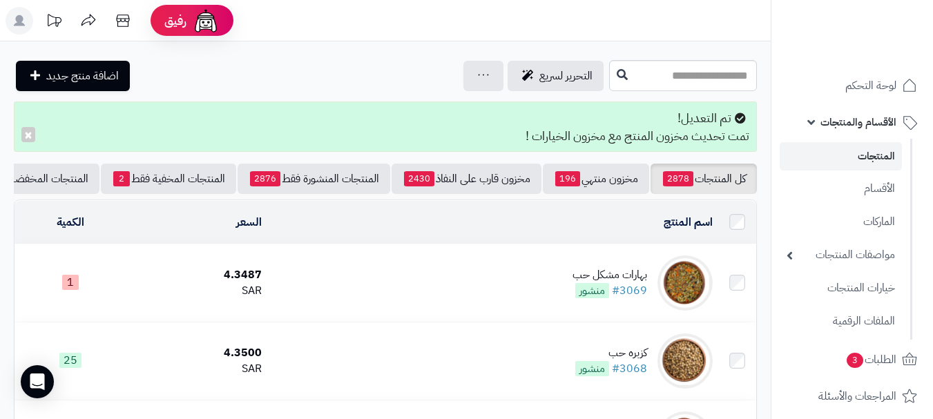
click at [427, 285] on td "بهارات مشكل حب #3069 منشور" at bounding box center [492, 282] width 451 height 77
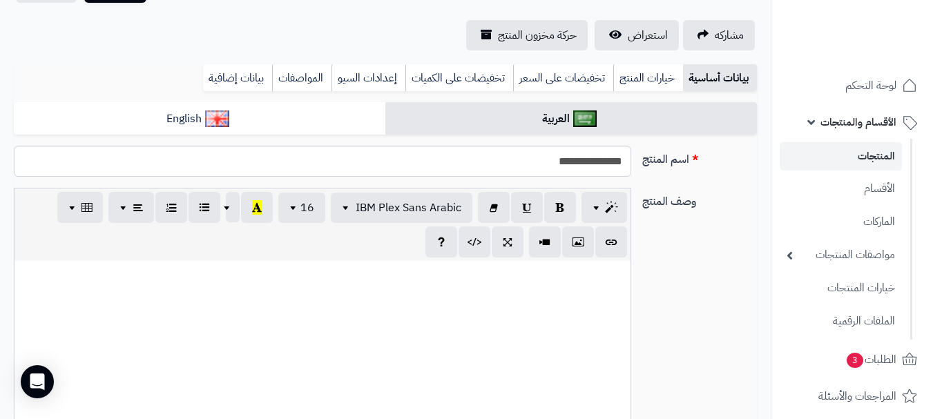
scroll to position [138, 0]
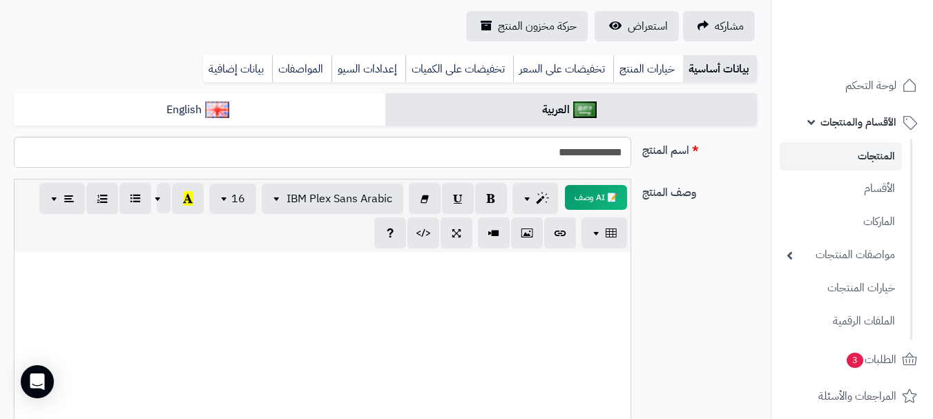
paste div
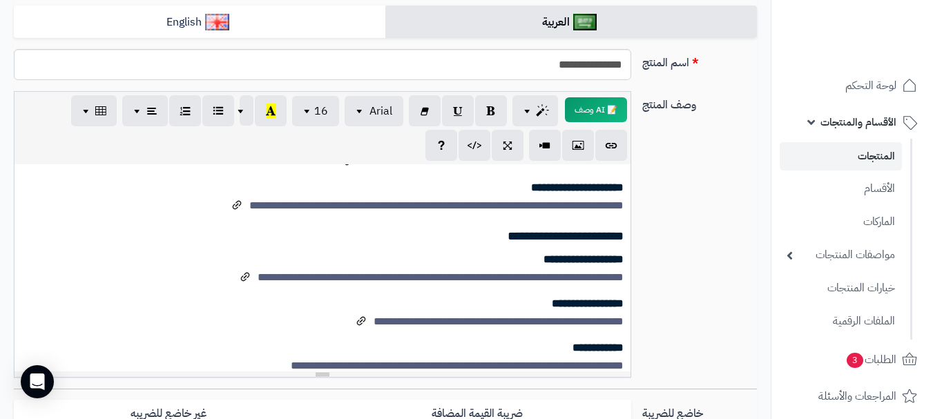
scroll to position [109, 0]
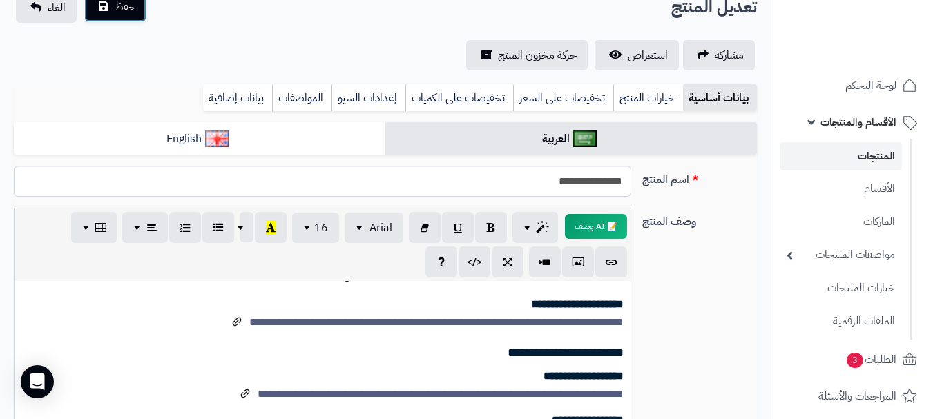
click at [124, 19] on button "حفظ" at bounding box center [115, 7] width 62 height 30
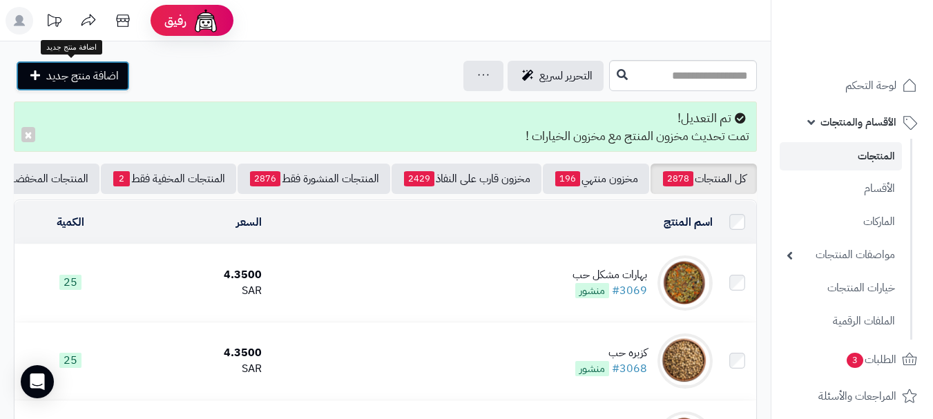
click at [57, 71] on span "اضافة منتج جديد" at bounding box center [82, 76] width 72 height 17
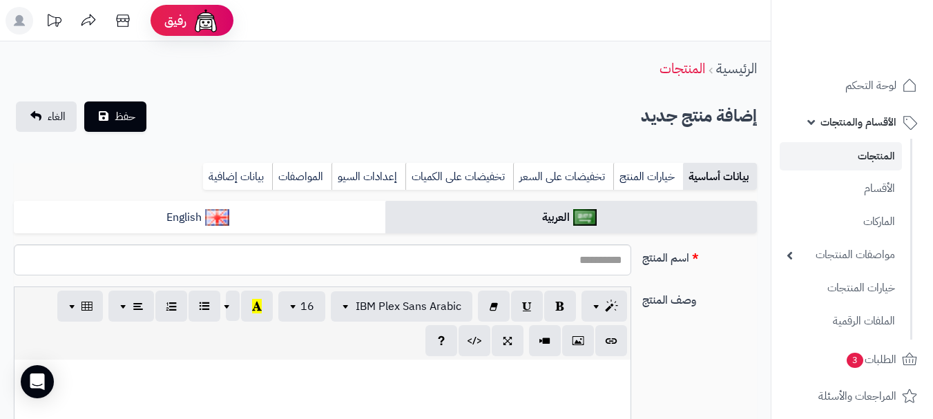
select select
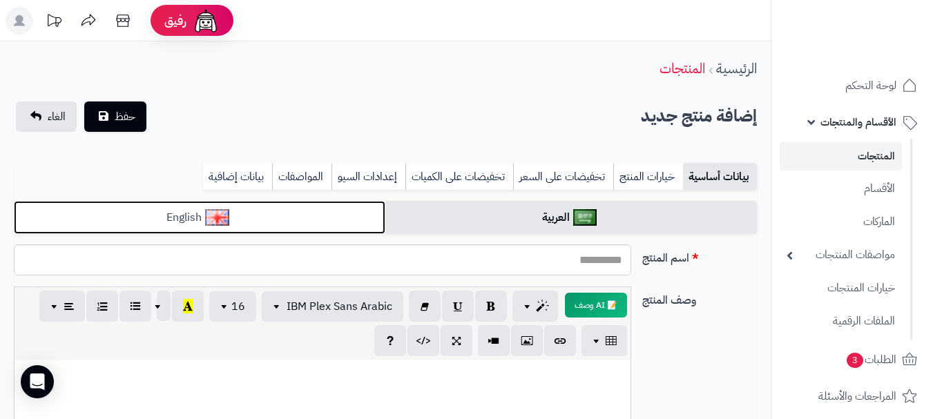
click at [255, 228] on link "English" at bounding box center [199, 218] width 371 height 34
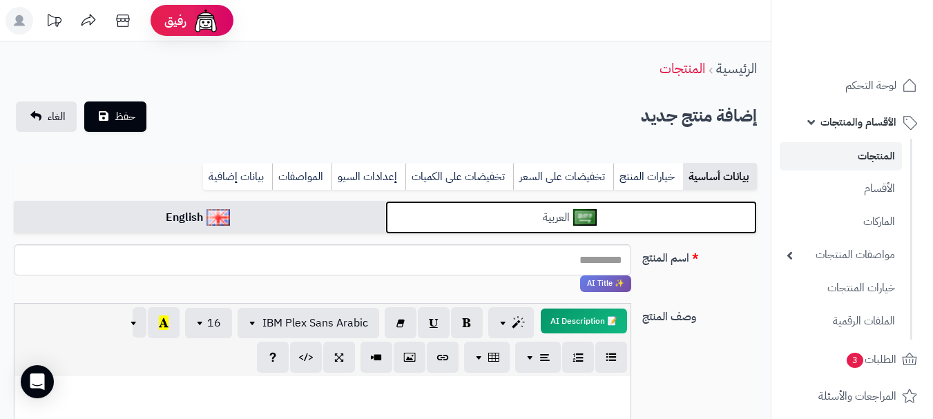
click at [418, 212] on link "العربية" at bounding box center [570, 218] width 371 height 34
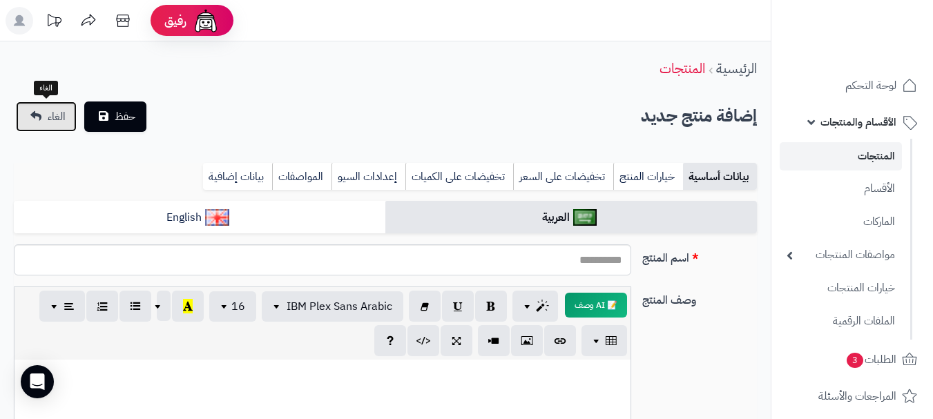
click at [36, 126] on link "الغاء" at bounding box center [46, 116] width 61 height 30
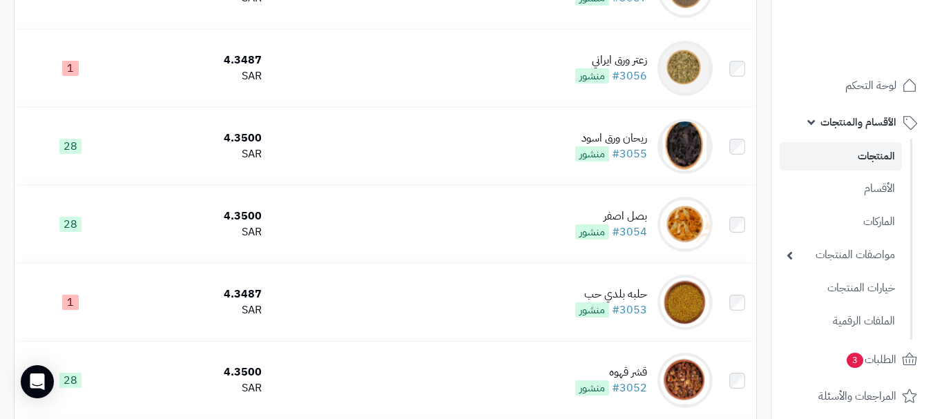
scroll to position [1174, 0]
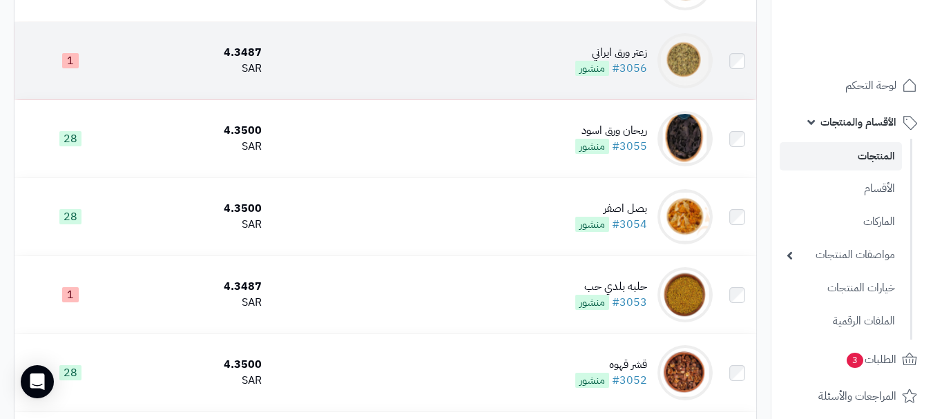
click at [363, 89] on td "زعتر ورق ايراني #3056 منشور" at bounding box center [492, 60] width 451 height 77
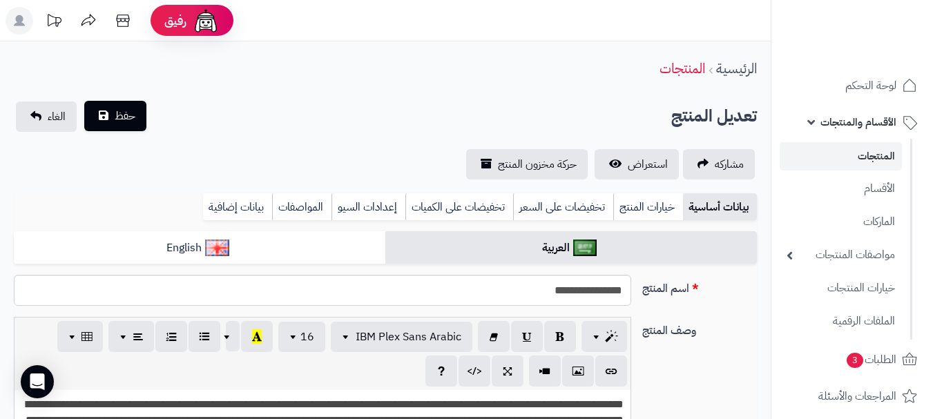
scroll to position [856, 0]
click at [112, 117] on button "حفظ" at bounding box center [115, 116] width 62 height 30
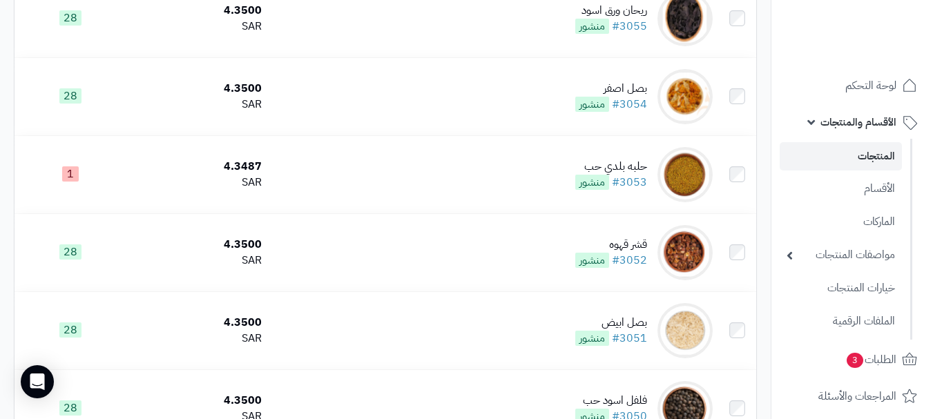
scroll to position [1381, 0]
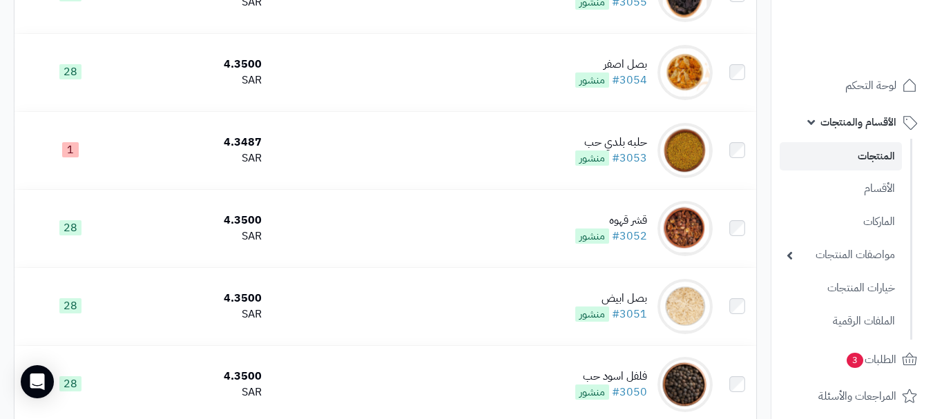
click at [118, 177] on td "1" at bounding box center [69, 150] width 111 height 77
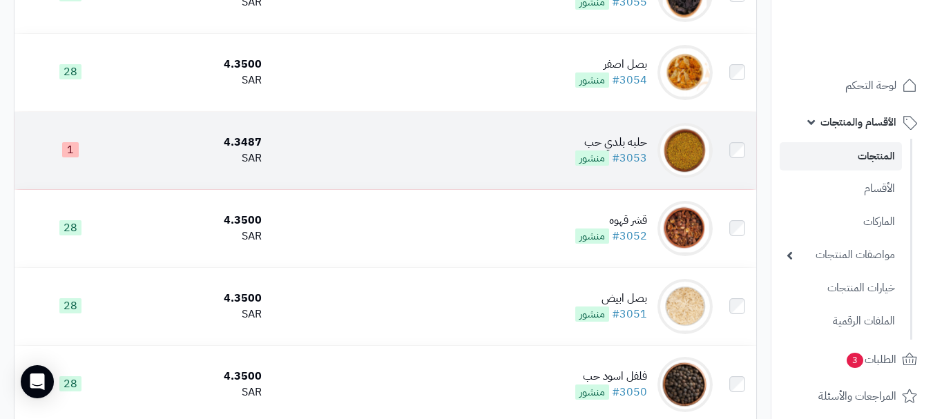
click at [299, 163] on td "حلبه بلدي حب #3053 منشور" at bounding box center [492, 150] width 451 height 77
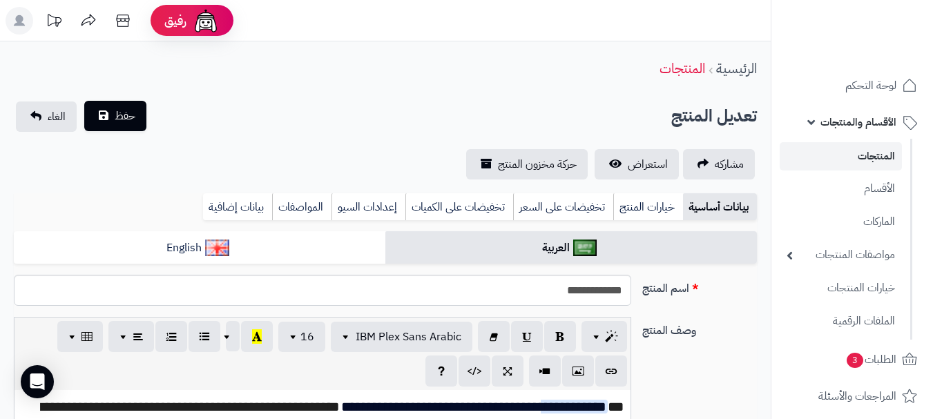
scroll to position [856, 0]
click at [128, 114] on span "حفظ" at bounding box center [125, 116] width 21 height 17
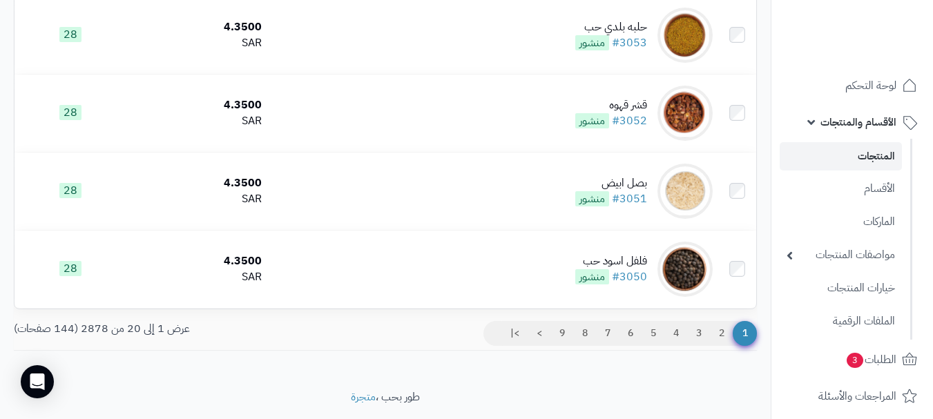
scroll to position [1544, 0]
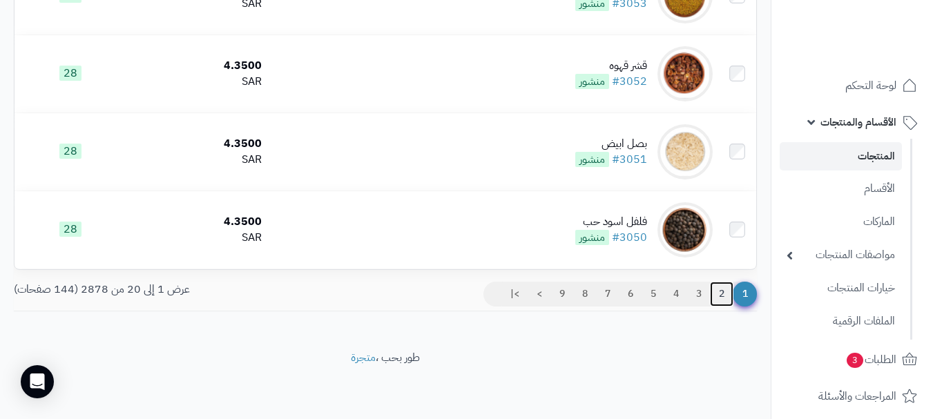
click at [722, 297] on link "2" at bounding box center [721, 294] width 23 height 25
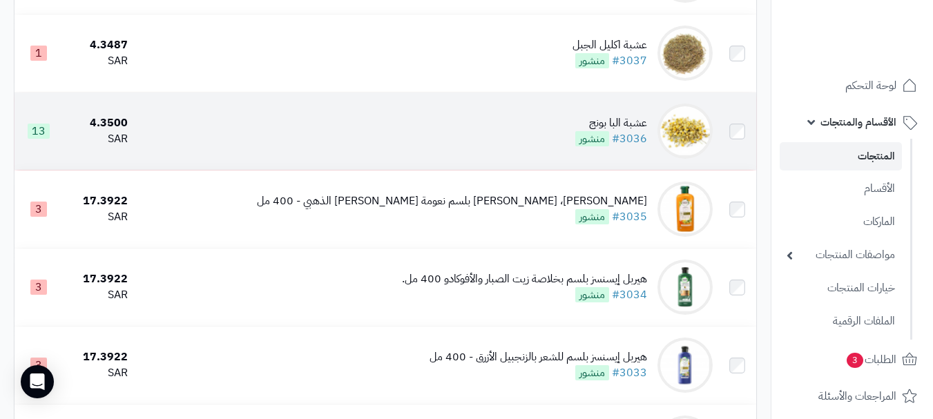
scroll to position [1105, 0]
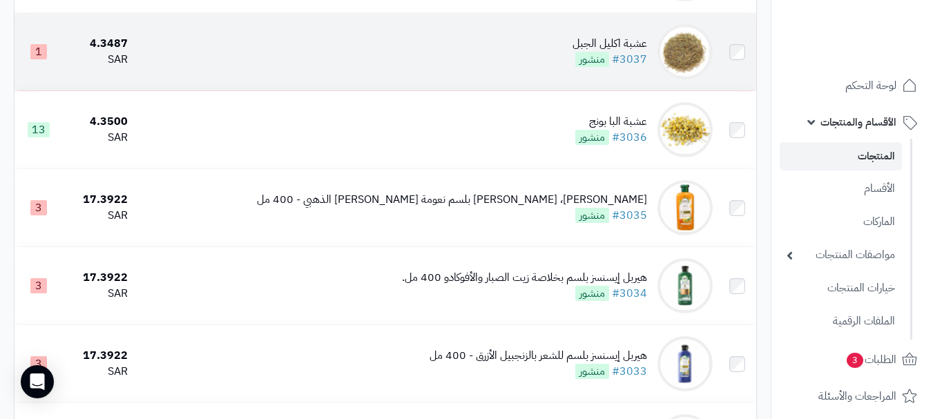
click at [307, 79] on td "عشبة اكليل الجبل #3037 منشور" at bounding box center [425, 51] width 585 height 77
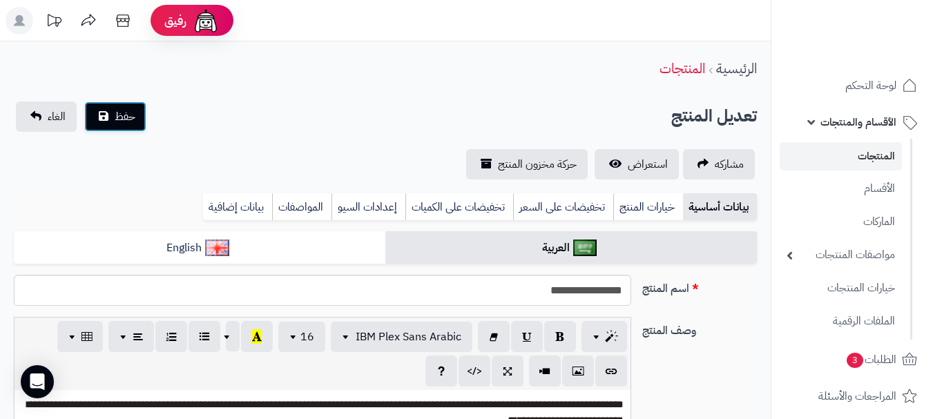
click at [115, 117] on span "حفظ" at bounding box center [125, 116] width 21 height 17
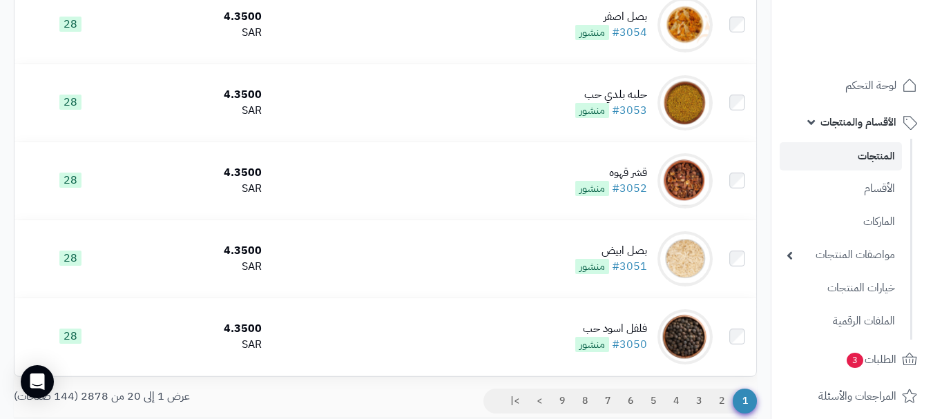
scroll to position [1544, 0]
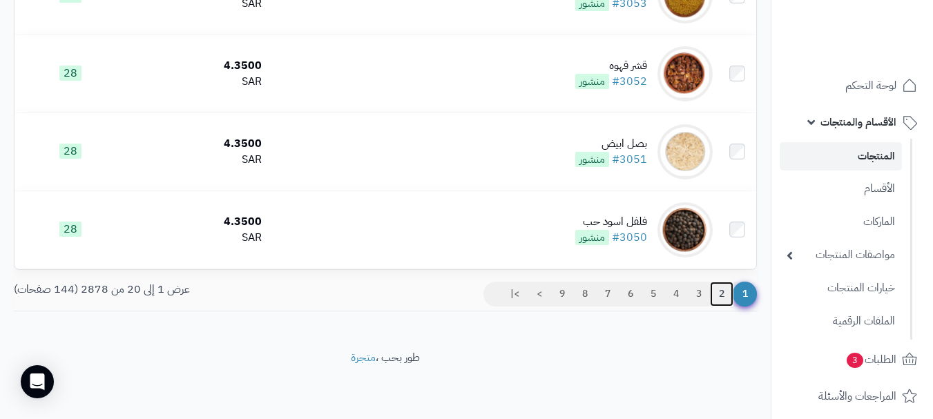
click at [717, 296] on link "2" at bounding box center [721, 294] width 23 height 25
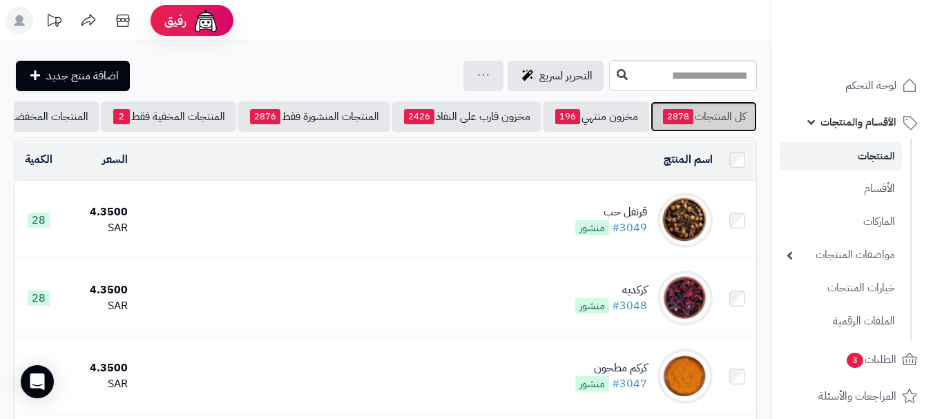
drag, startPoint x: 693, startPoint y: 115, endPoint x: 626, endPoint y: 168, distance: 85.0
click at [693, 116] on link "كل المنتجات 2878" at bounding box center [703, 116] width 106 height 30
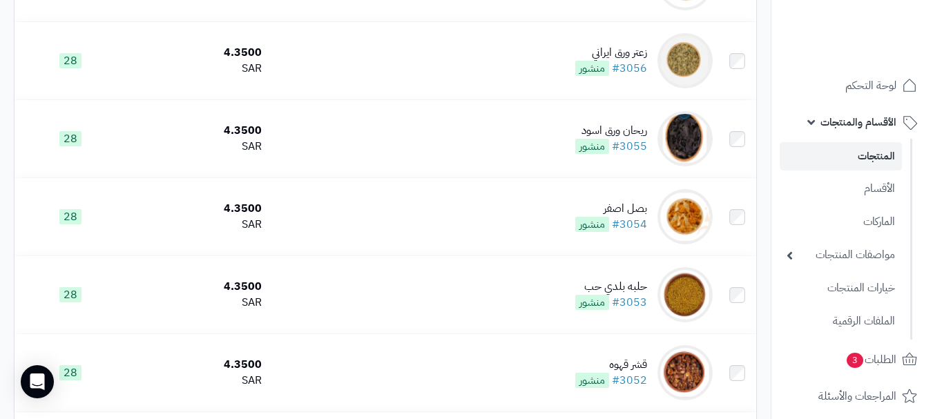
scroll to position [1482, 0]
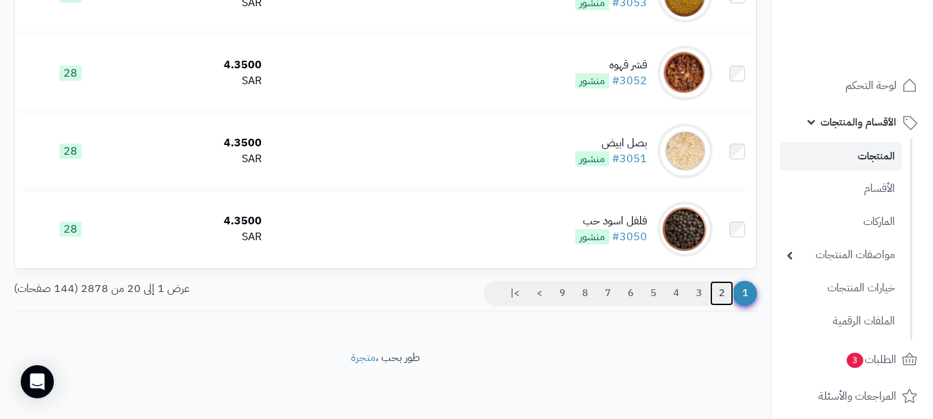
click at [717, 294] on link "2" at bounding box center [721, 293] width 23 height 25
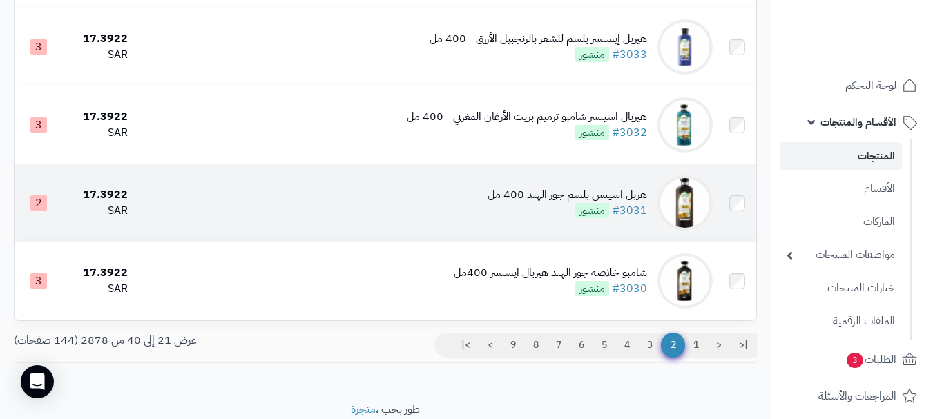
scroll to position [1482, 0]
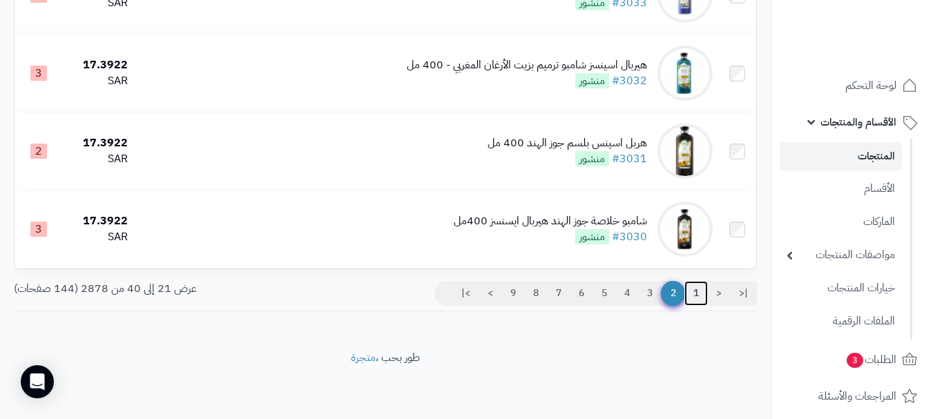
click at [695, 295] on link "1" at bounding box center [695, 293] width 23 height 25
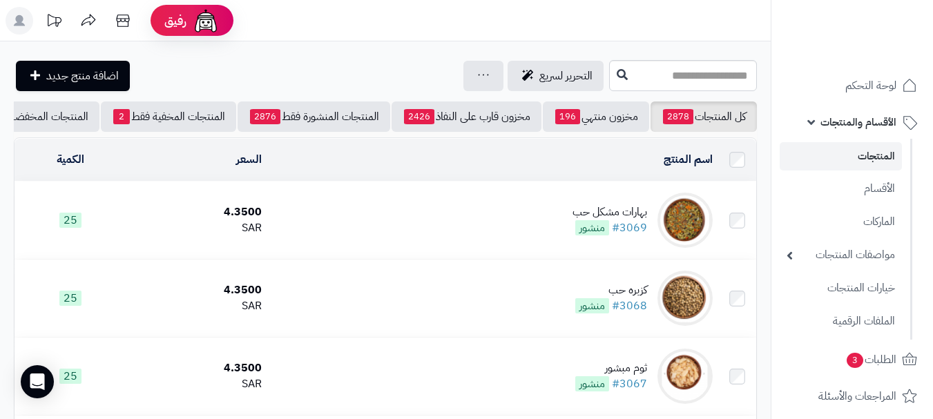
click at [18, 21] on icon at bounding box center [19, 20] width 11 height 11
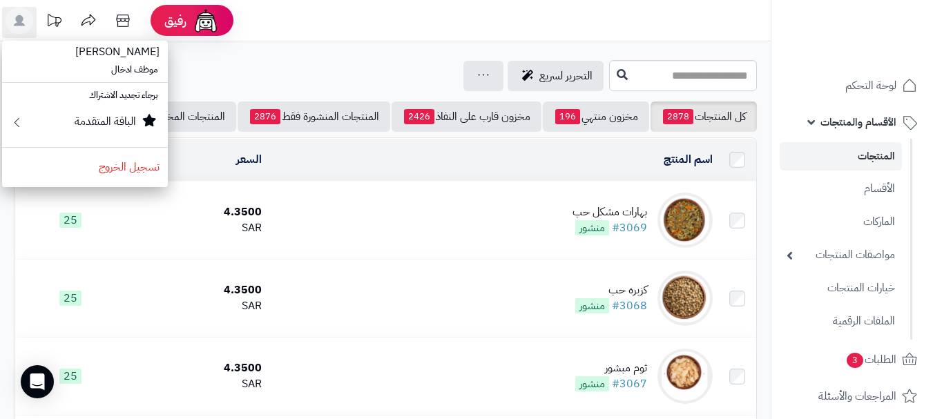
click at [329, 84] on div "التحرير لسريع جرد مخزون المنتجات جرد مخزون الخيارات فقط تعديل أسعار المنتجات ال…" at bounding box center [310, 76] width 592 height 30
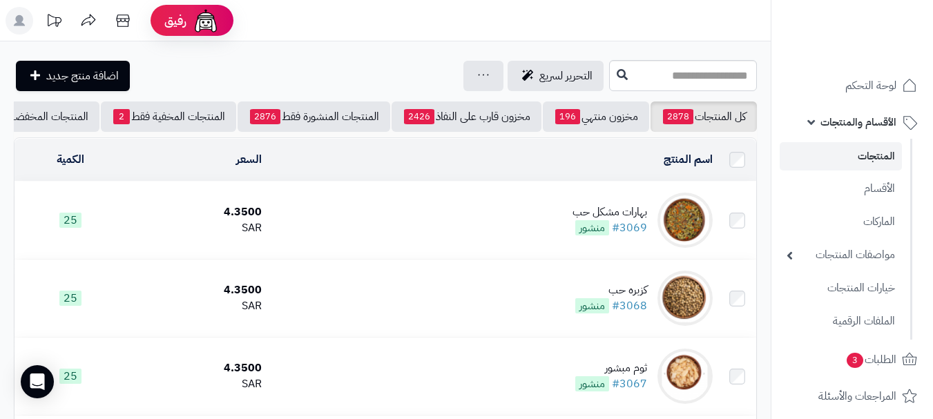
click at [21, 34] on rect at bounding box center [20, 21] width 28 height 28
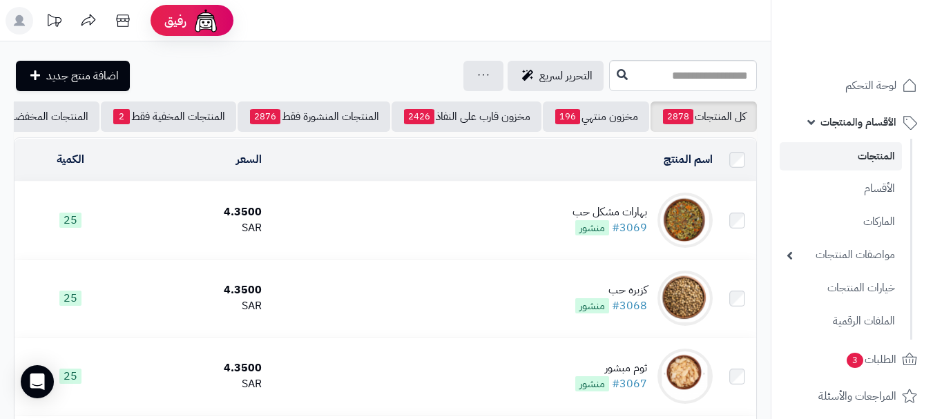
click at [17, 15] on rect at bounding box center [20, 21] width 28 height 28
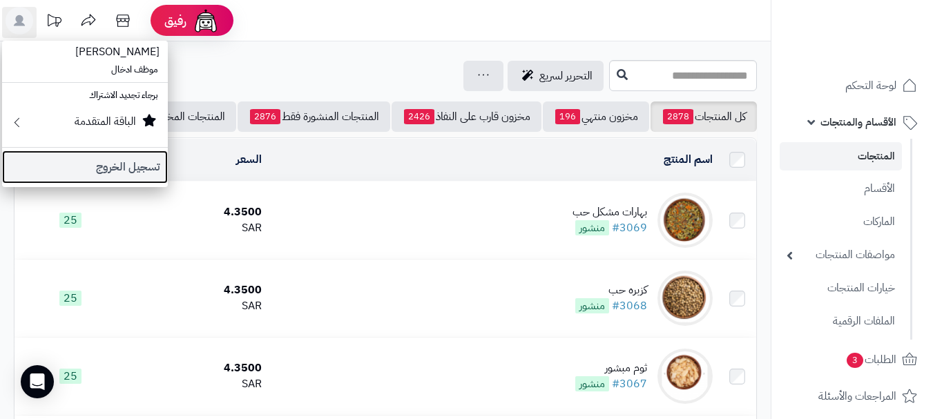
click at [108, 175] on link "تسجيل الخروج" at bounding box center [85, 167] width 166 height 33
